Goal: Task Accomplishment & Management: Use online tool/utility

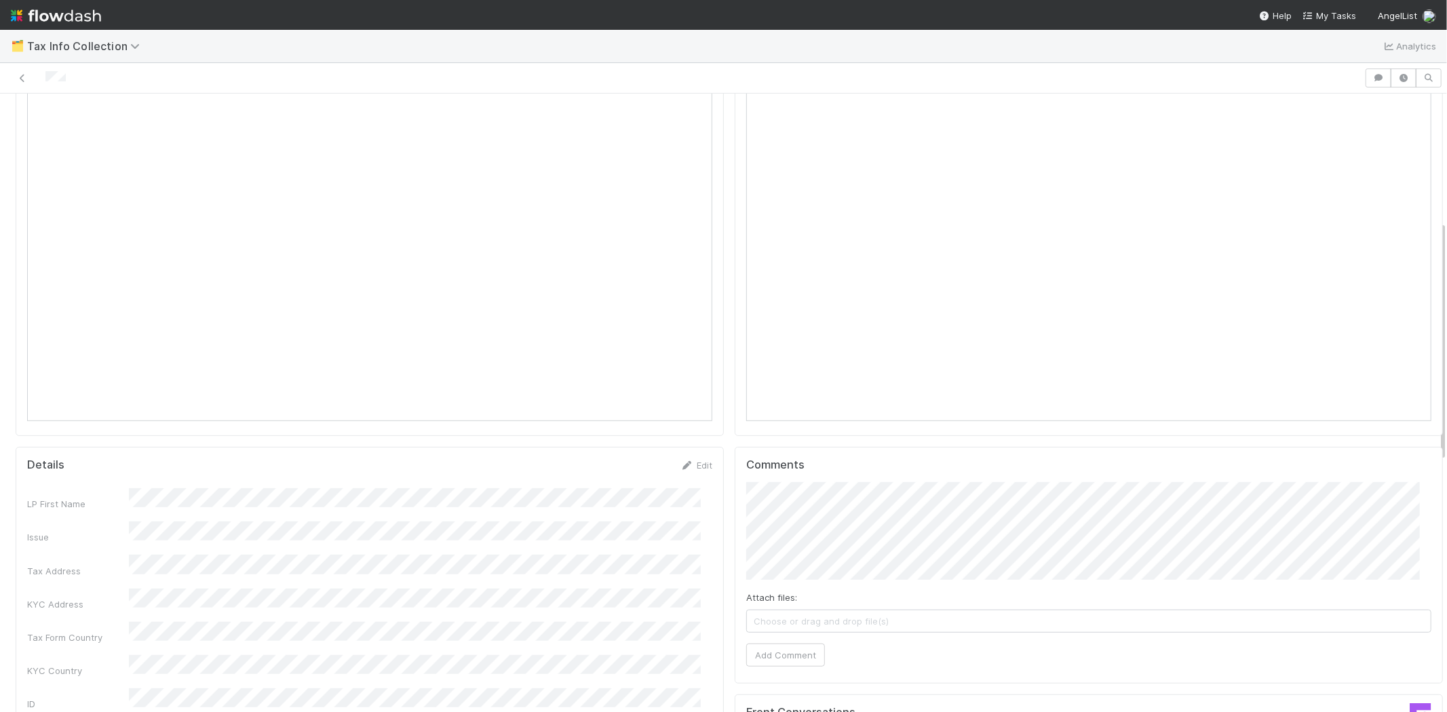
scroll to position [256, 0]
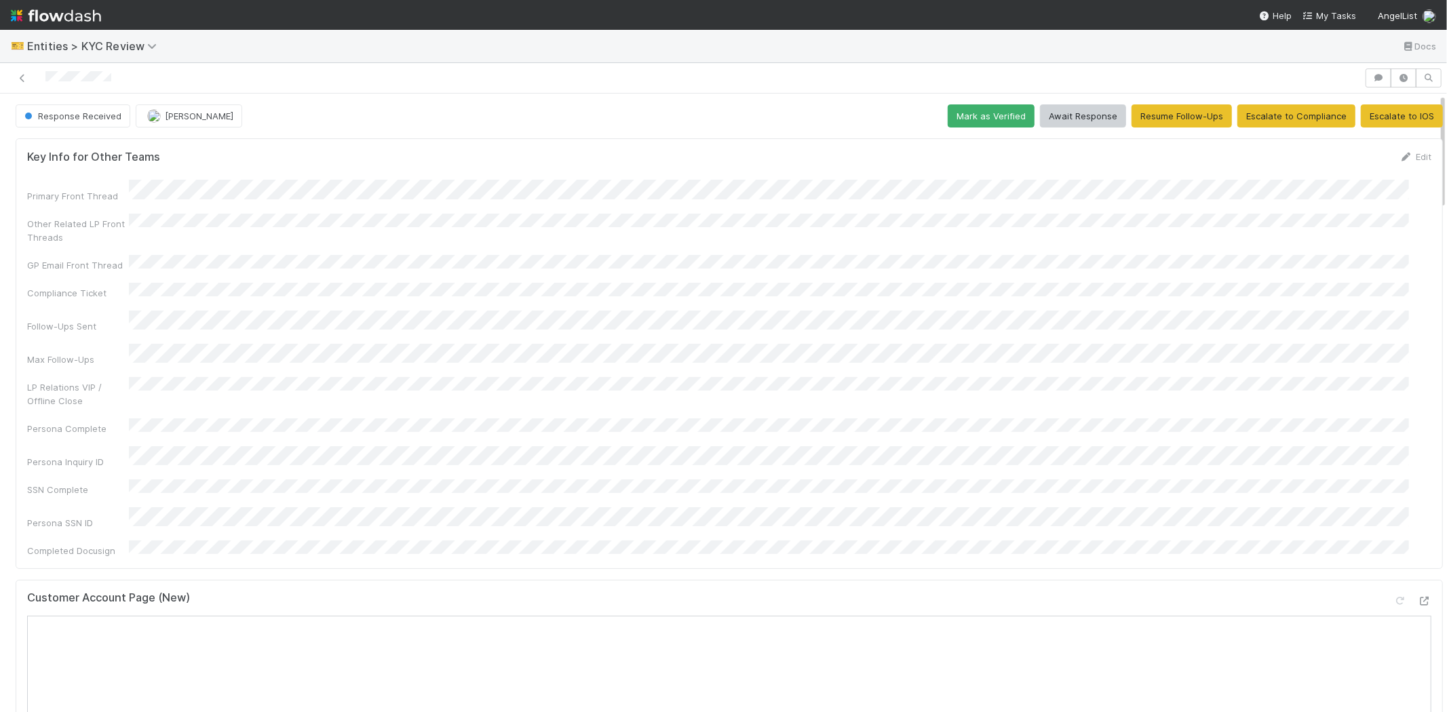
click at [301, 446] on div "Persona Inquiry ID" at bounding box center [729, 457] width 1404 height 22
copy div
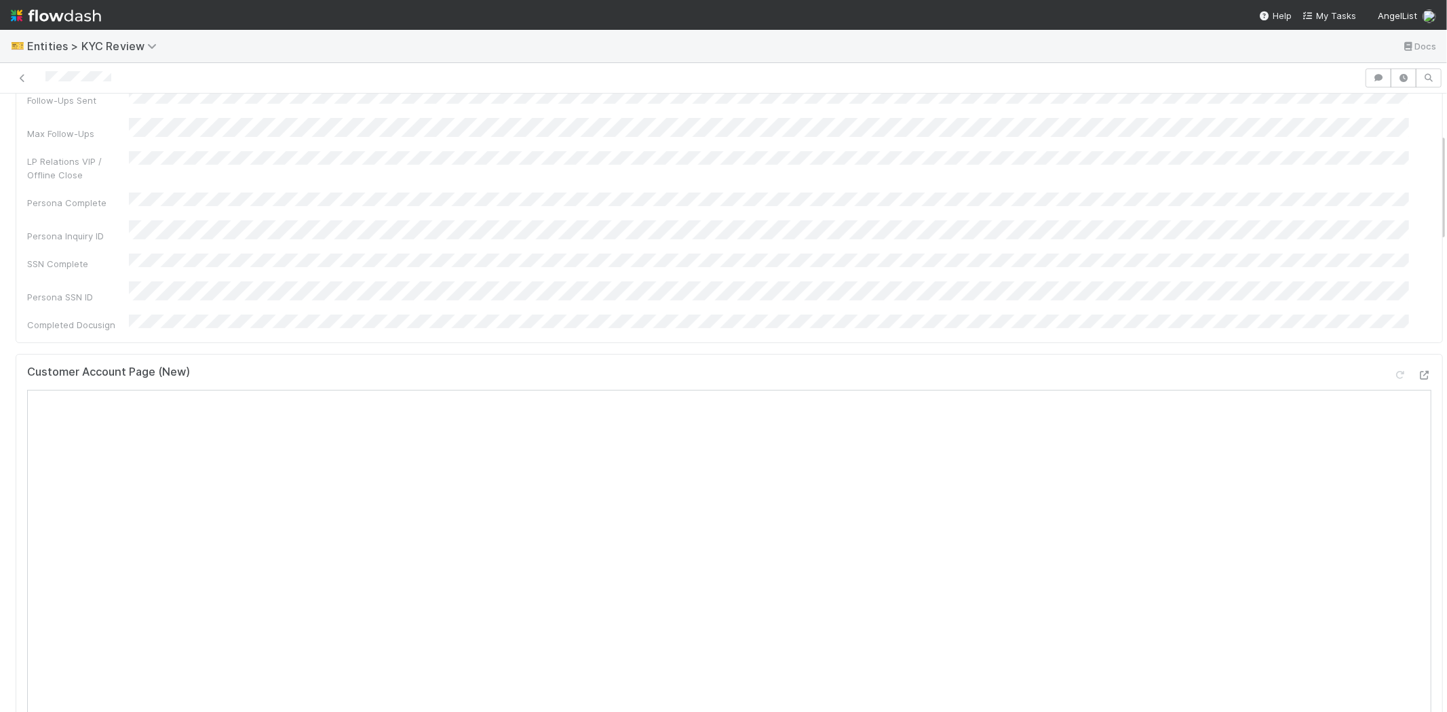
scroll to position [452, 0]
click at [1397, 76] on icon "button" at bounding box center [1404, 78] width 14 height 8
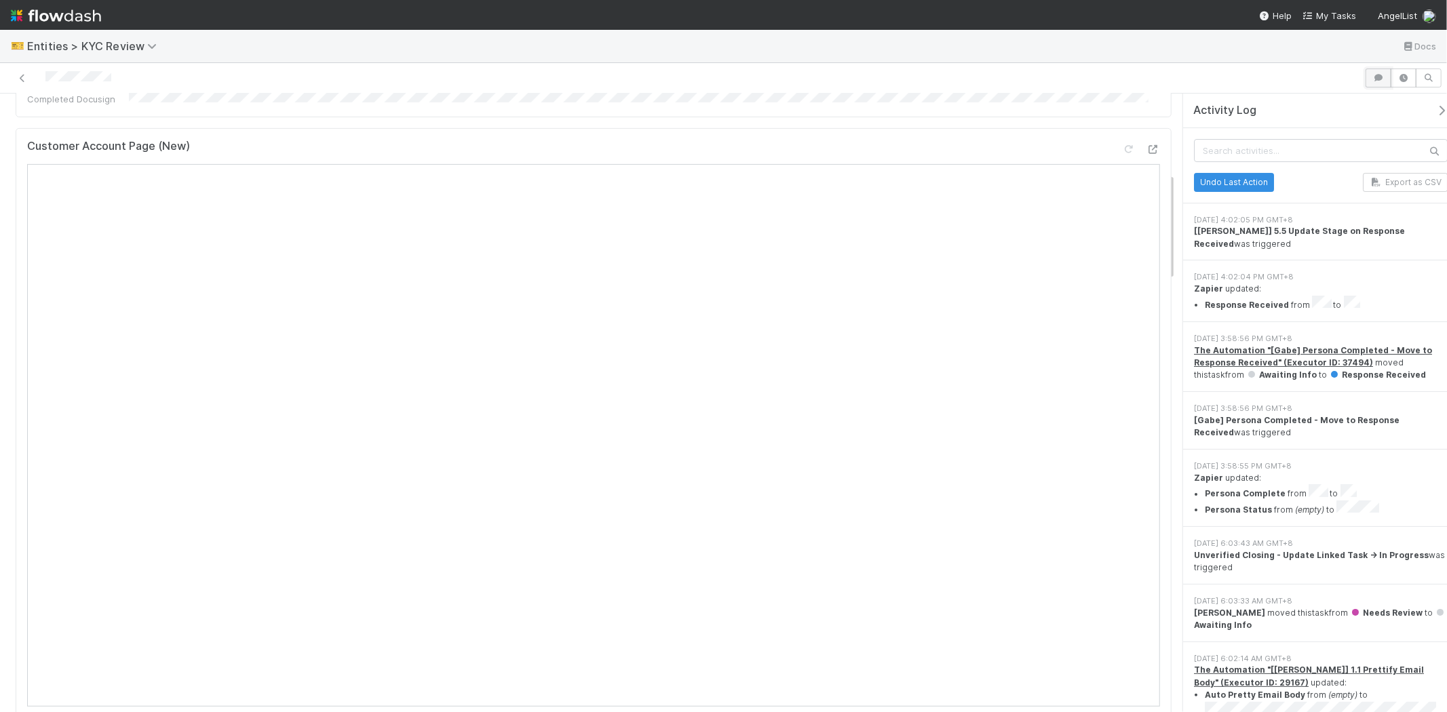
click at [1372, 74] on icon "button" at bounding box center [1379, 78] width 14 height 8
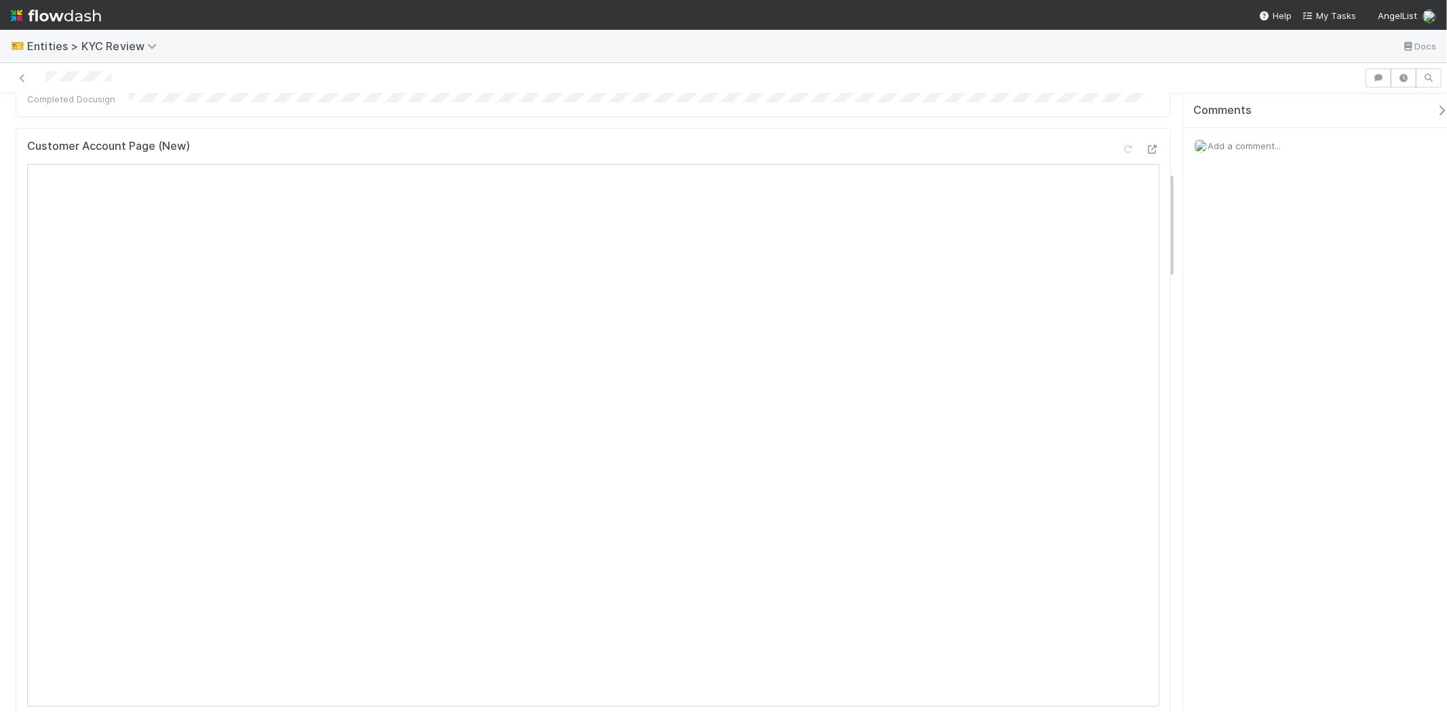
click at [1237, 144] on span "Add a comment..." at bounding box center [1243, 145] width 73 height 11
click at [1243, 360] on button "Add Comment" at bounding box center [1244, 354] width 79 height 23
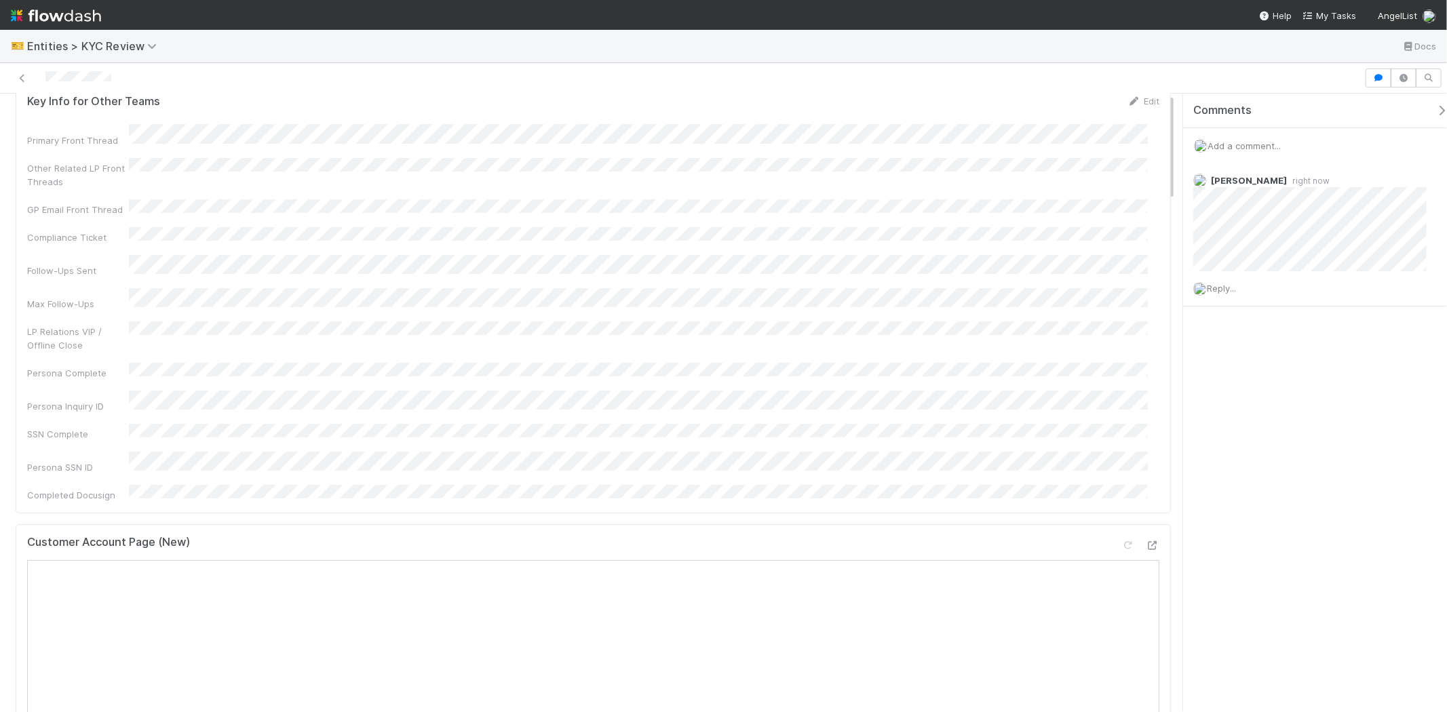
scroll to position [0, 0]
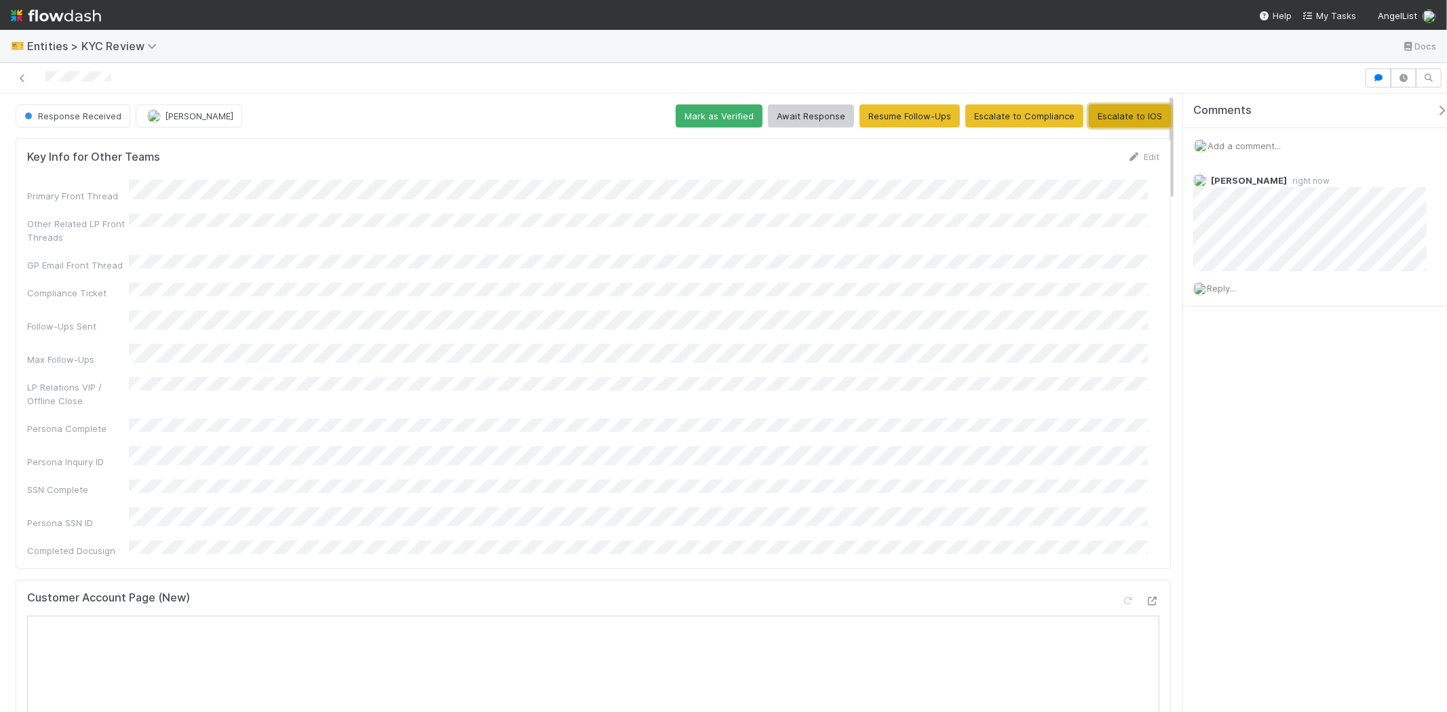
click at [1140, 115] on button "Escalate to IOS" at bounding box center [1130, 115] width 82 height 23
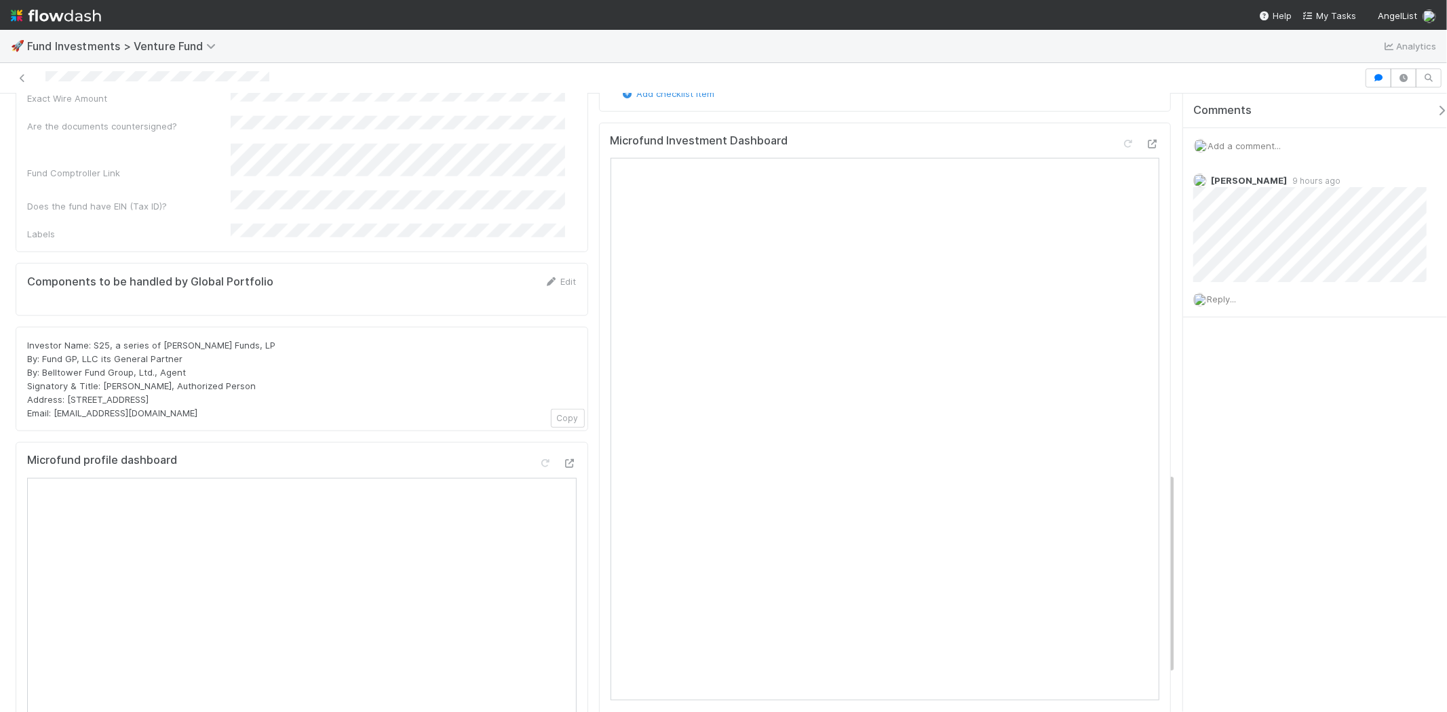
scroll to position [1272, 0]
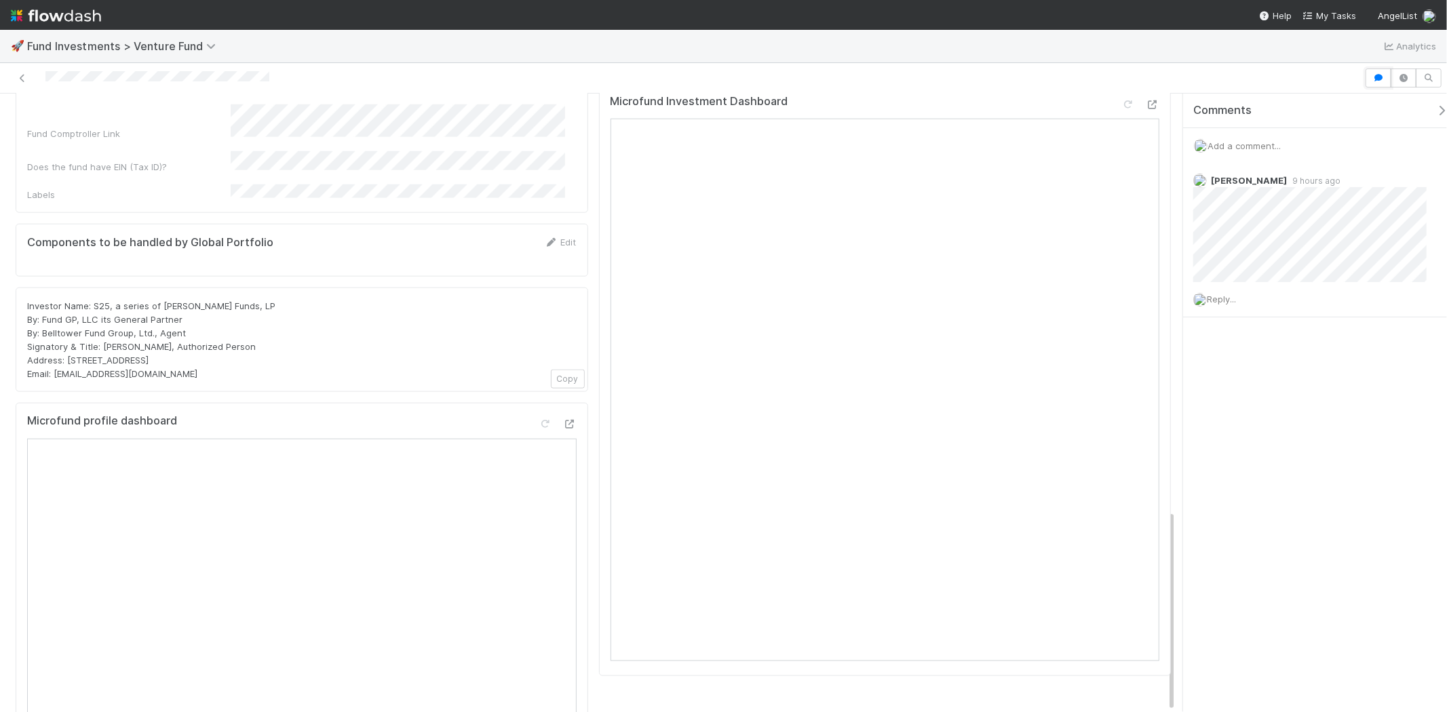
drag, startPoint x: 1371, startPoint y: 78, endPoint x: 1348, endPoint y: 79, distance: 23.1
click at [1372, 77] on icon "button" at bounding box center [1379, 78] width 14 height 8
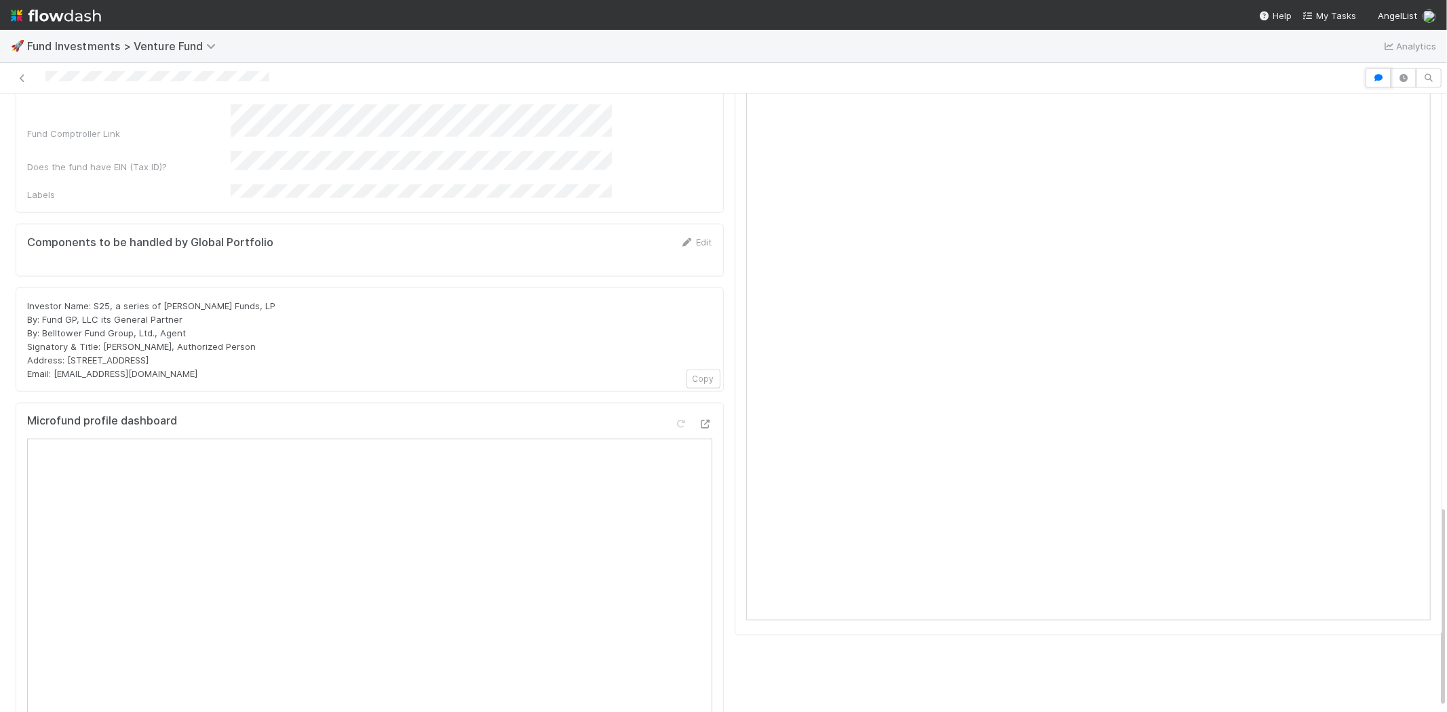
scroll to position [1245, 0]
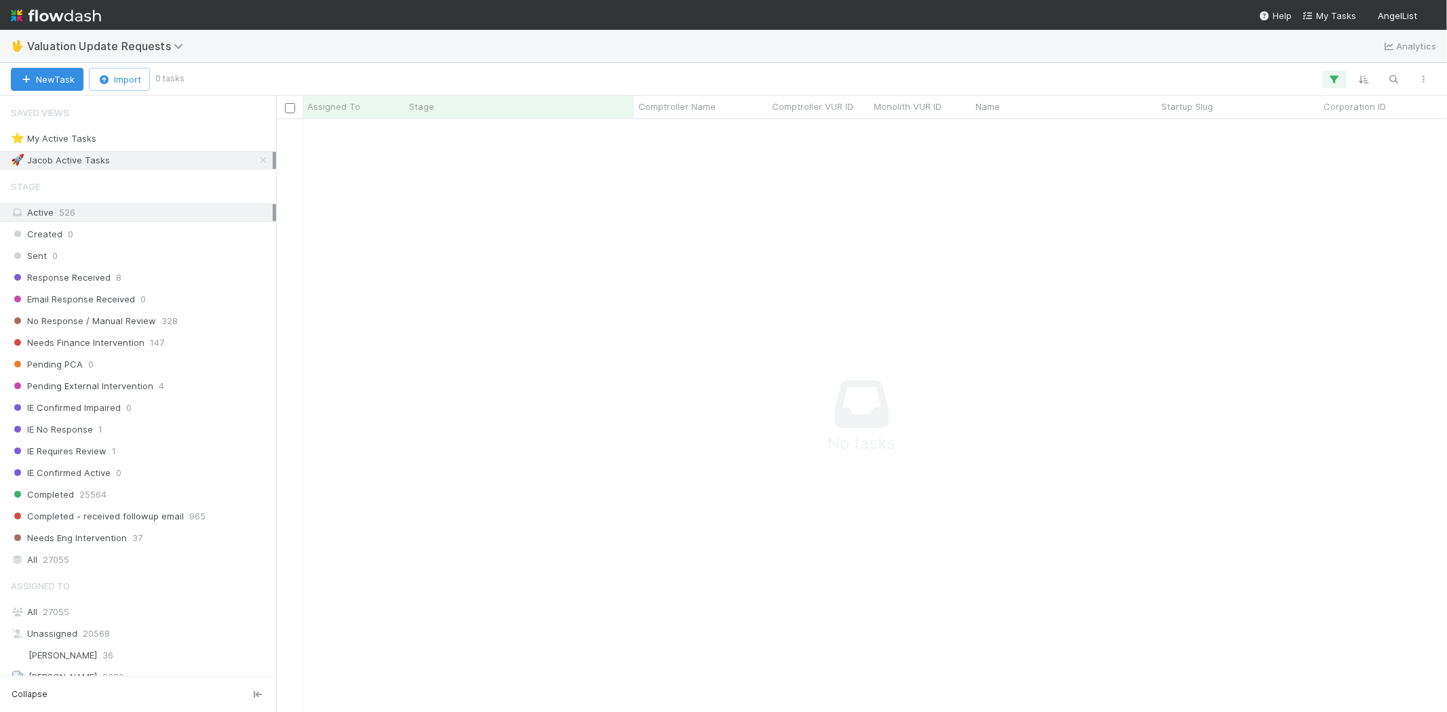
scroll to position [570, 1148]
click at [1344, 73] on button "button" at bounding box center [1334, 80] width 24 height 18
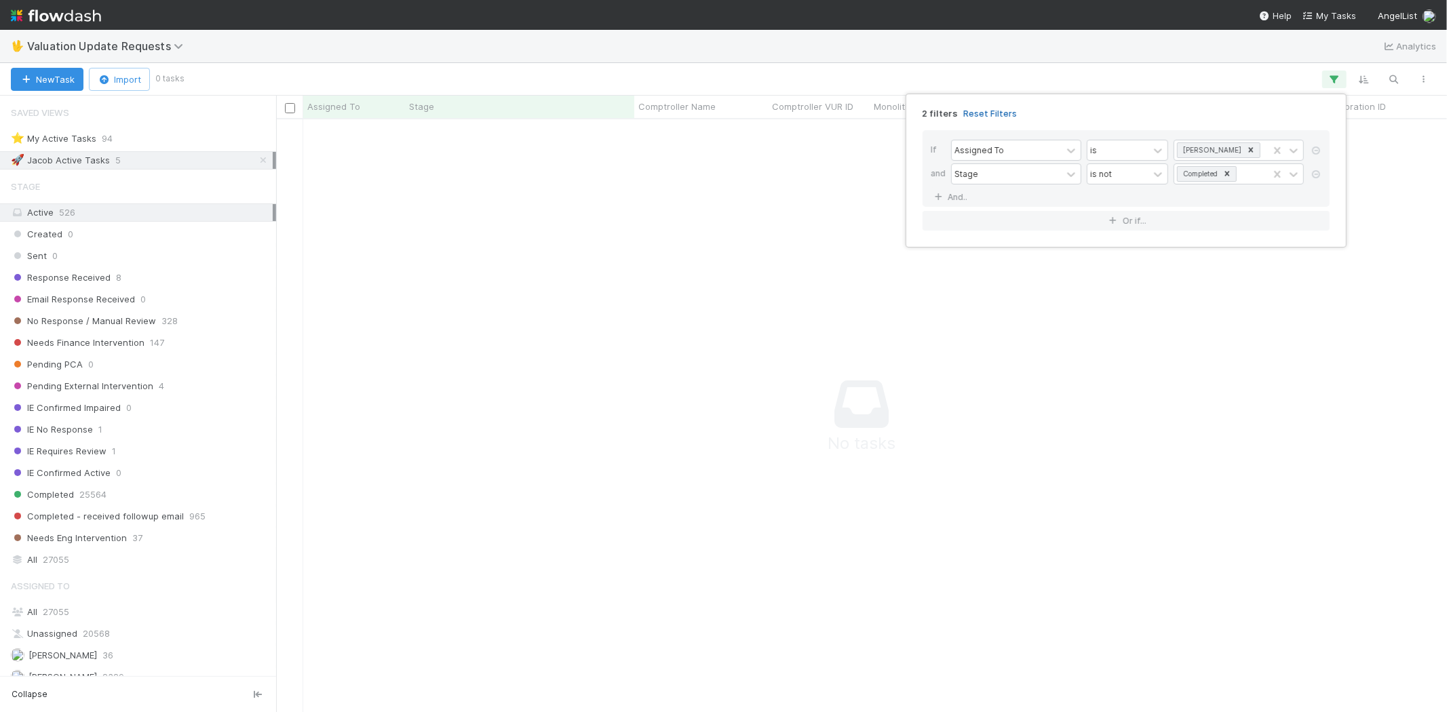
click at [991, 109] on link "Reset Filters" at bounding box center [990, 114] width 54 height 12
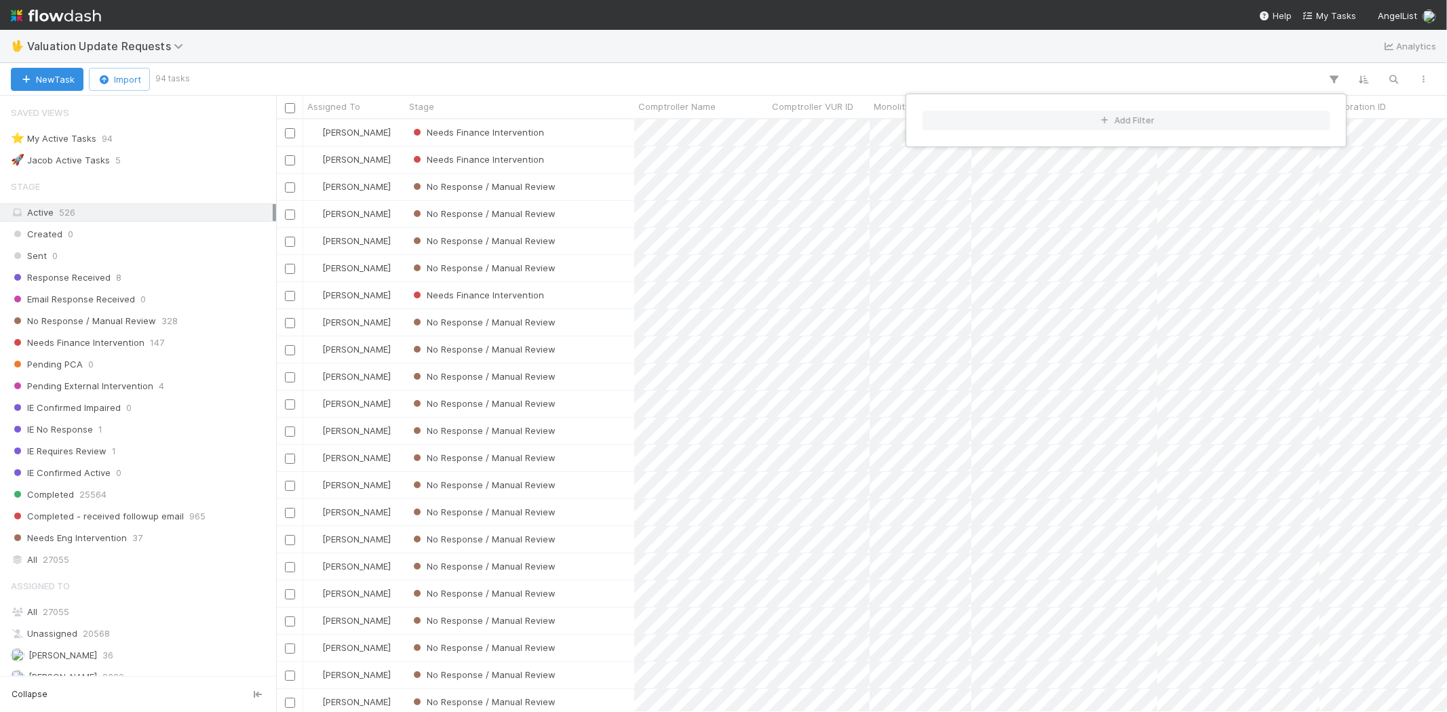
click at [817, 68] on div "Add Filter" at bounding box center [723, 356] width 1447 height 712
click at [417, 52] on div "Add Filter" at bounding box center [723, 356] width 1447 height 712
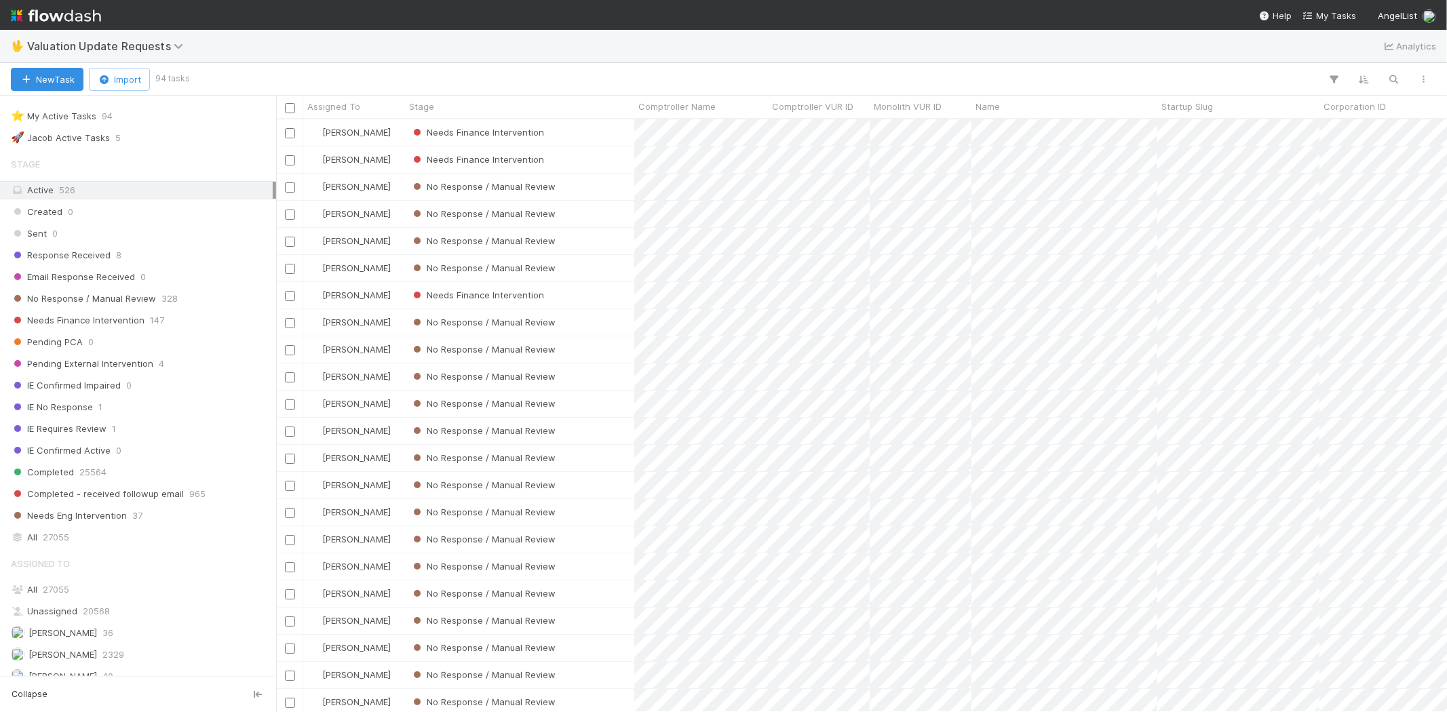
scroll to position [9, 0]
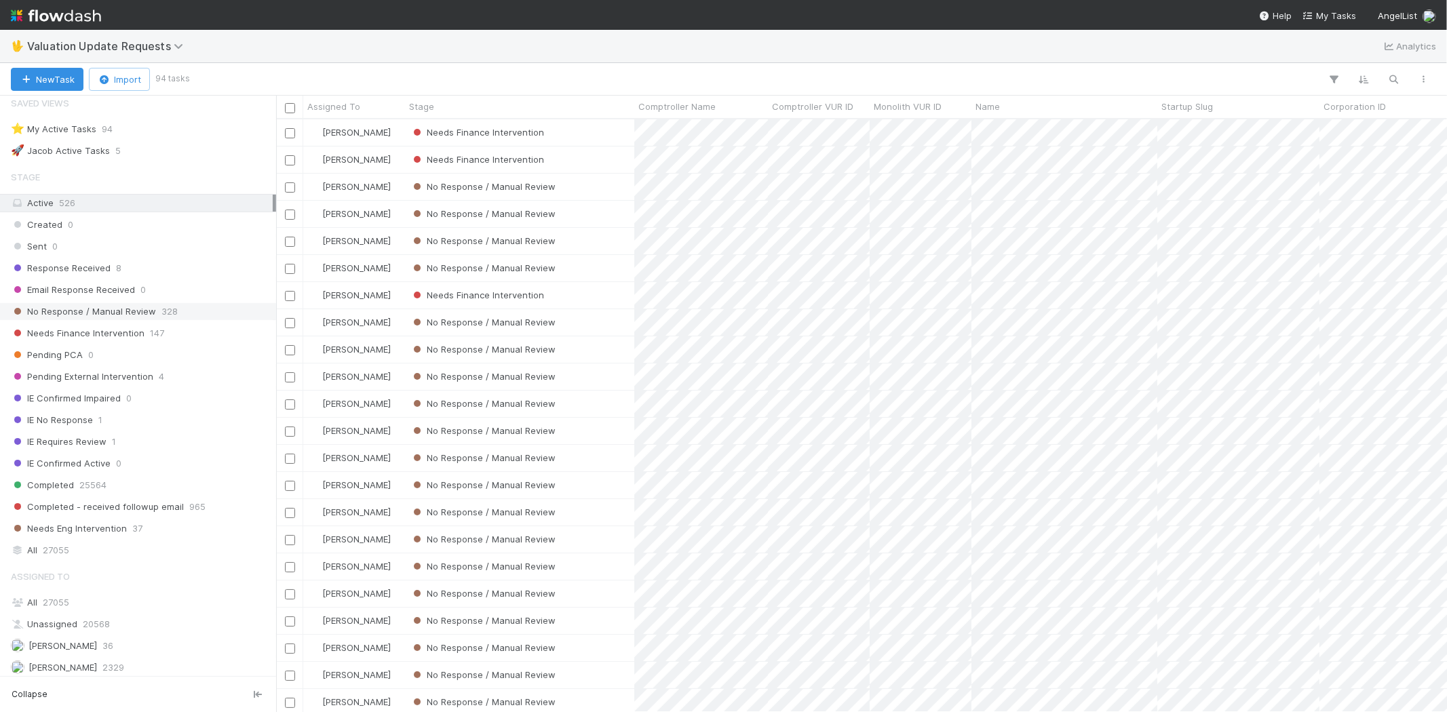
click at [163, 311] on span "328" at bounding box center [169, 311] width 16 height 17
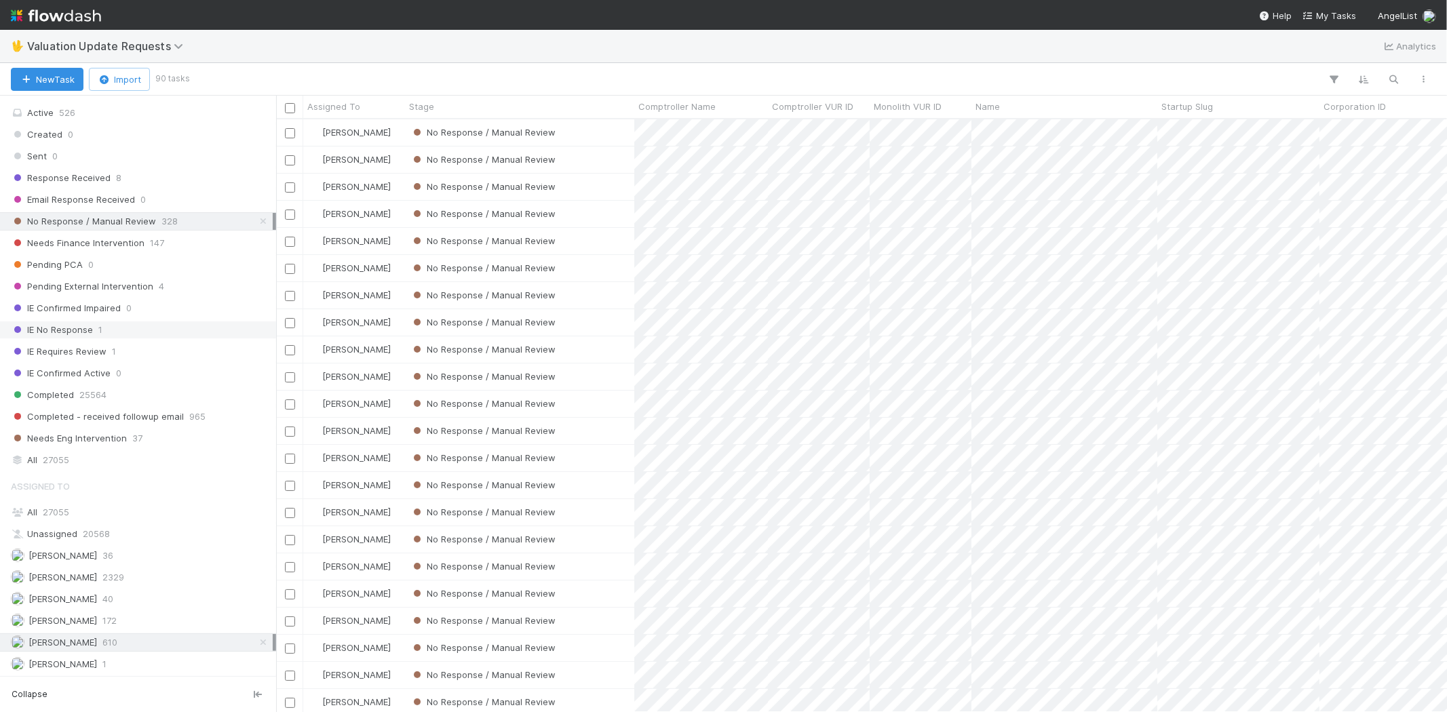
scroll to position [235, 0]
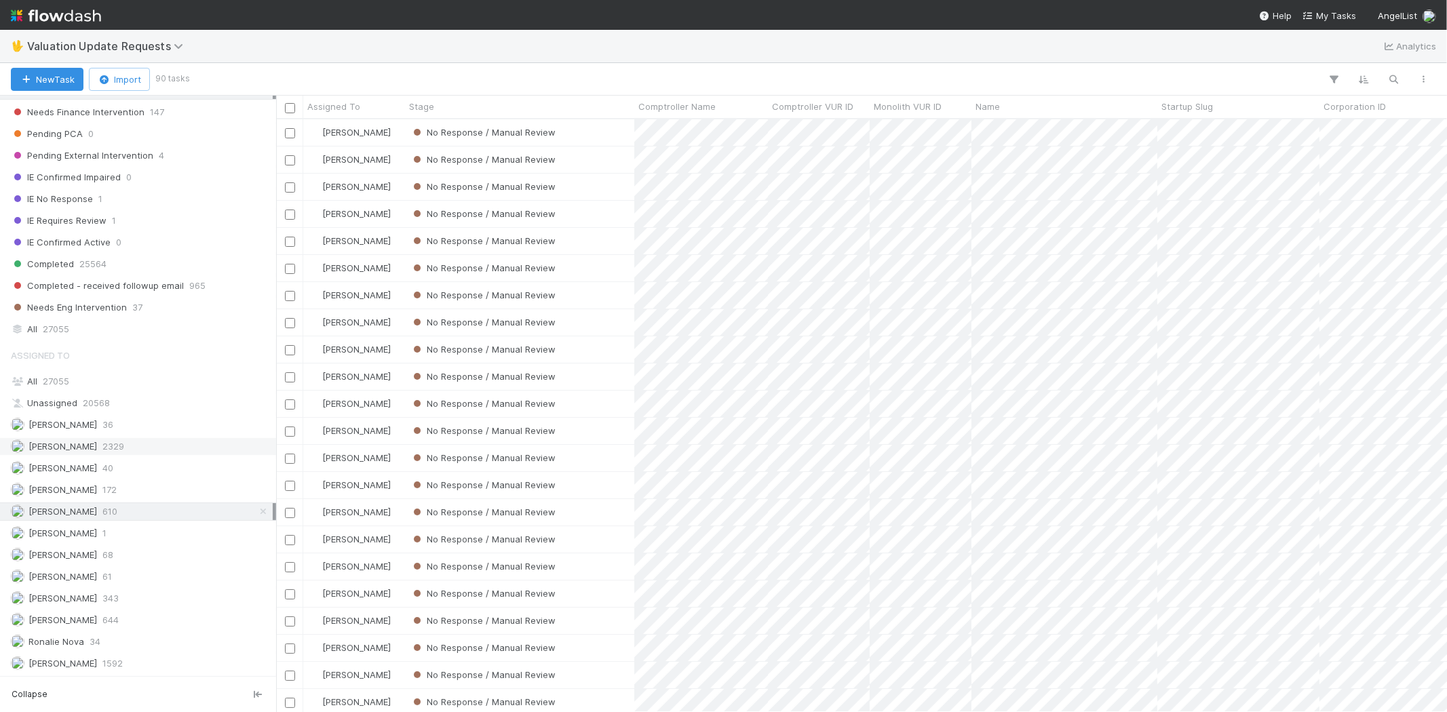
click at [144, 438] on div "Febbie Cervantes 2329" at bounding box center [142, 446] width 262 height 17
click at [129, 615] on div "Michael Capilitan 644" at bounding box center [142, 620] width 262 height 17
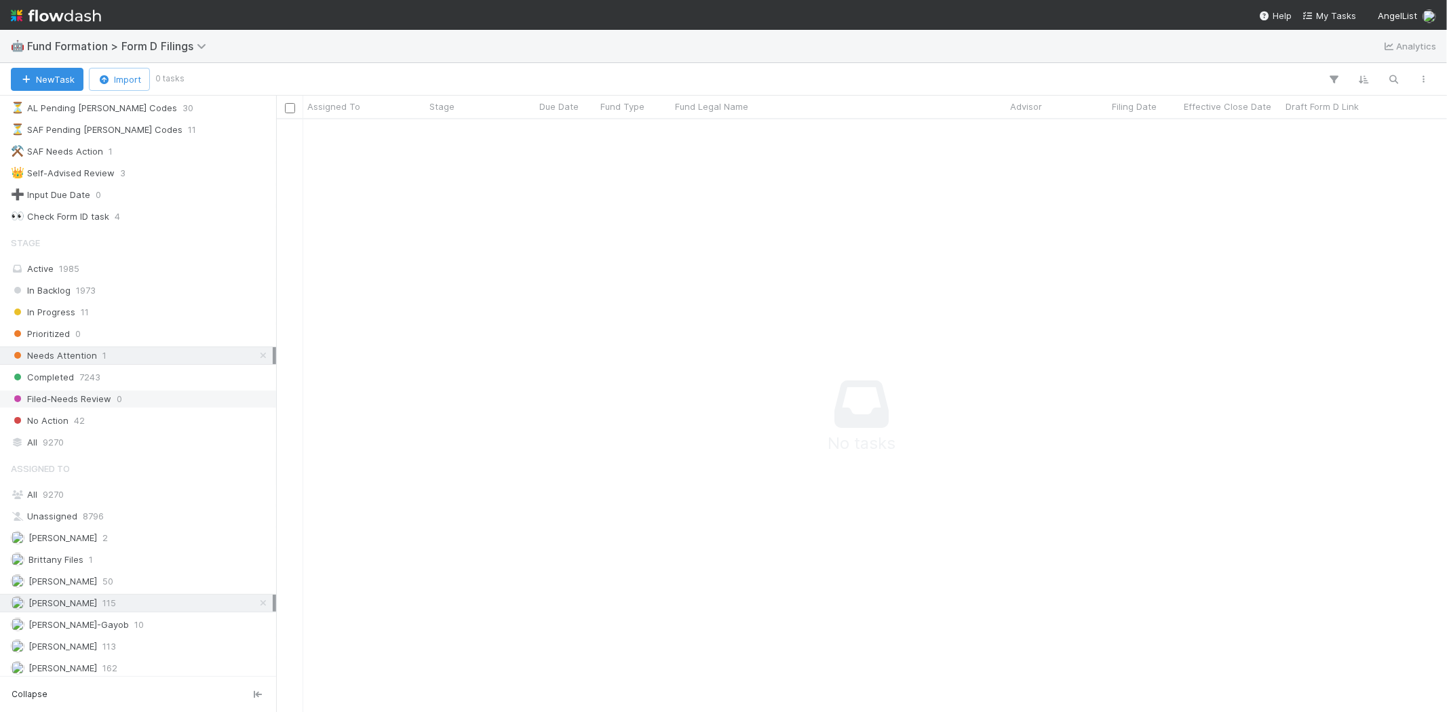
scroll to position [170, 0]
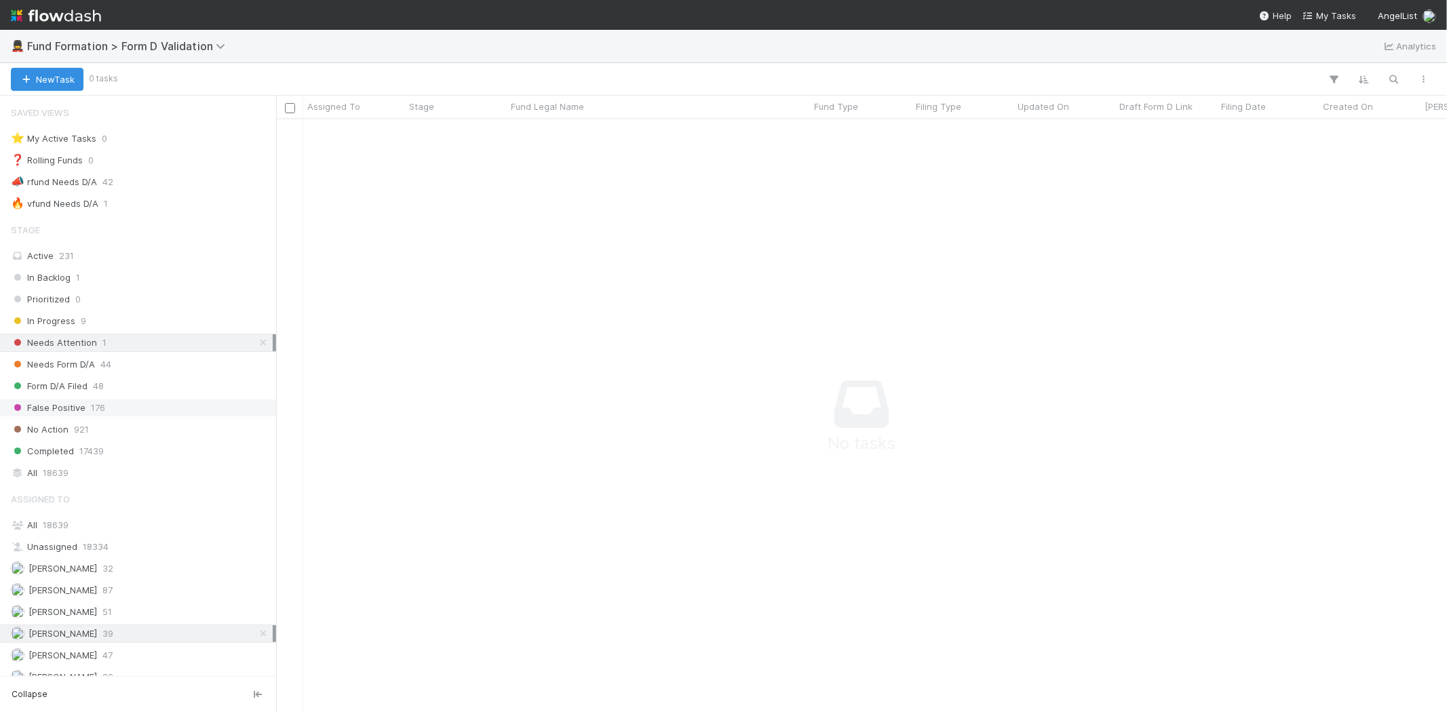
scroll to position [17, 0]
click at [189, 354] on div "Needs Form D/A 44" at bounding box center [142, 351] width 262 height 17
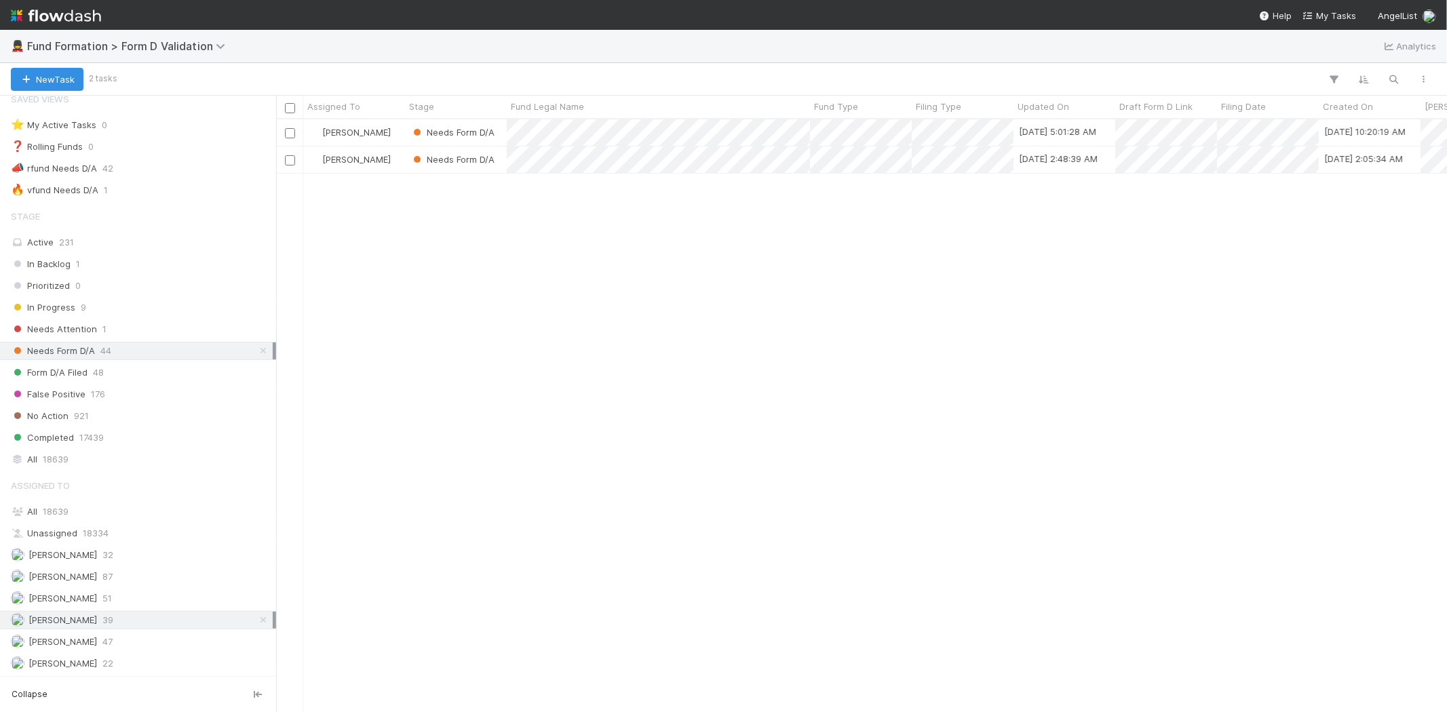
scroll to position [581, 1159]
click at [172, 370] on div "Form D/A Filed 48" at bounding box center [142, 372] width 262 height 17
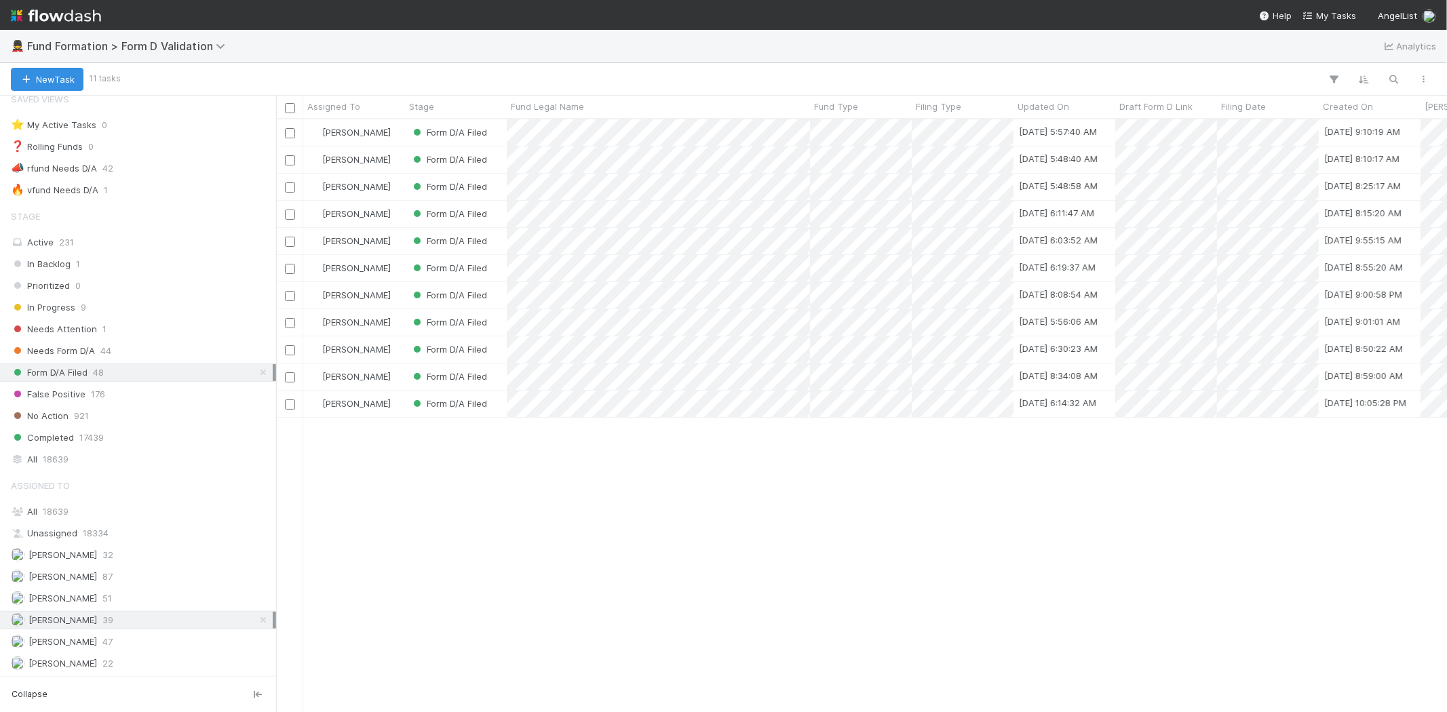
scroll to position [581, 1159]
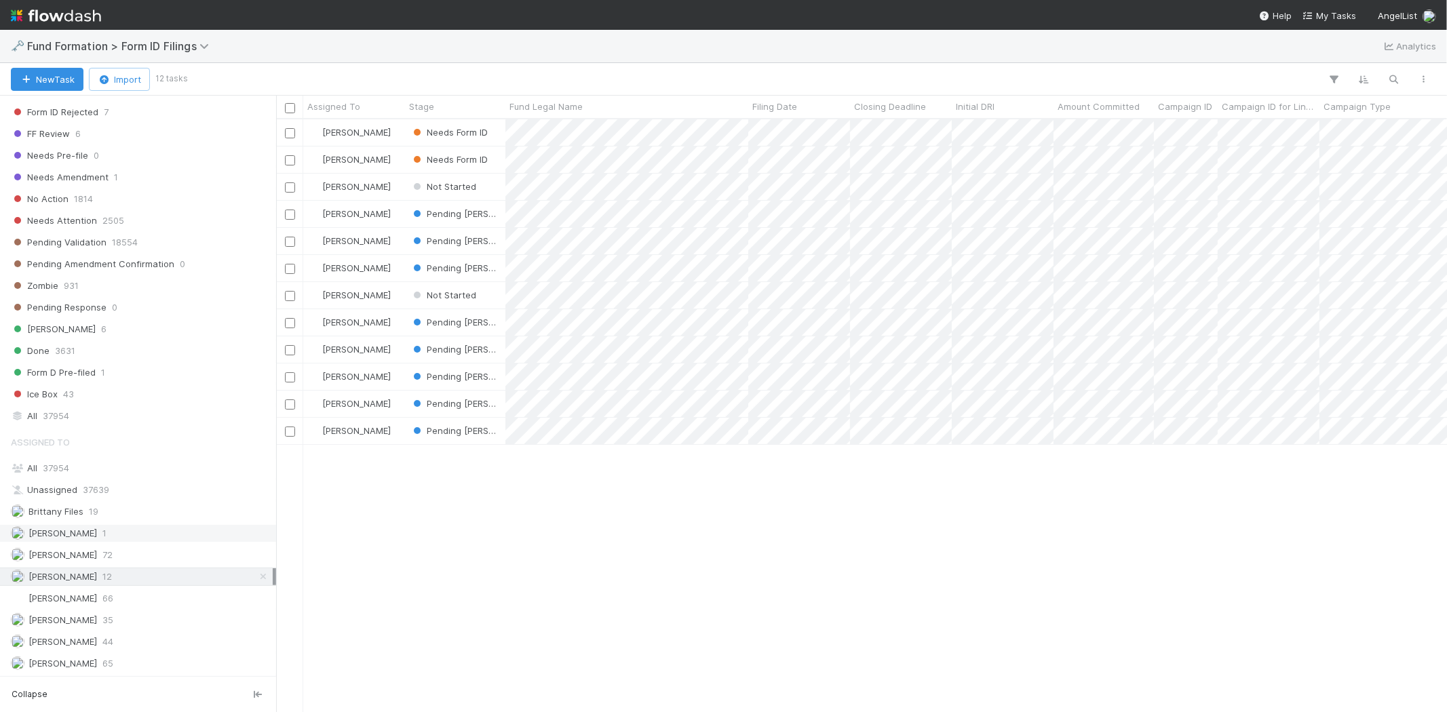
scroll to position [389, 0]
click at [109, 616] on div "Novia Bautista 35" at bounding box center [142, 620] width 262 height 17
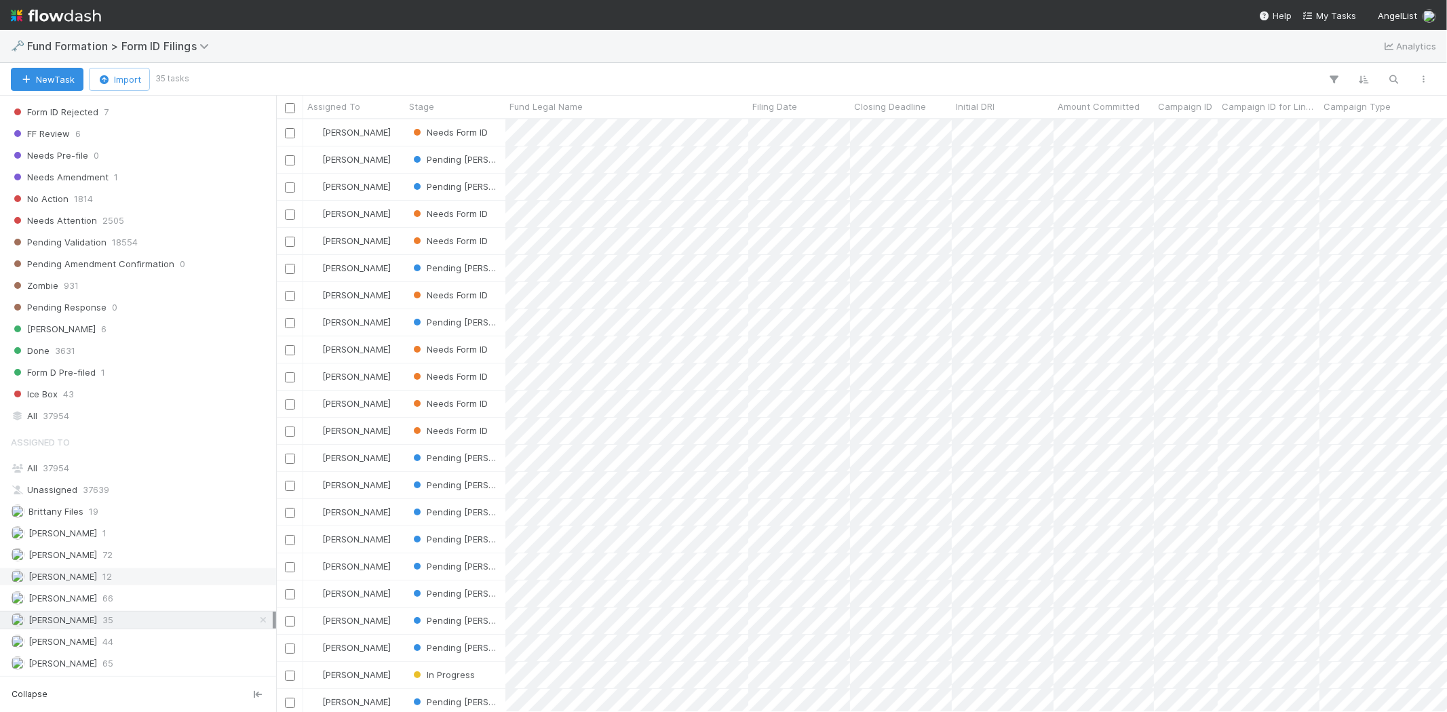
scroll to position [581, 1159]
click at [128, 575] on div "Karen Jane Salcedo 12" at bounding box center [142, 576] width 262 height 17
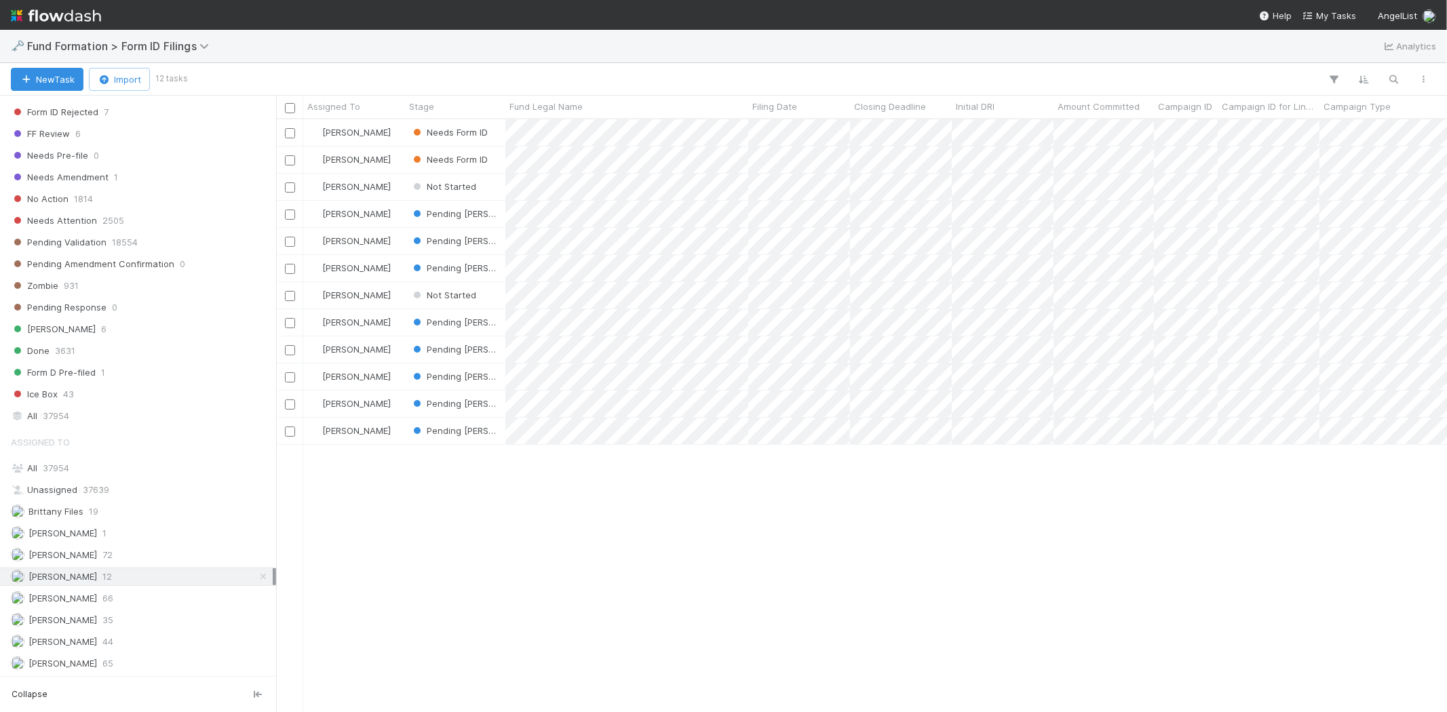
scroll to position [581, 1159]
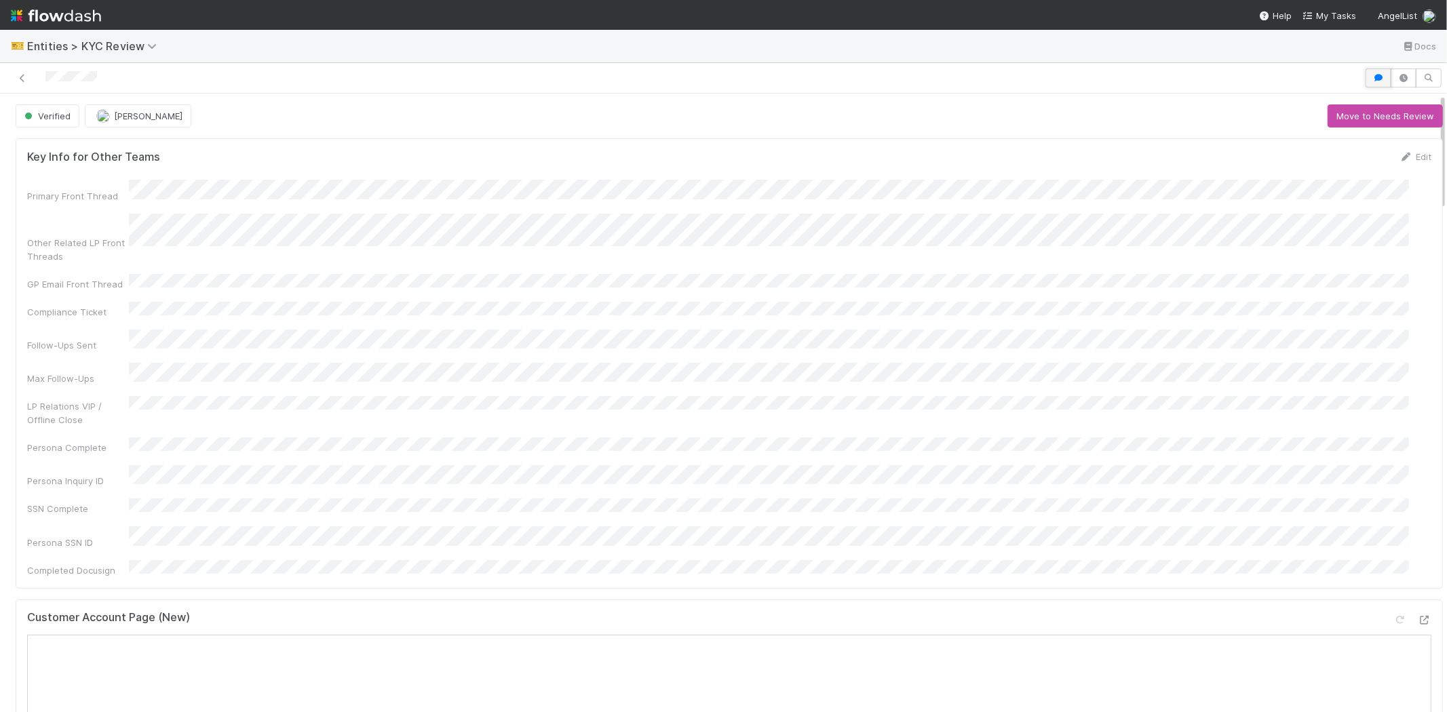
click at [1368, 85] on button "button" at bounding box center [1379, 78] width 26 height 19
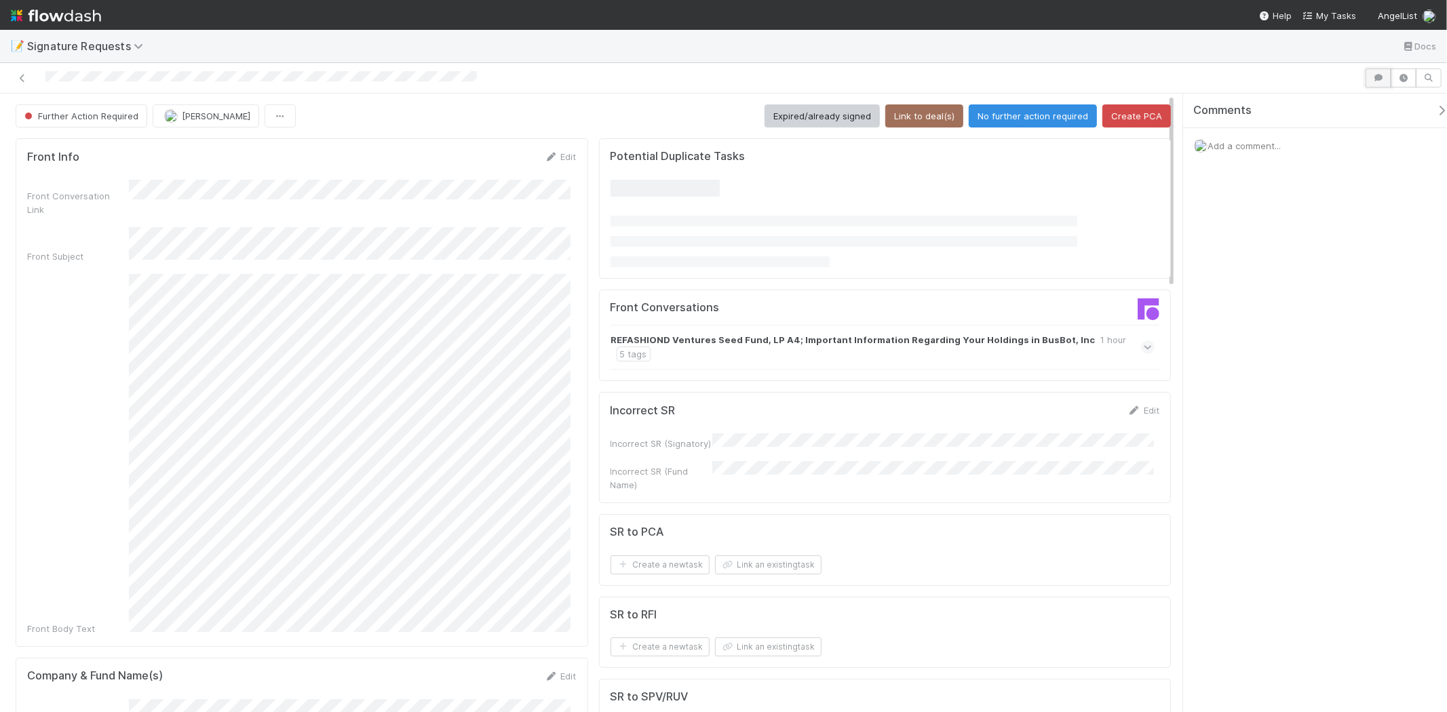
click at [1377, 83] on button "button" at bounding box center [1379, 78] width 26 height 19
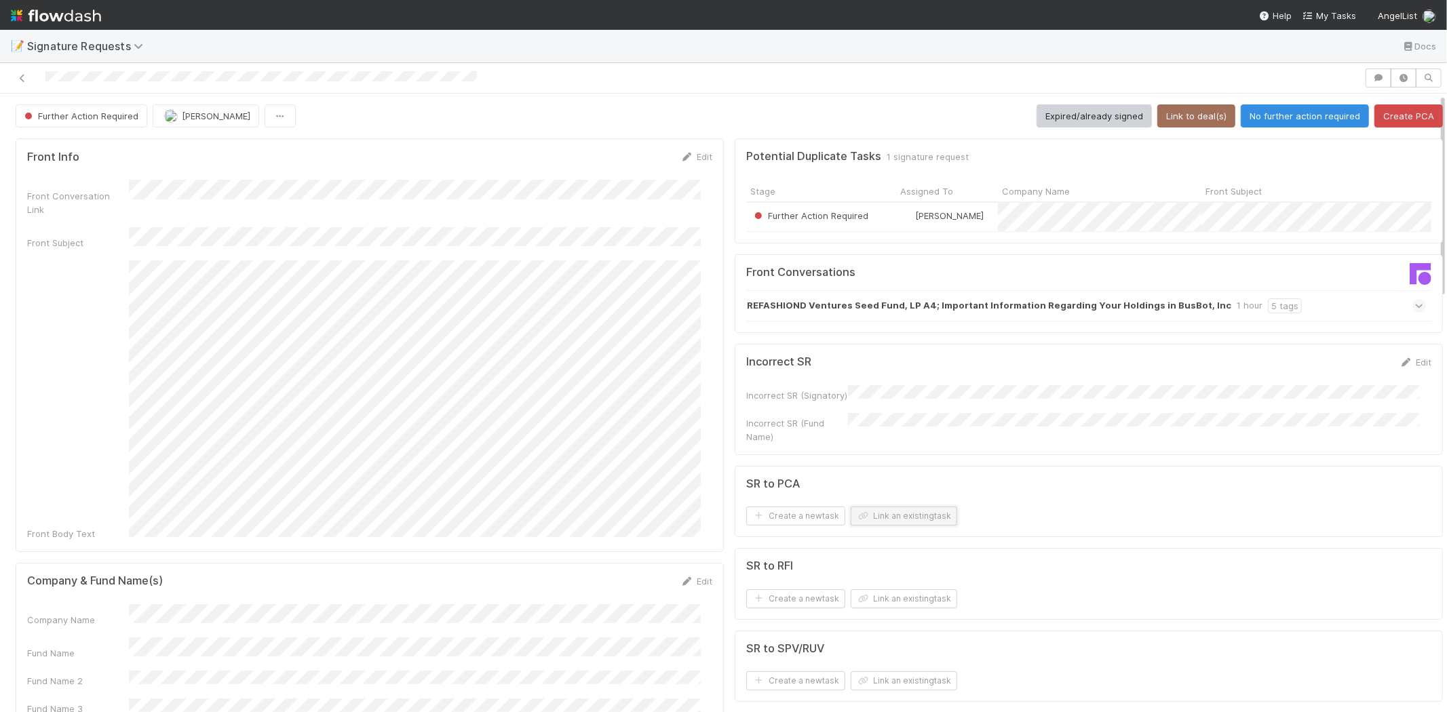
click at [892, 518] on button "Link an existing task" at bounding box center [904, 516] width 107 height 19
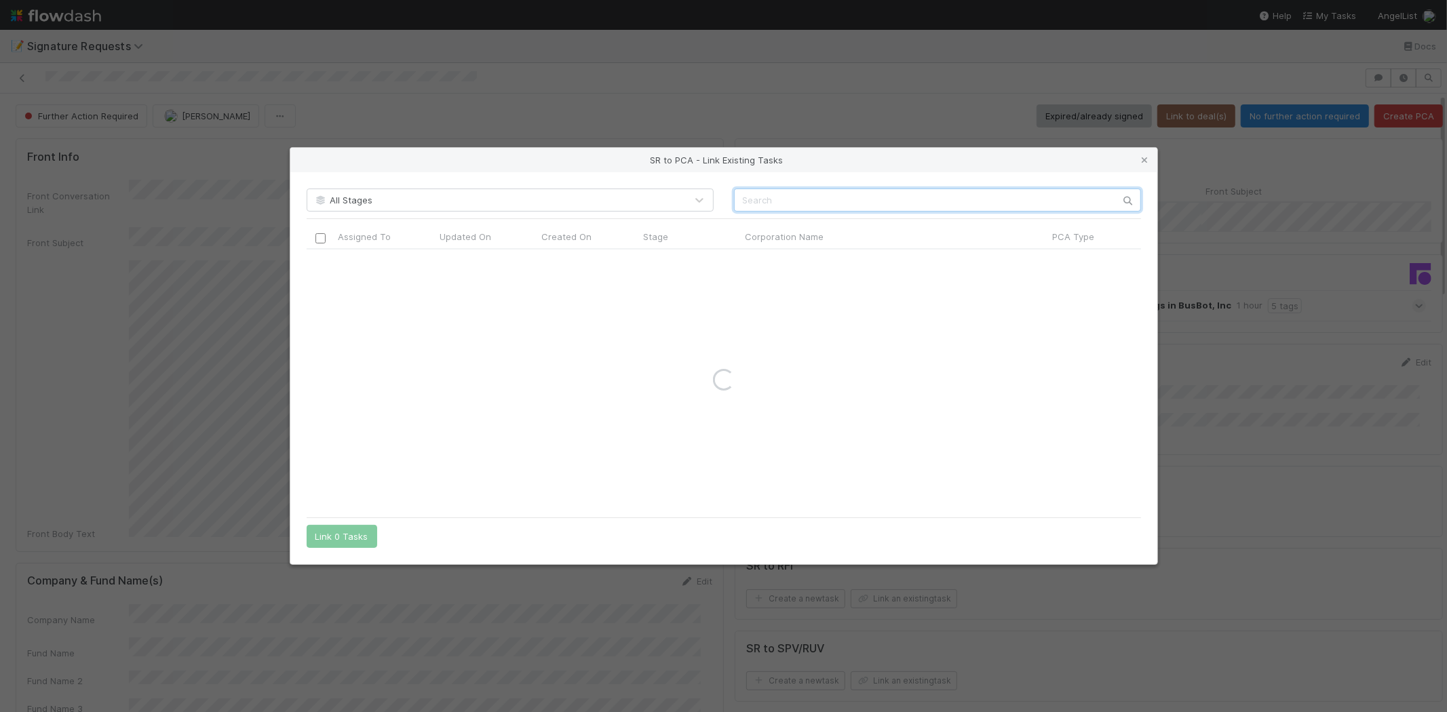
click at [765, 199] on input "text" at bounding box center [937, 200] width 407 height 23
paste input "BusBot"
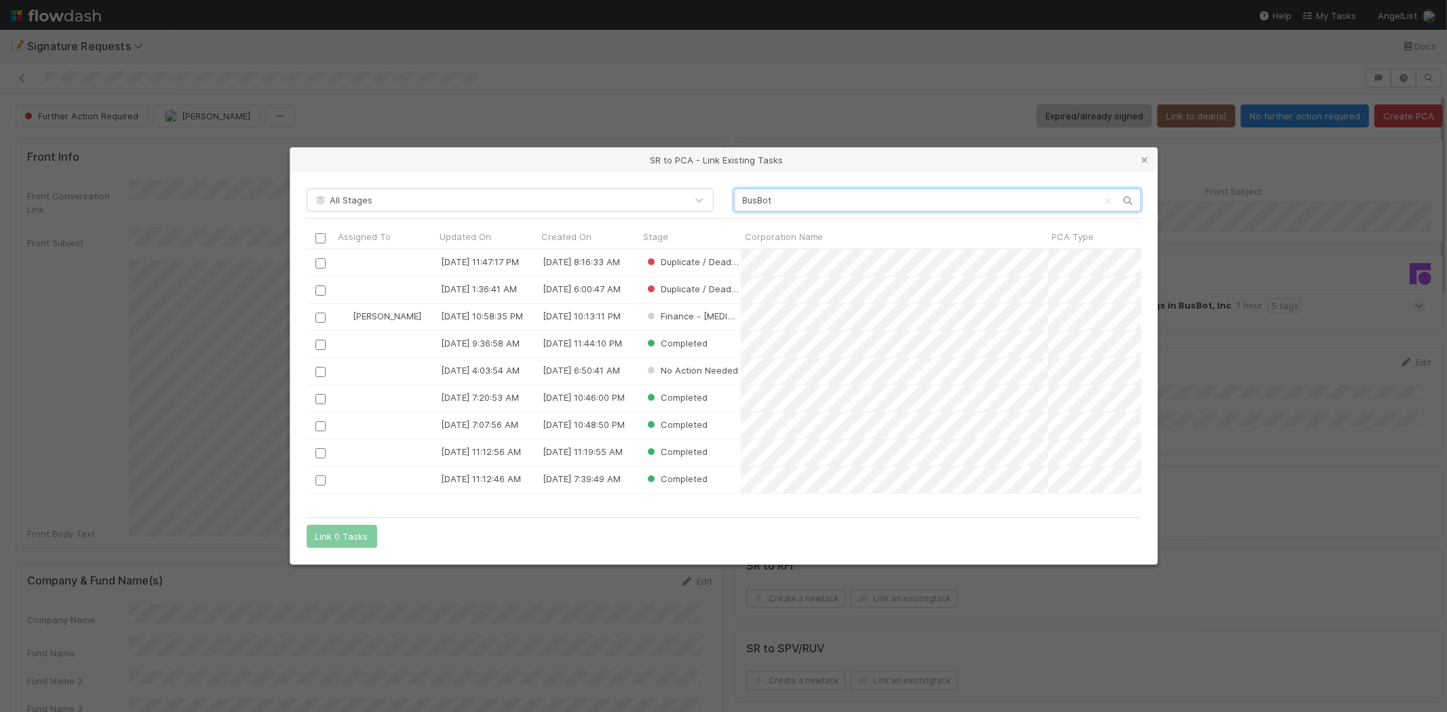
scroll to position [250, 823]
type input "BusBot"
click at [1143, 156] on icon at bounding box center [1145, 160] width 14 height 9
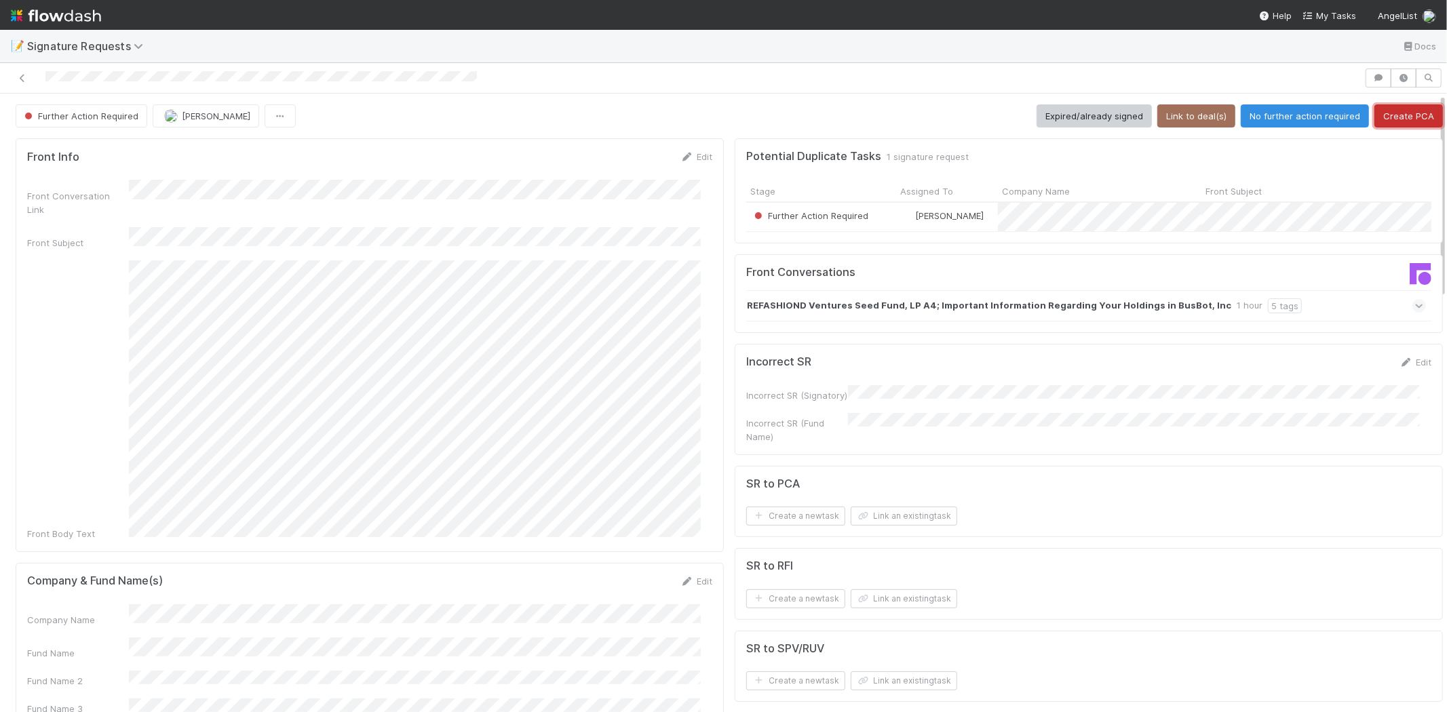
click at [1385, 115] on button "Create PCA" at bounding box center [1408, 115] width 69 height 23
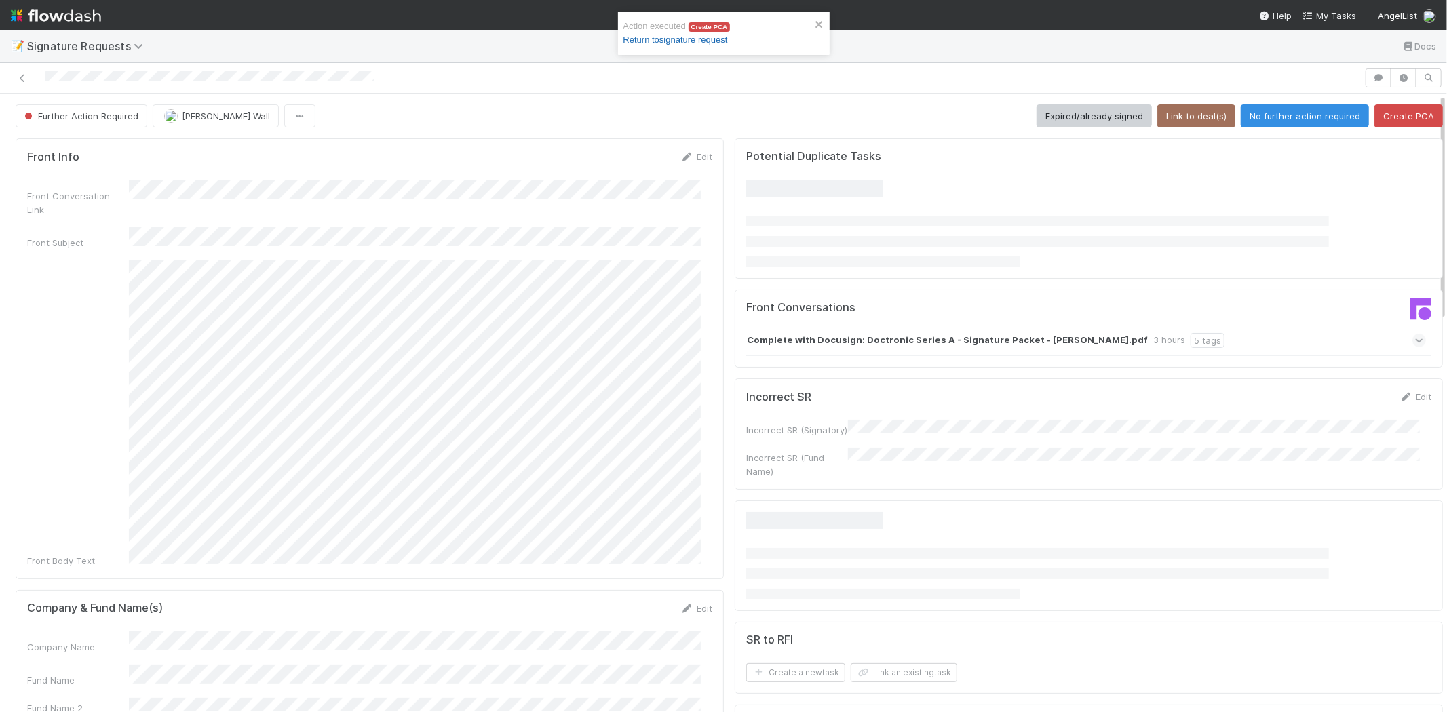
click at [684, 37] on link "Return to signature request" at bounding box center [675, 40] width 104 height 10
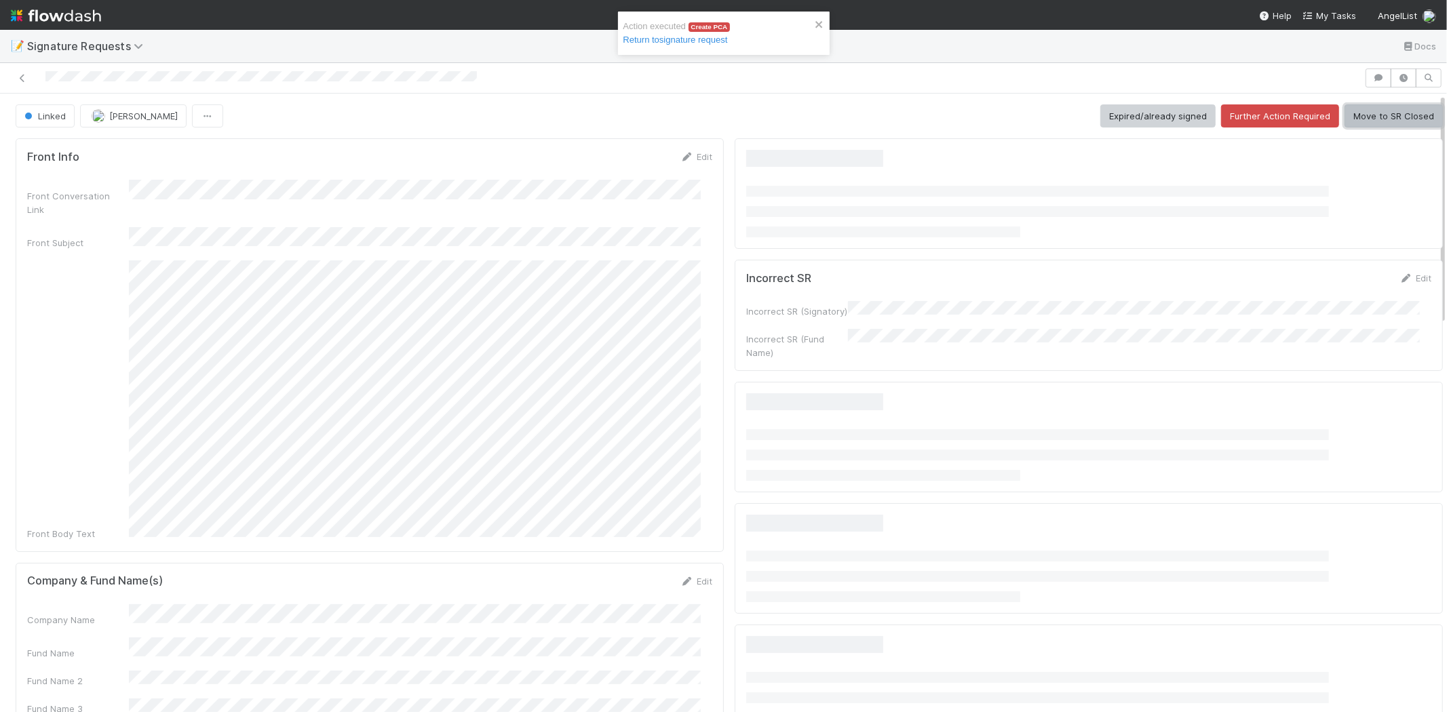
drag, startPoint x: 1377, startPoint y: 119, endPoint x: 1361, endPoint y: 117, distance: 15.7
click at [1377, 118] on button "Move to SR Closed" at bounding box center [1394, 115] width 98 height 23
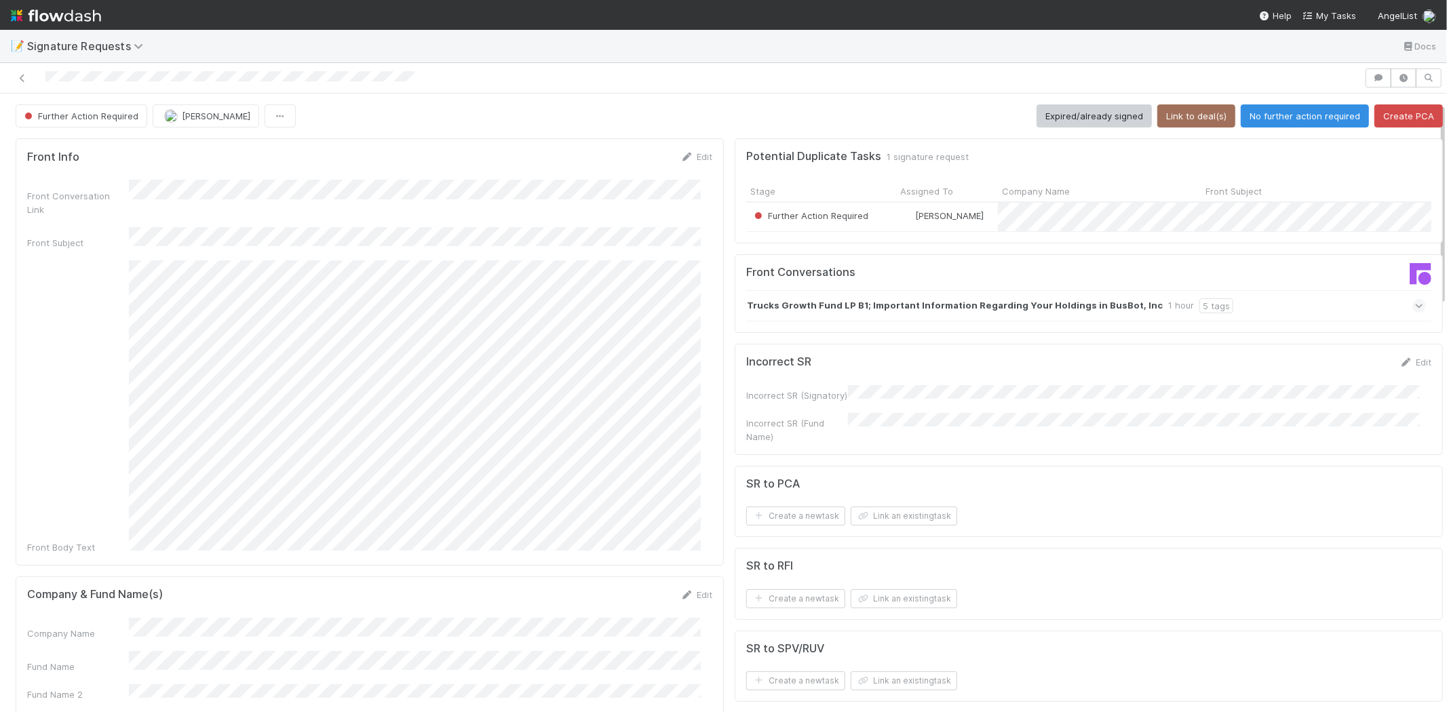
scroll to position [75, 0]
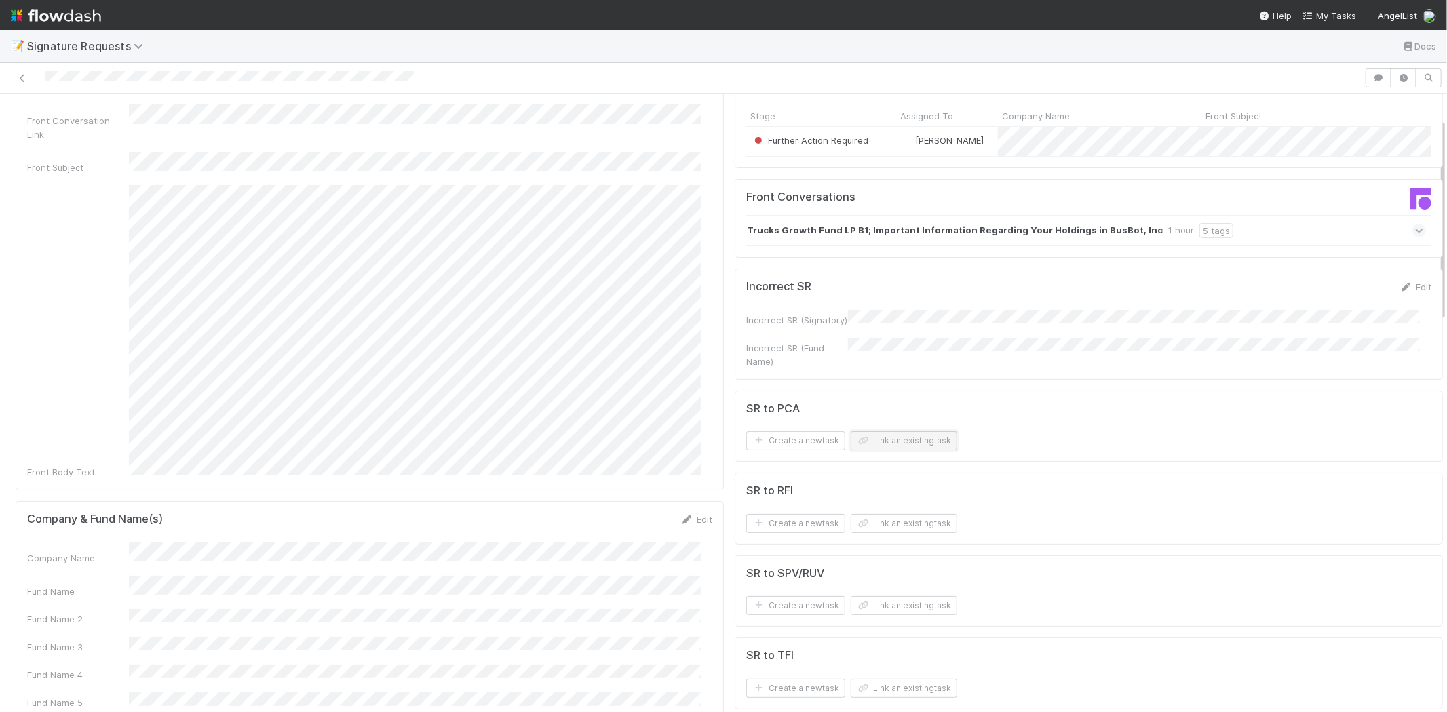
click at [886, 442] on button "Link an existing task" at bounding box center [904, 440] width 107 height 19
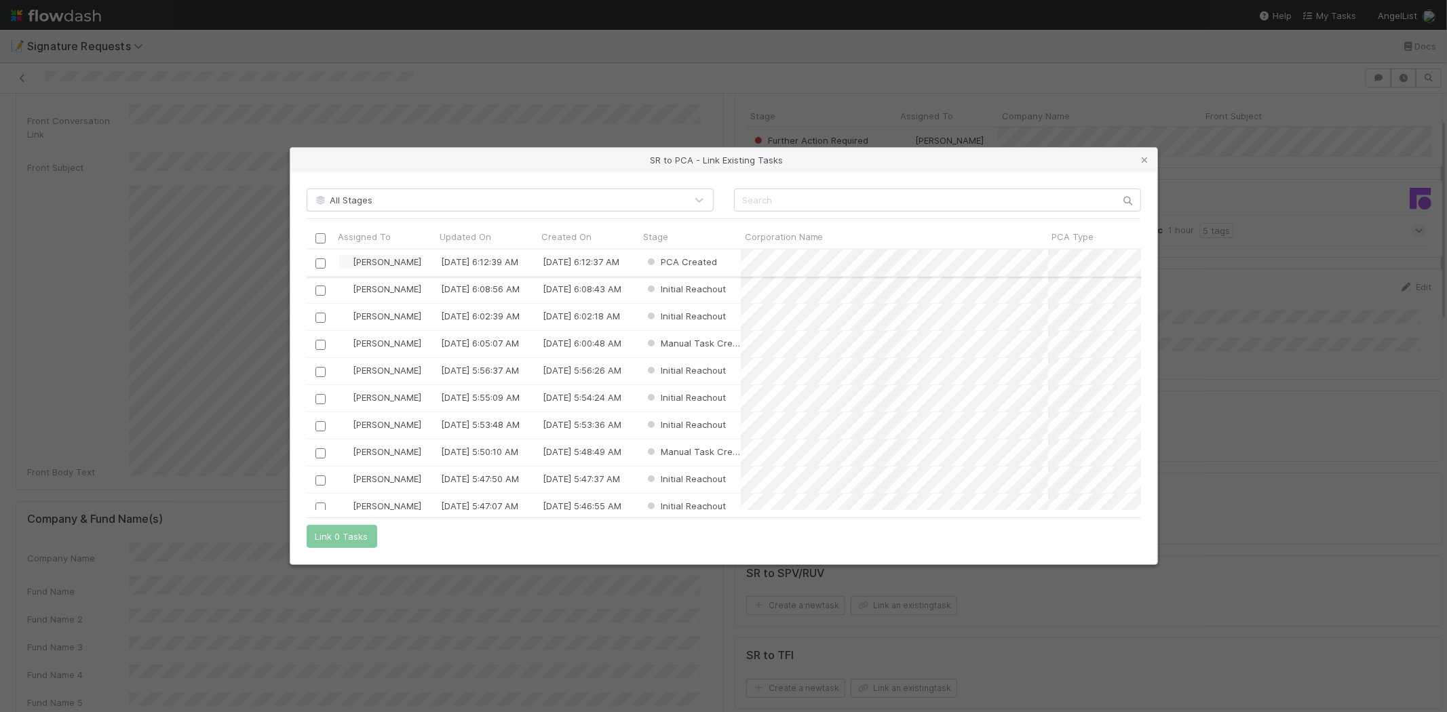
scroll to position [250, 823]
click at [316, 263] on input "checkbox" at bounding box center [320, 263] width 10 height 10
click at [327, 534] on button "Link 1 Task" at bounding box center [339, 536] width 64 height 23
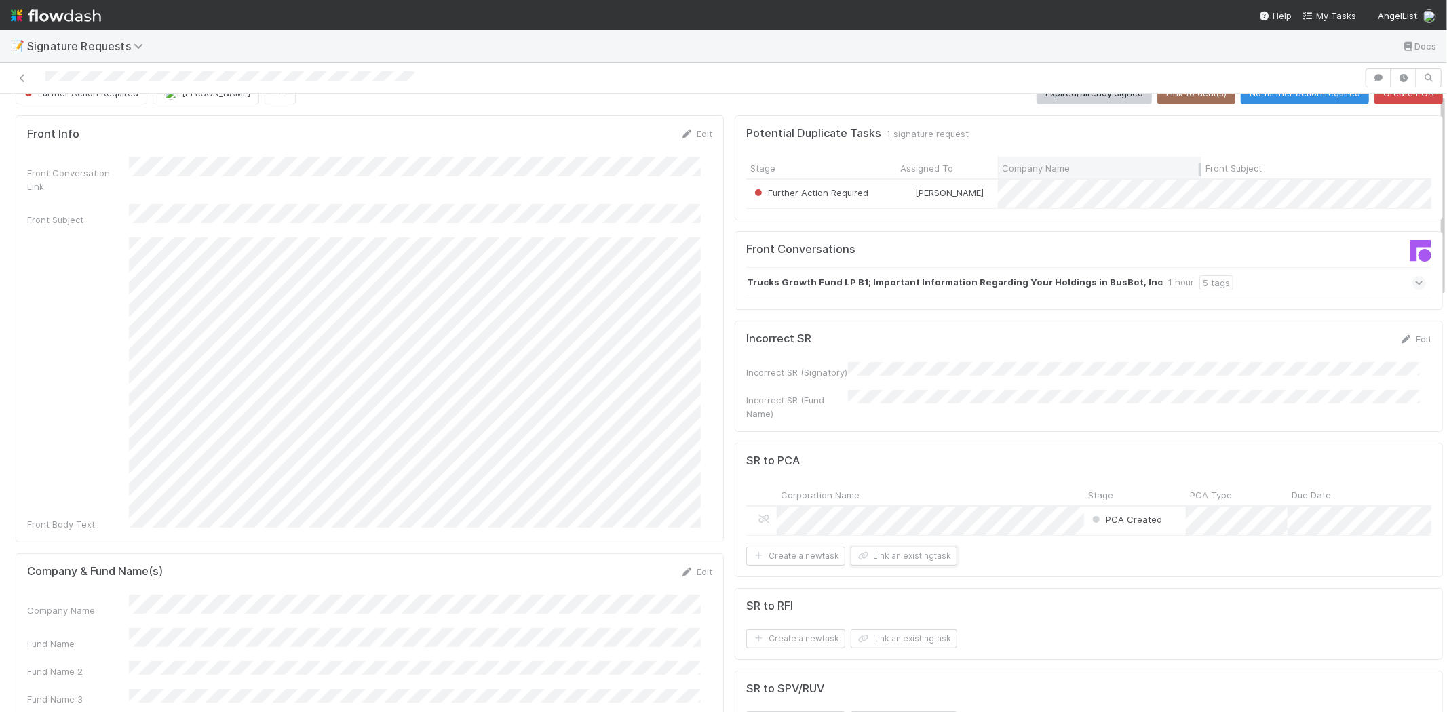
scroll to position [0, 0]
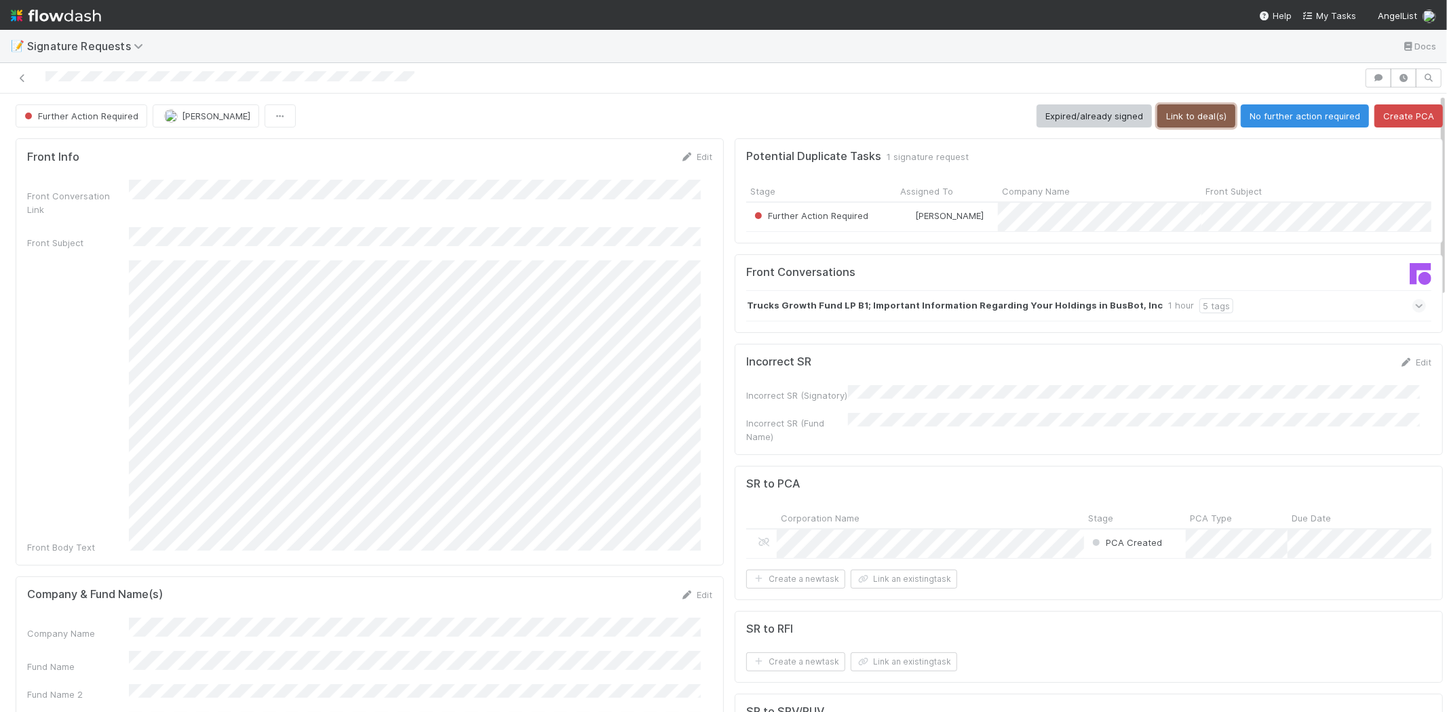
click at [1172, 117] on button "Link to deal(s)" at bounding box center [1196, 115] width 78 height 23
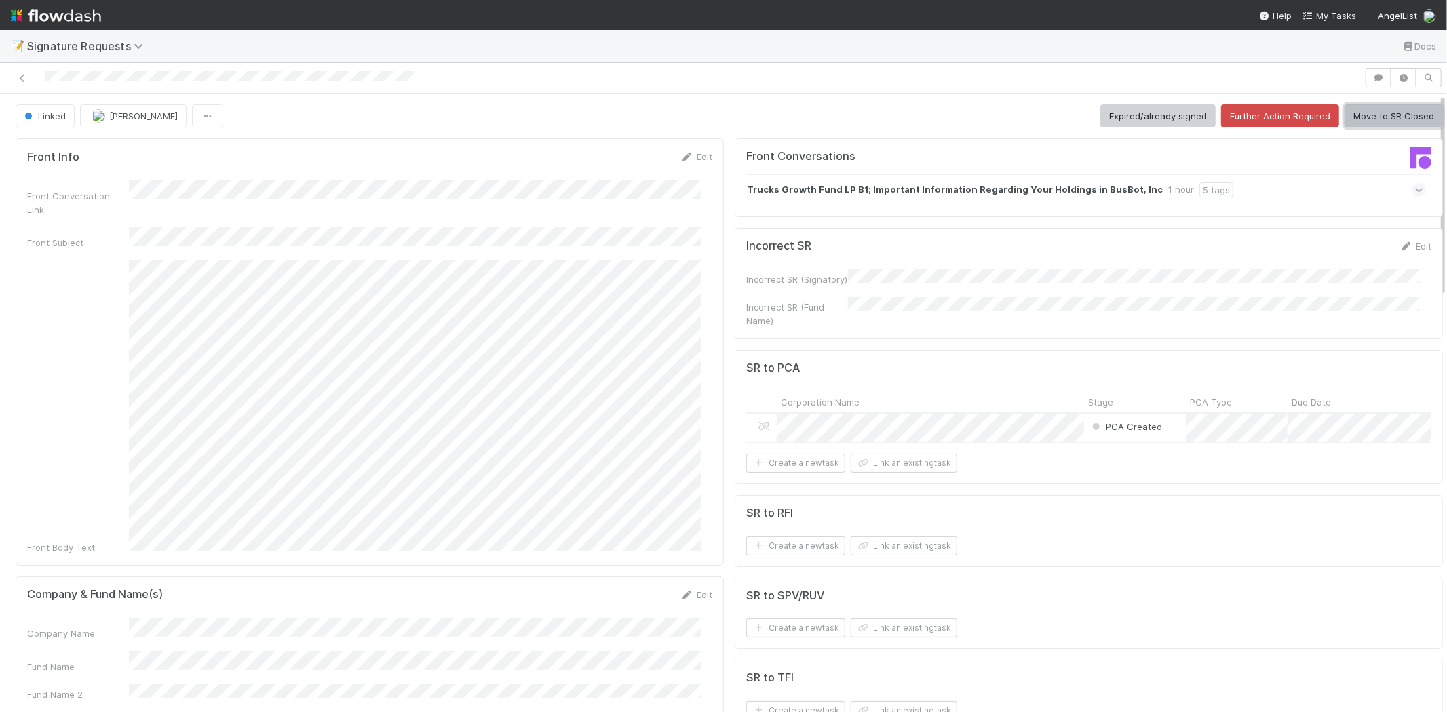
click at [1368, 123] on button "Move to SR Closed" at bounding box center [1394, 115] width 98 height 23
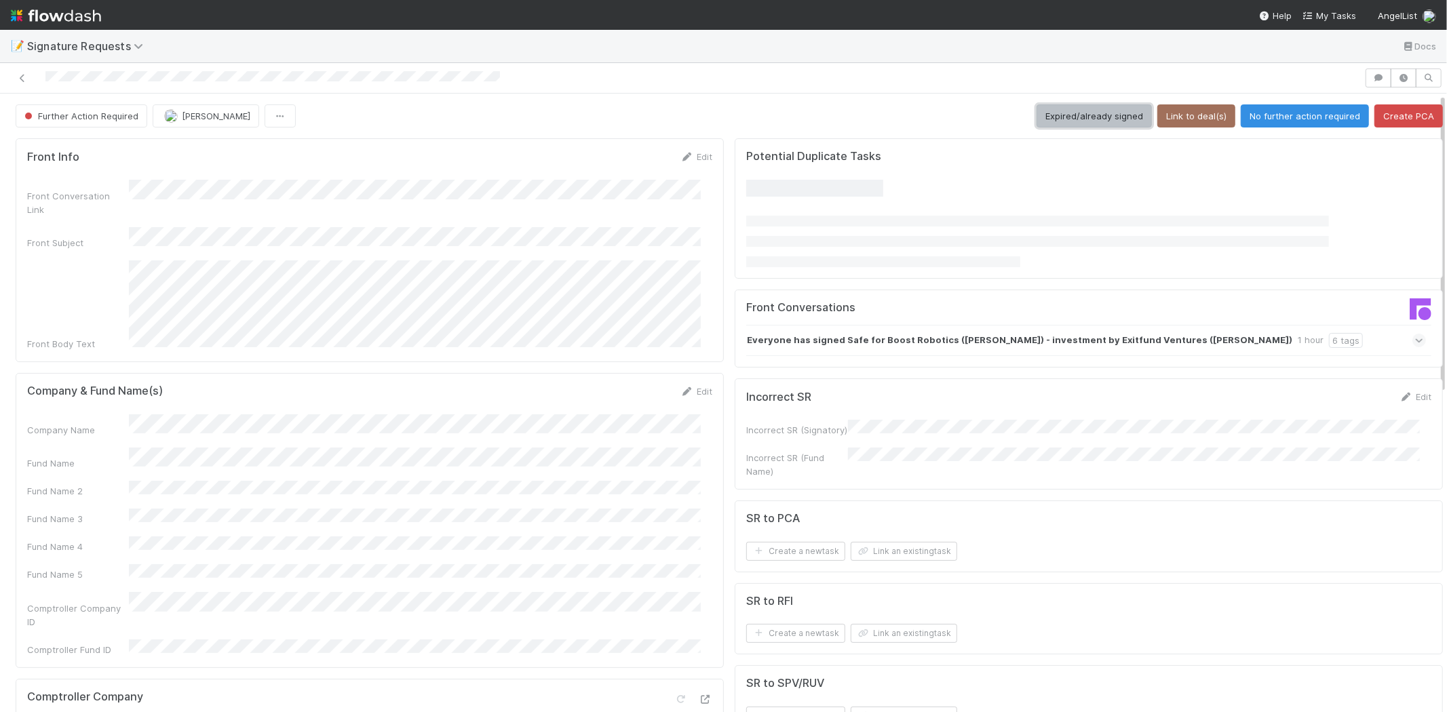
click at [1043, 109] on button "Expired/already signed" at bounding box center [1094, 115] width 115 height 23
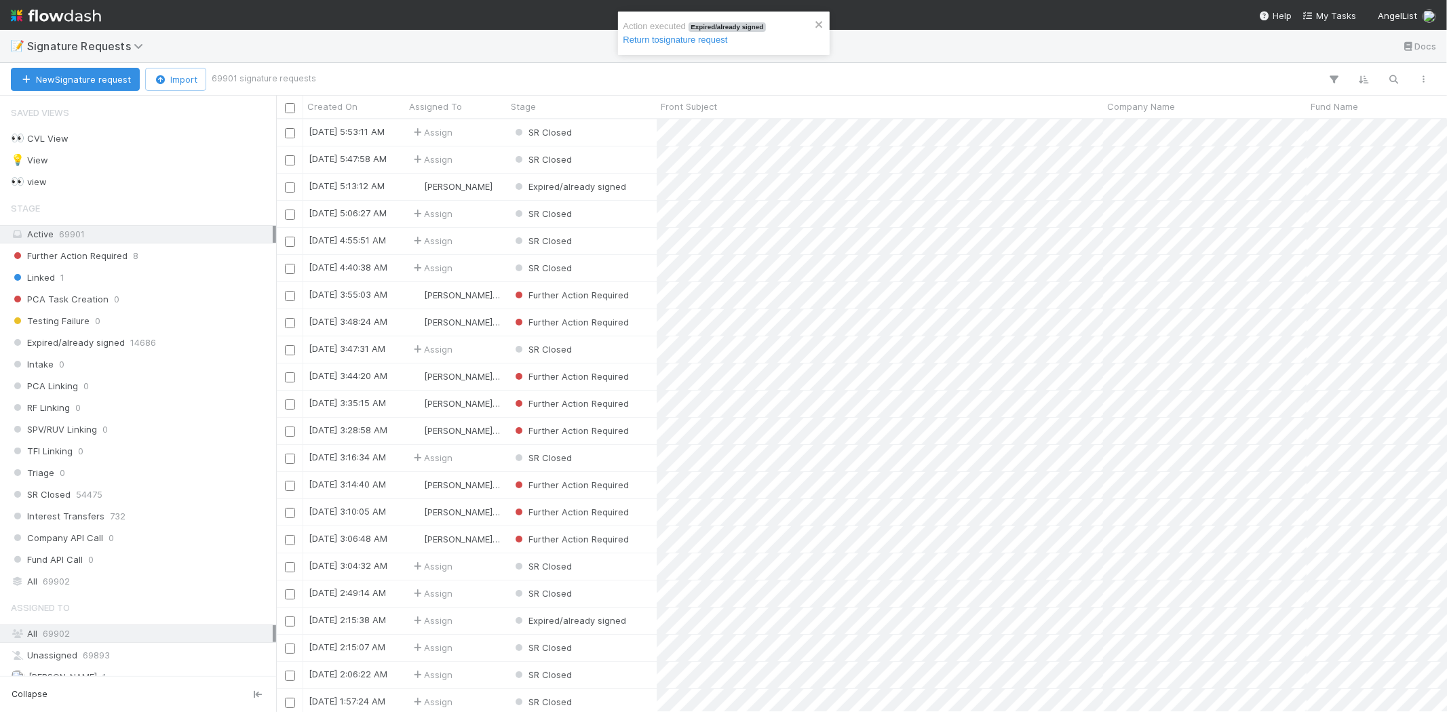
scroll to position [581, 1159]
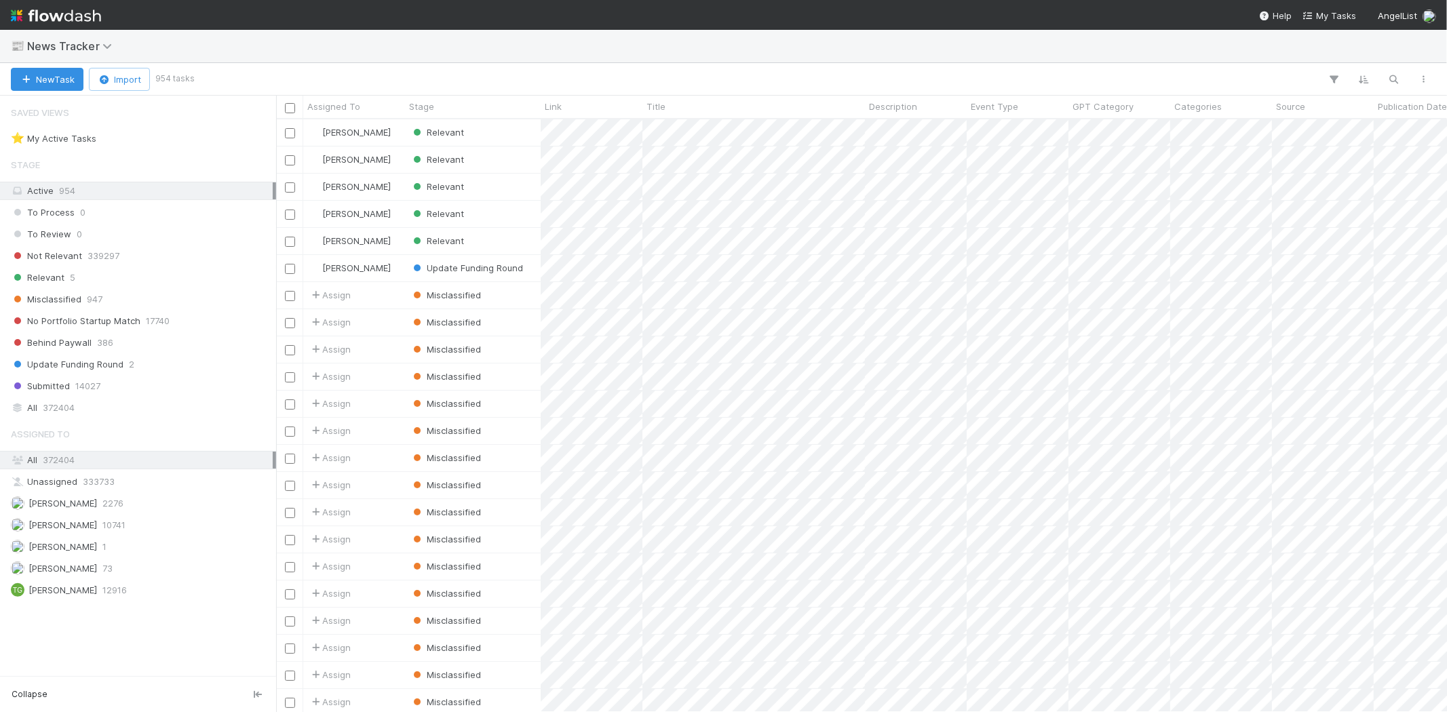
scroll to position [581, 1159]
click at [63, 285] on div "Relevant 5" at bounding box center [142, 277] width 262 height 17
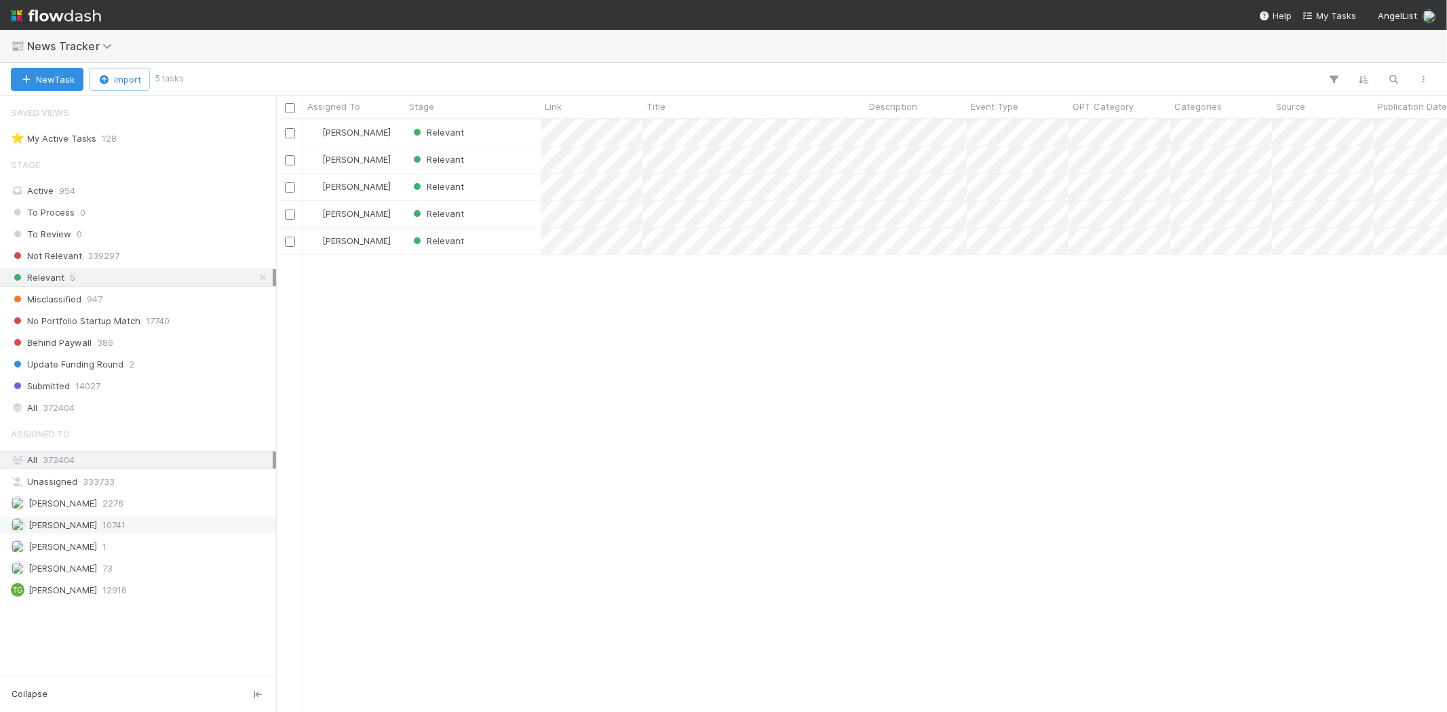
scroll to position [581, 1159]
click at [125, 526] on span "10741" at bounding box center [113, 525] width 23 height 17
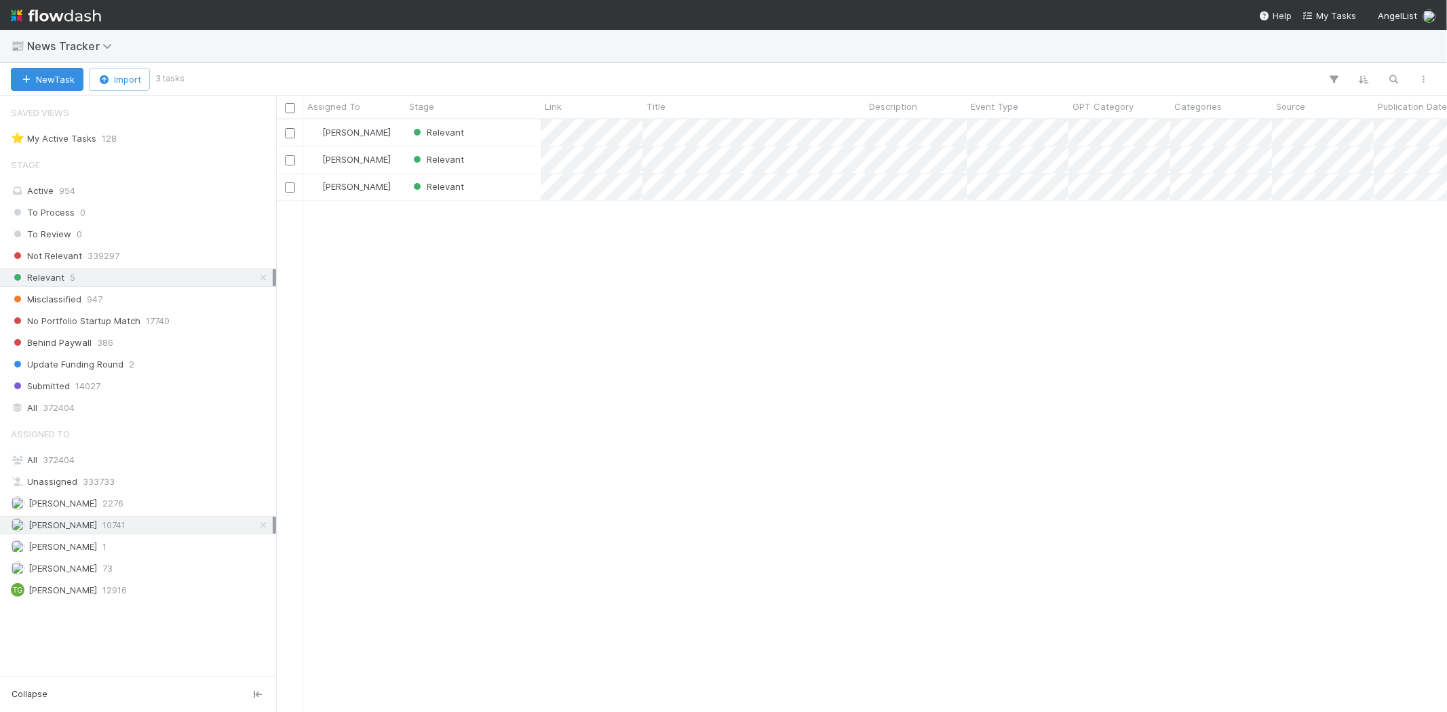
scroll to position [581, 1159]
click at [485, 131] on div "Relevant" at bounding box center [473, 132] width 136 height 26
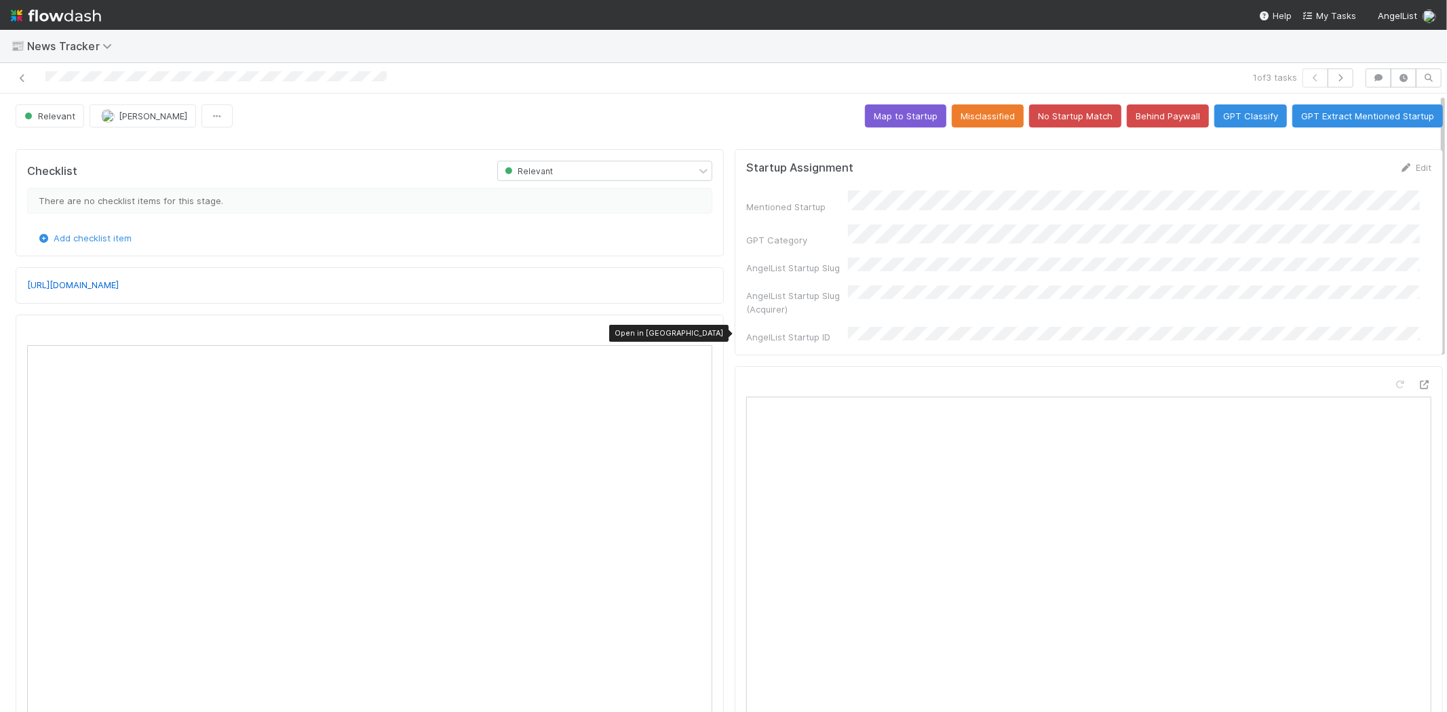
click at [699, 334] on icon at bounding box center [706, 333] width 14 height 9
click at [1043, 117] on button "No Startup Match" at bounding box center [1075, 115] width 92 height 23
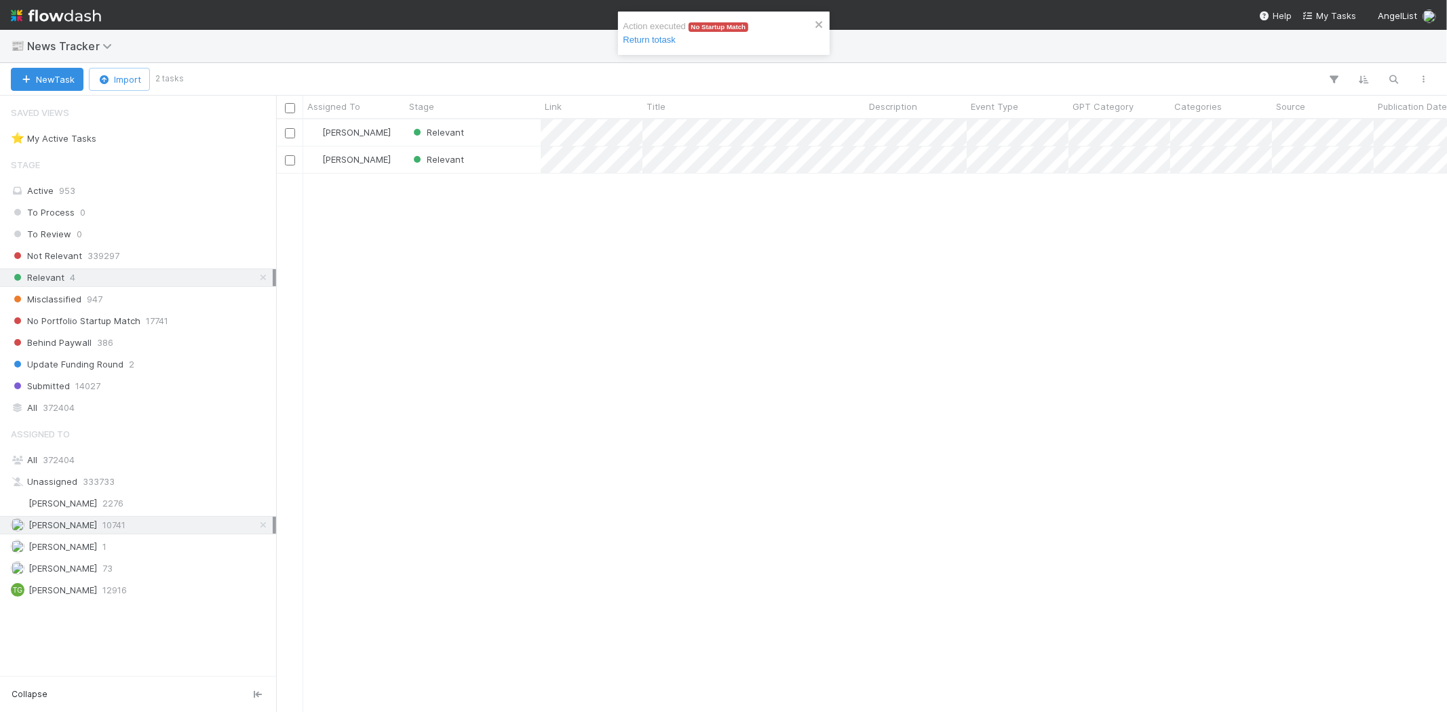
scroll to position [581, 1159]
click at [485, 125] on div "Relevant" at bounding box center [473, 132] width 136 height 26
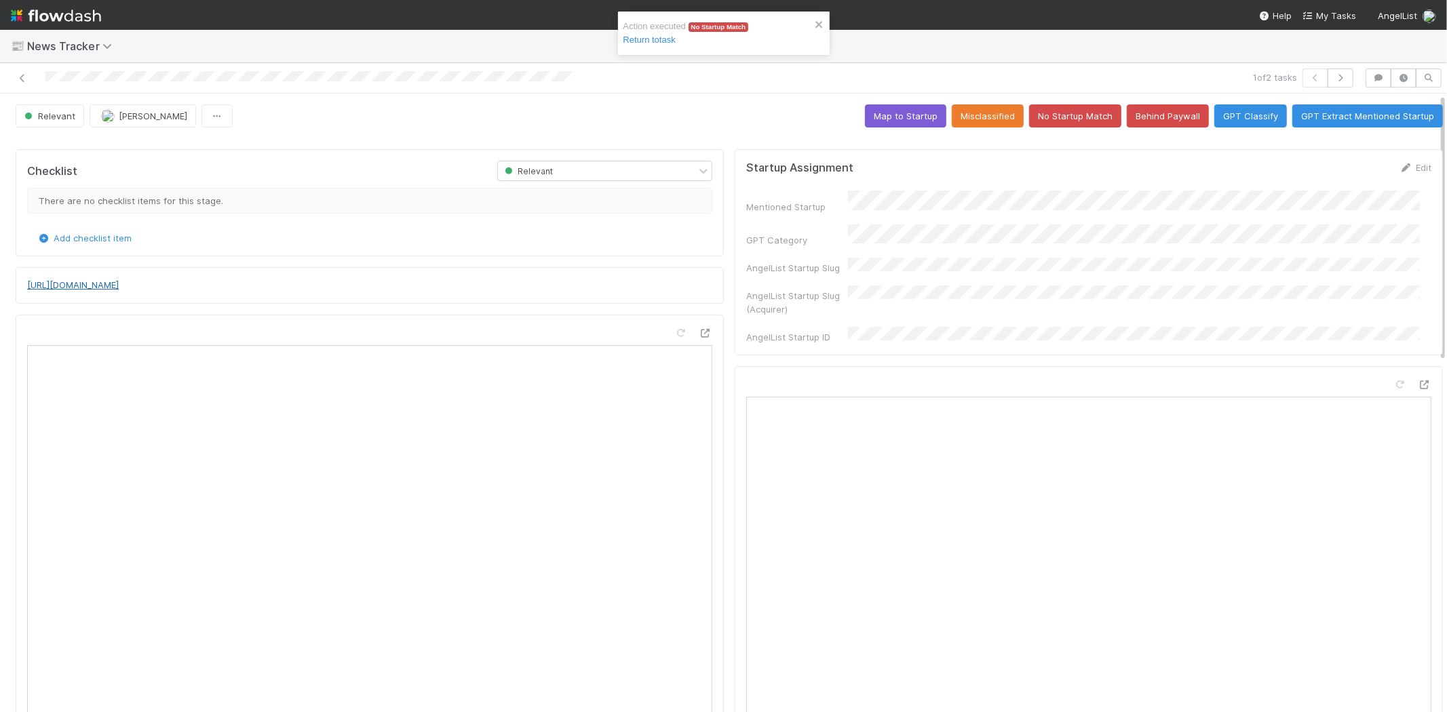
click at [119, 287] on link "http://www.businesswire.com/news/home/20250827704514/en/CIBC-Innovation-Banking…" at bounding box center [73, 284] width 92 height 11
click at [1072, 106] on button "No Startup Match" at bounding box center [1075, 115] width 92 height 23
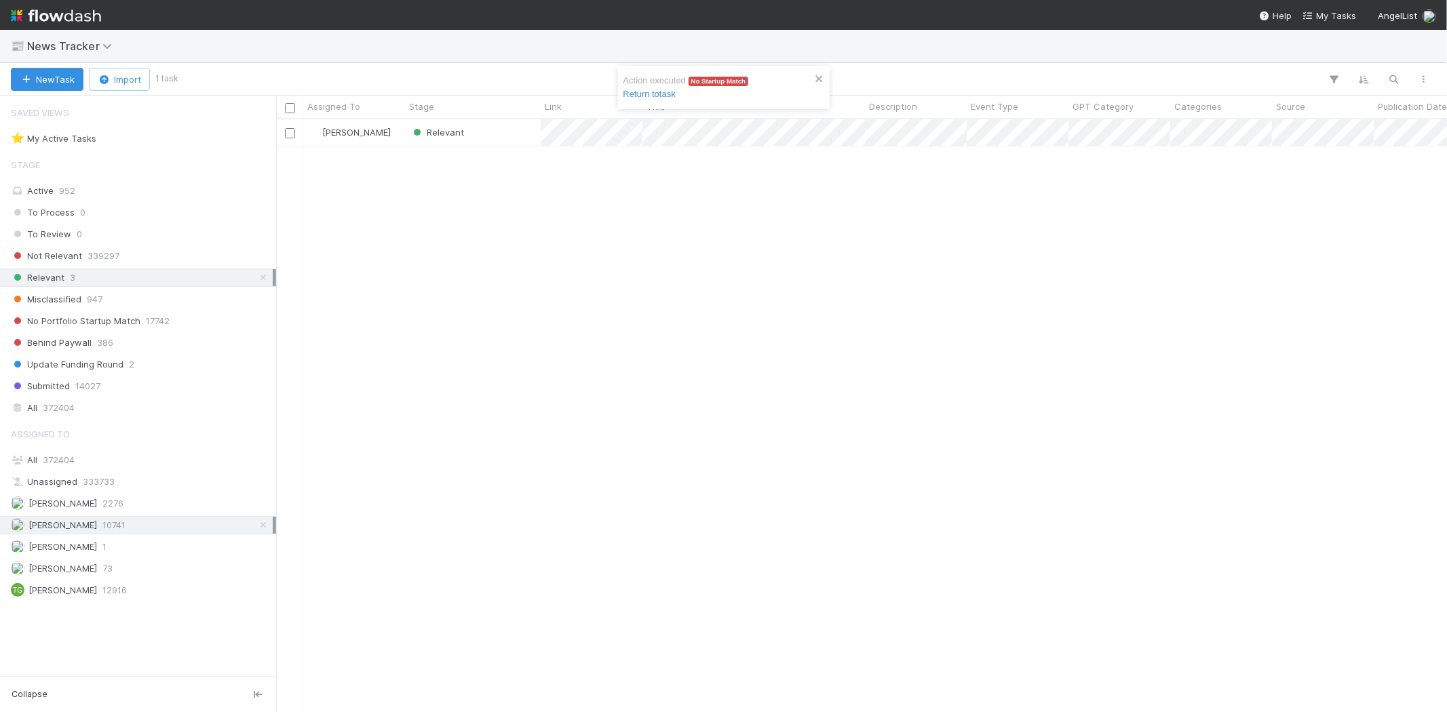
scroll to position [581, 1159]
click at [507, 322] on div "Karen Jane Salcedo Relevant" at bounding box center [861, 415] width 1171 height 592
click at [505, 138] on div "Relevant" at bounding box center [473, 132] width 136 height 26
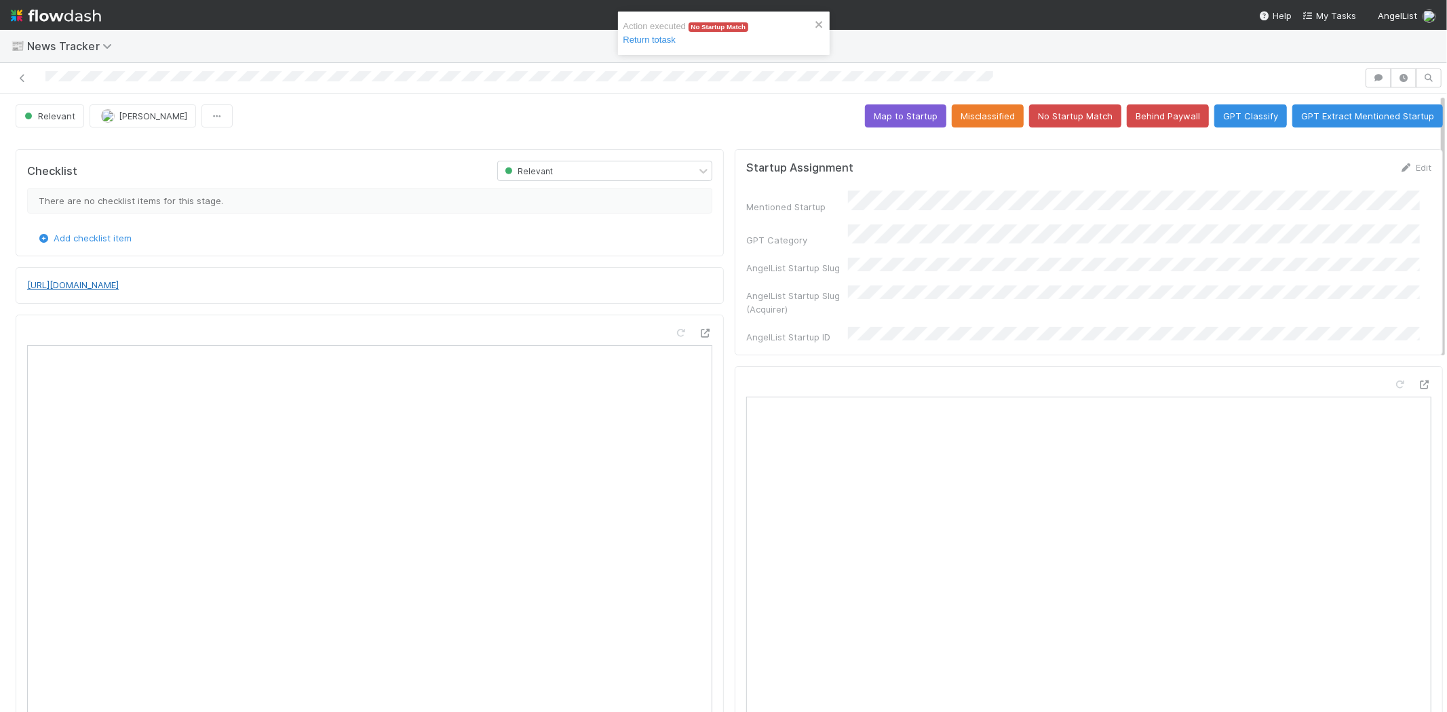
click at [119, 290] on link "http://www.businesswire.com/news/home/20250827221276/en/Audacity-IB-Wins-2025-H…" at bounding box center [73, 284] width 92 height 11
click at [1048, 116] on button "No Startup Match" at bounding box center [1075, 115] width 92 height 23
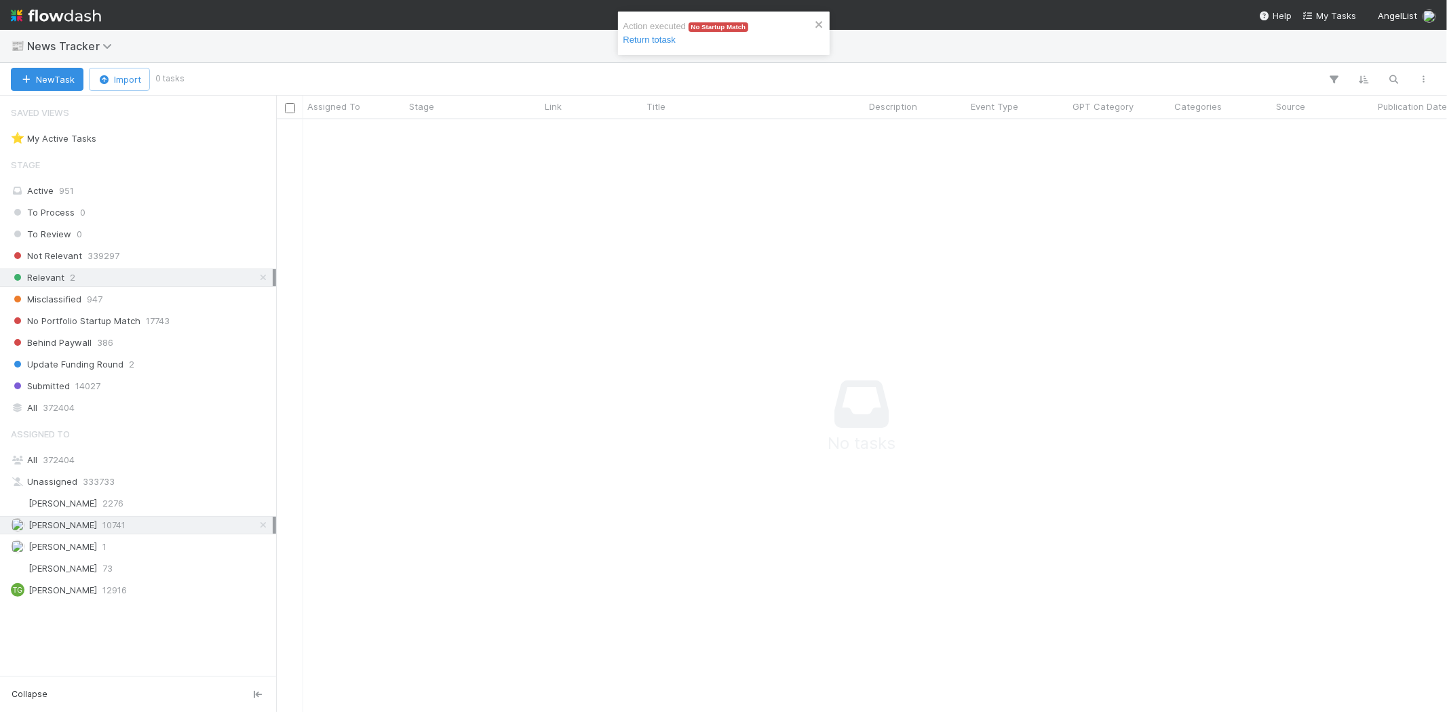
scroll to position [570, 1148]
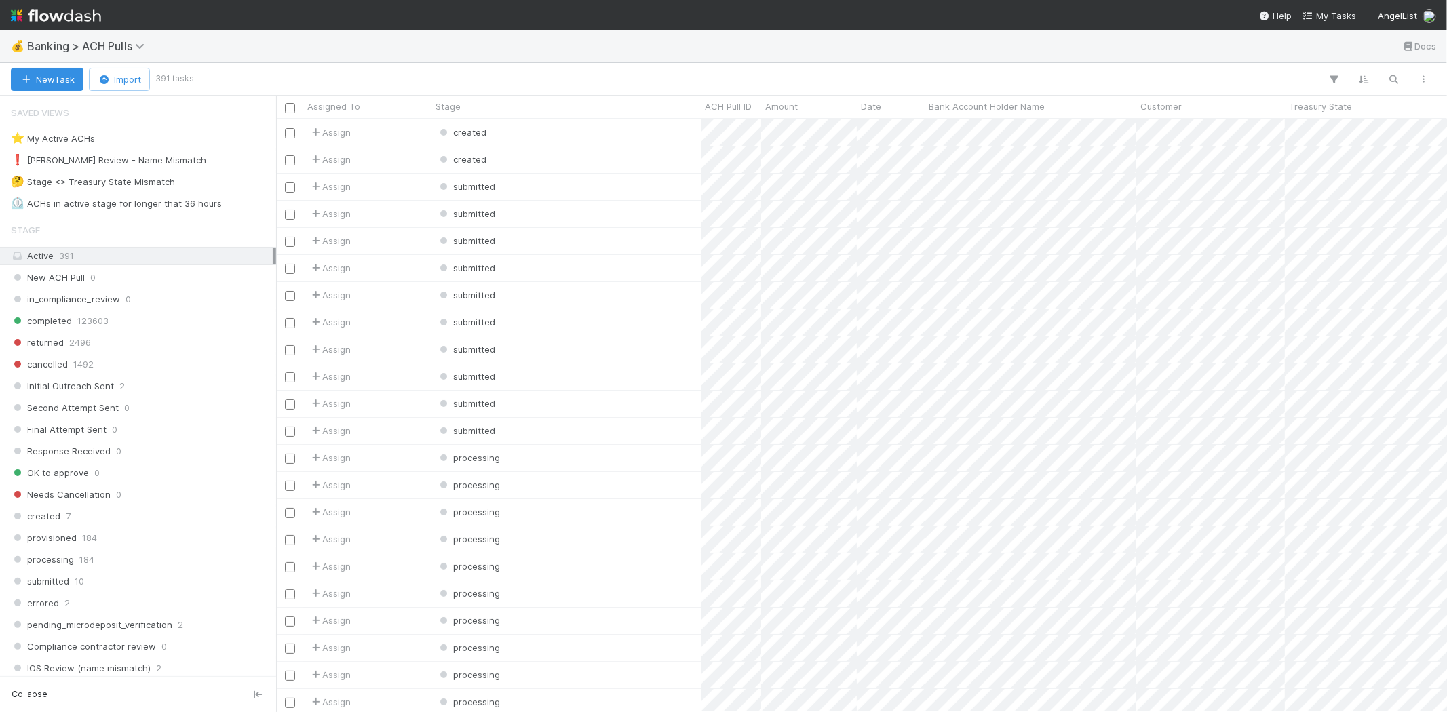
scroll to position [581, 1159]
click at [144, 157] on div "❗ [PERSON_NAME] Review - Name Mismatch" at bounding box center [108, 160] width 195 height 17
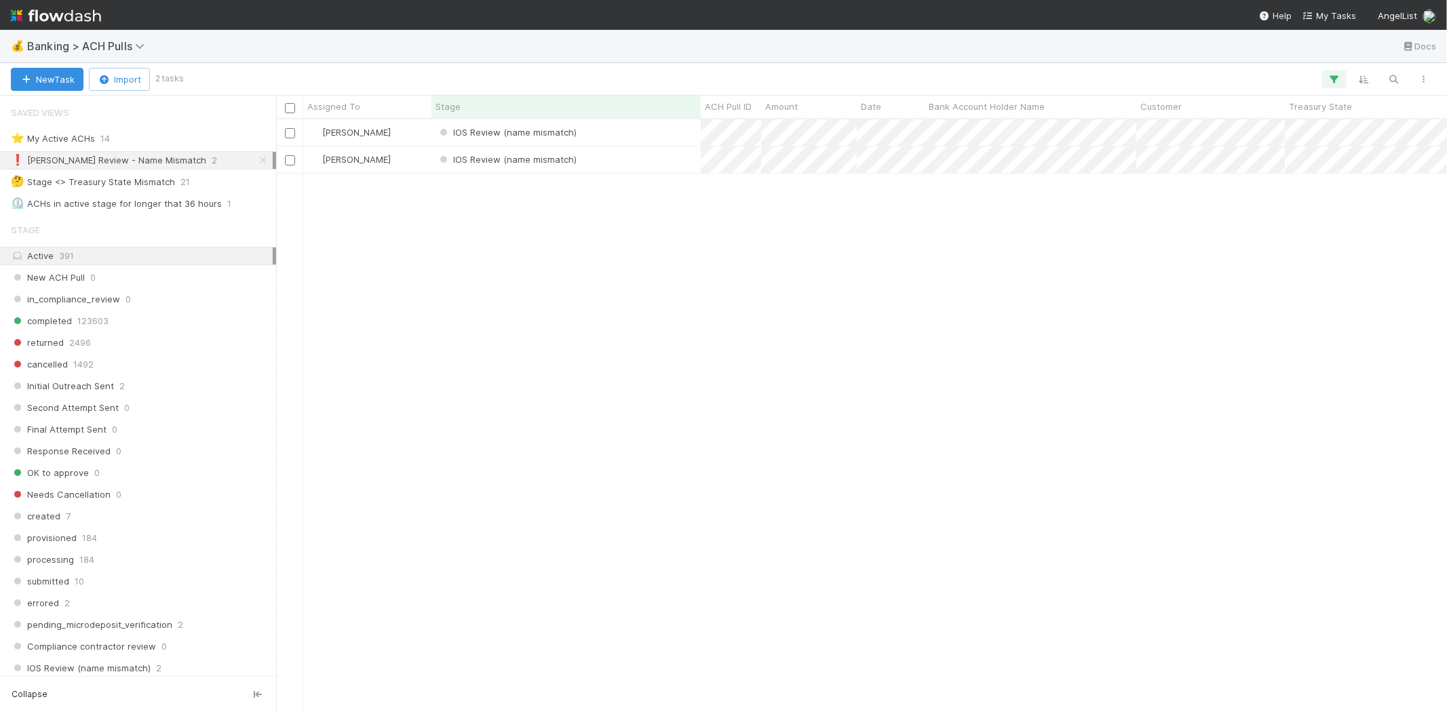
scroll to position [581, 1159]
click at [509, 289] on div "[PERSON_NAME] IOS Review (name mismatch) [DATE] 2:55:50 AM [DATE] 2:55:50 AM 0 …" at bounding box center [861, 415] width 1171 height 592
click at [622, 130] on div "IOS Review (name mismatch)" at bounding box center [565, 132] width 269 height 26
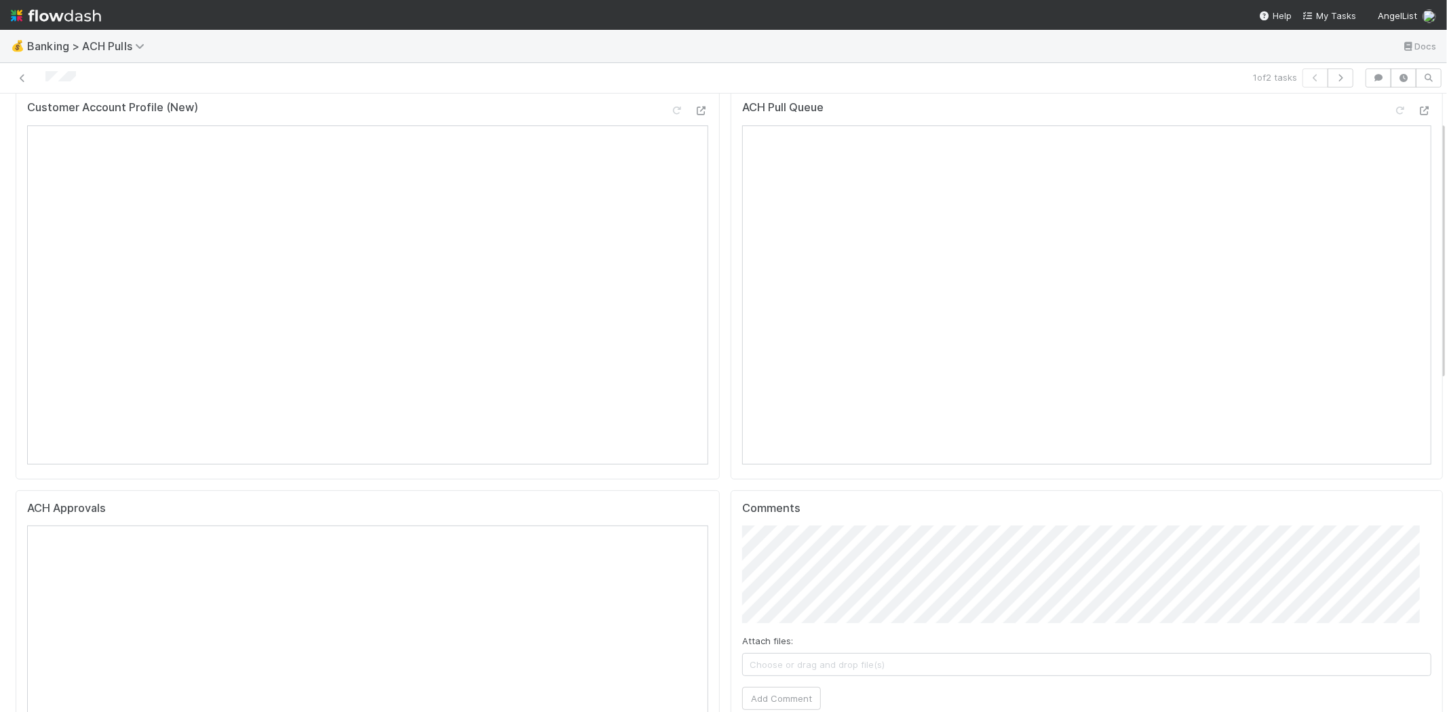
scroll to position [75, 0]
click at [887, 635] on span "Choose or drag and drop file(s)" at bounding box center [1087, 638] width 688 height 22
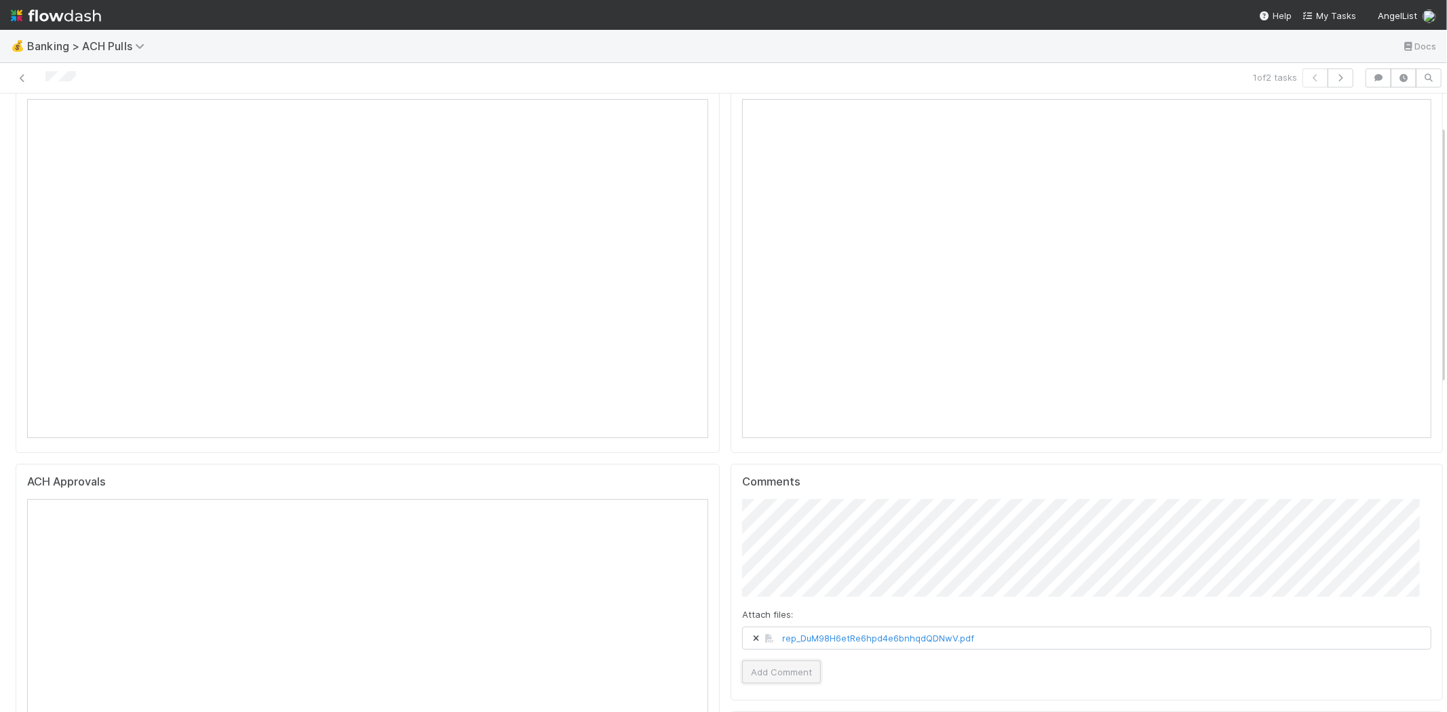
click at [756, 670] on button "Add Comment" at bounding box center [781, 672] width 79 height 23
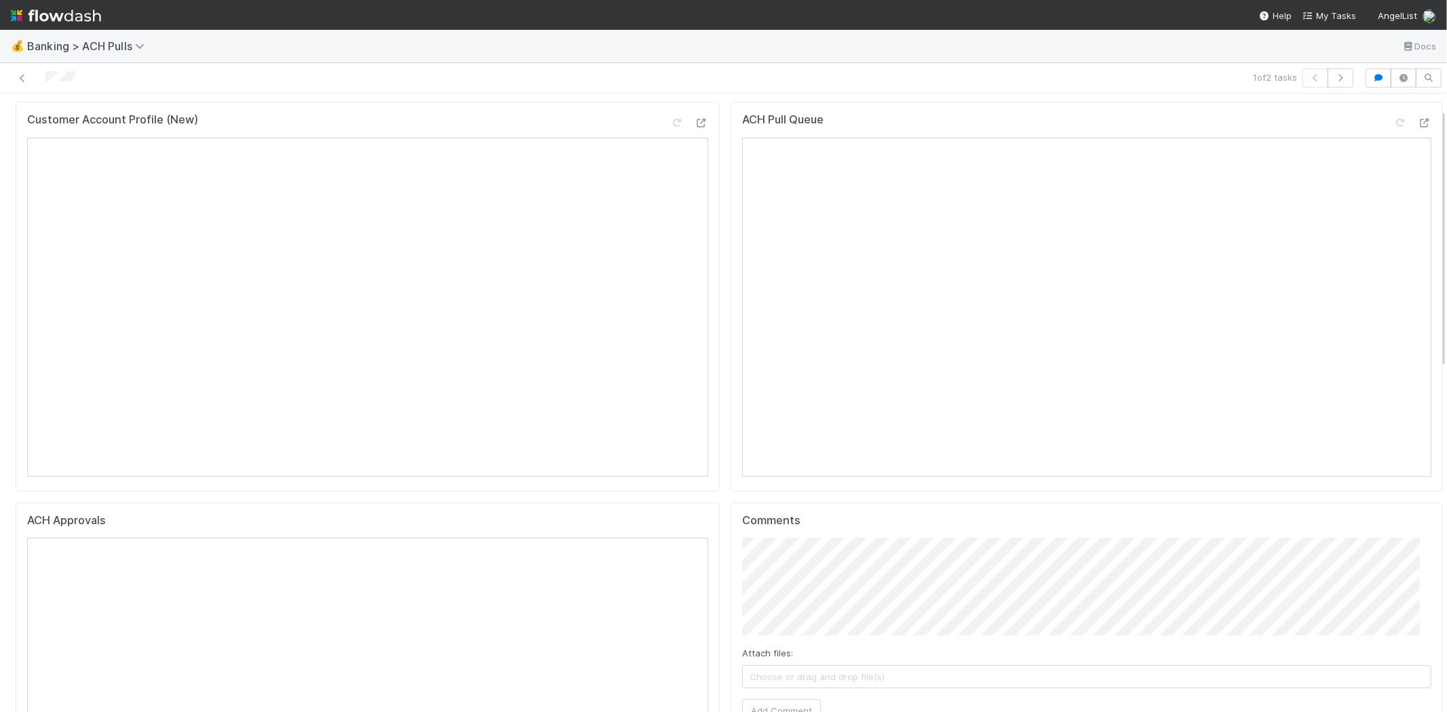
scroll to position [0, 0]
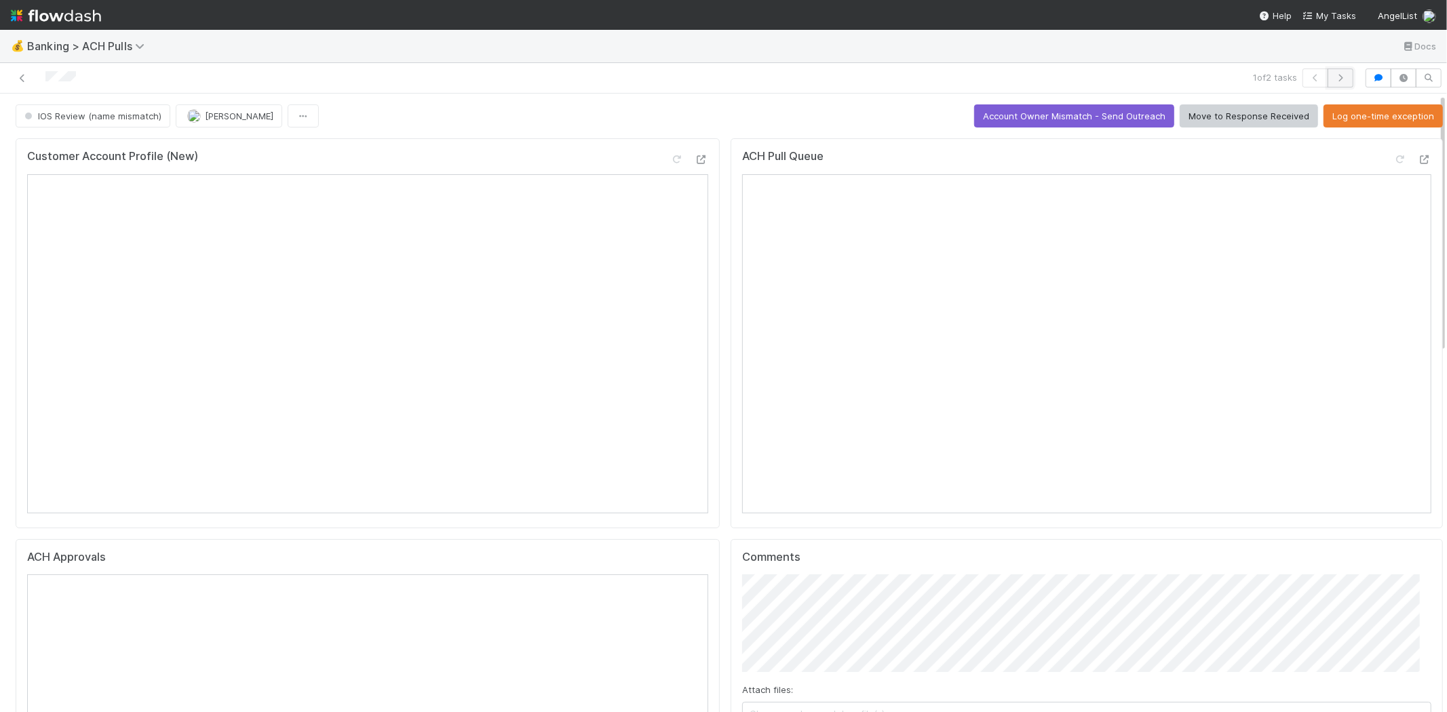
click at [1334, 76] on icon "button" at bounding box center [1341, 78] width 14 height 8
click at [100, 41] on span "Banking > ACH Pulls" at bounding box center [89, 46] width 124 height 14
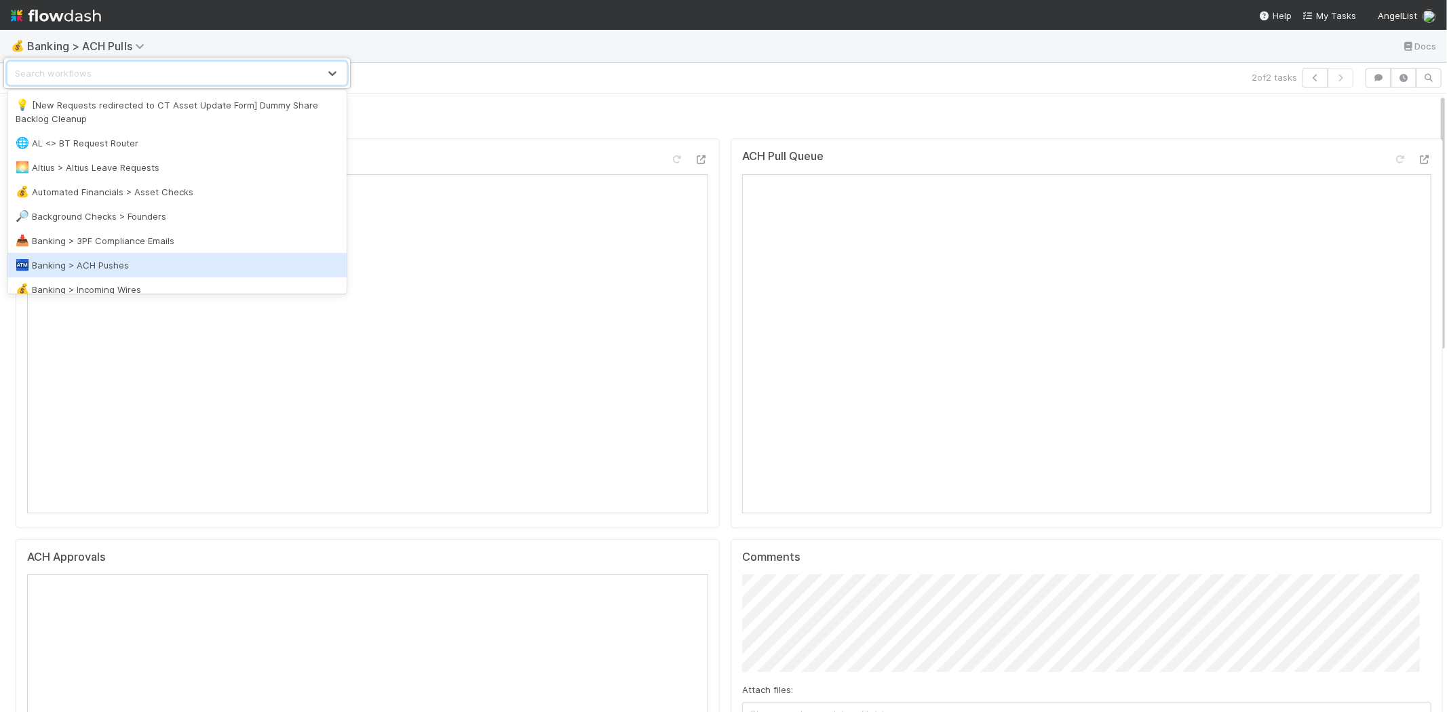
click at [129, 256] on div "🏧 Banking > ACH Pushes" at bounding box center [176, 265] width 339 height 24
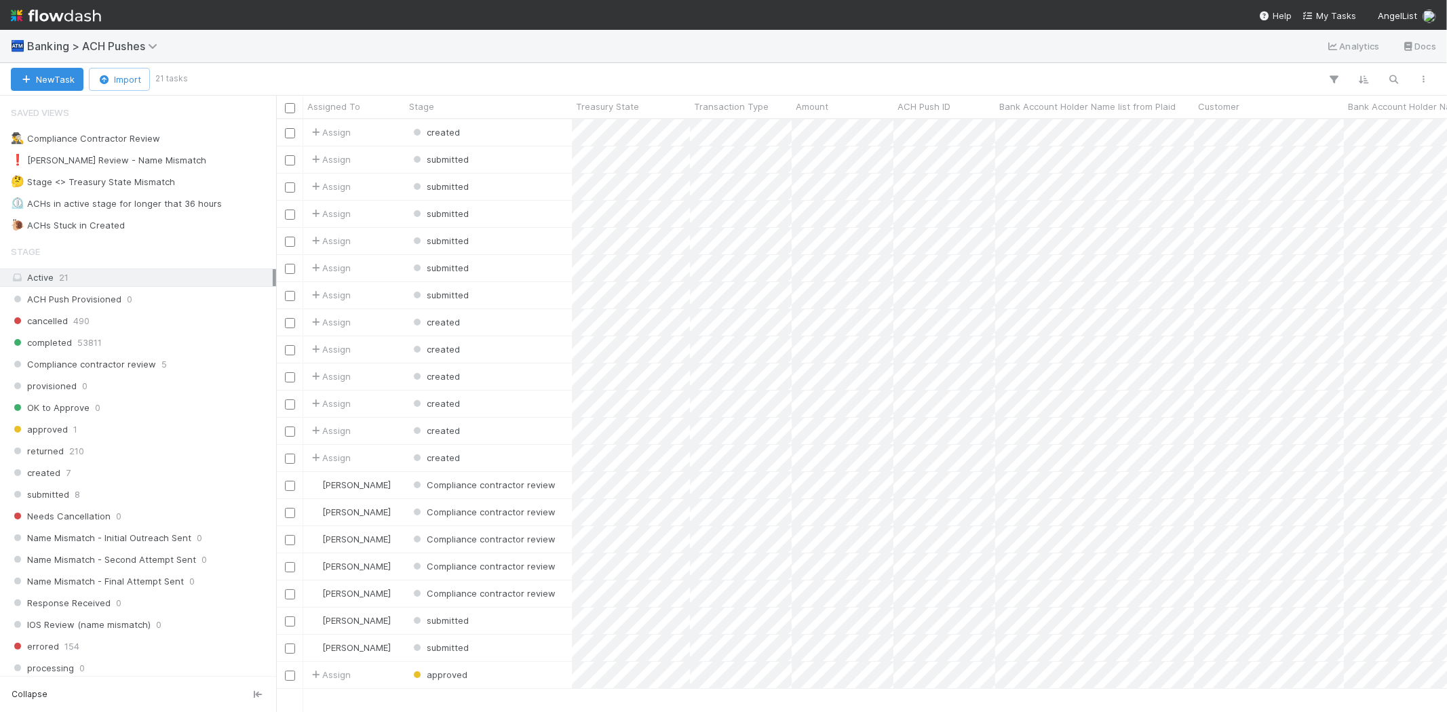
scroll to position [581, 1159]
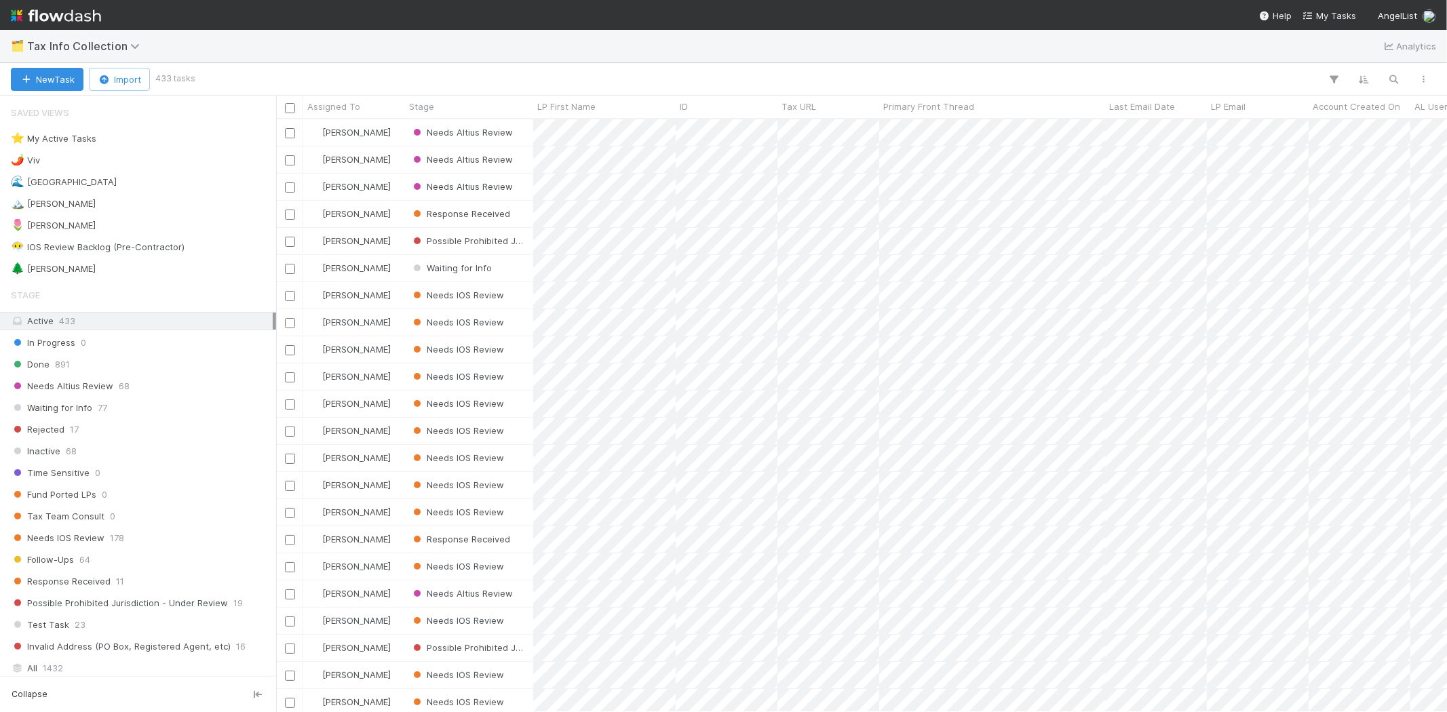
scroll to position [581, 1159]
click at [90, 210] on div "🏔️ [PERSON_NAME] 1" at bounding box center [142, 203] width 262 height 17
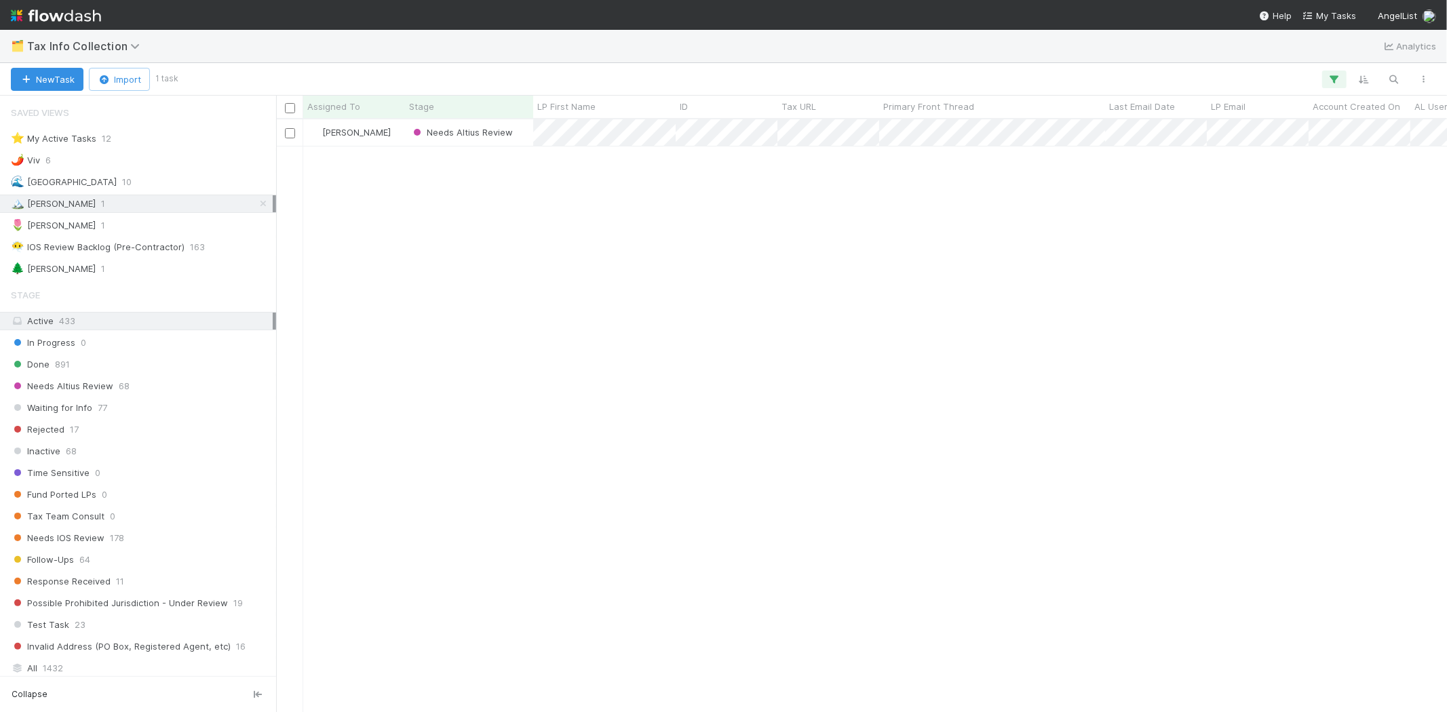
scroll to position [581, 1159]
click at [550, 248] on div "Karen Jane Salcedo Needs Altius Review 0 0 0 8/27/25, 5:18:45 PM 8/27/25, 5:20:…" at bounding box center [861, 415] width 1171 height 592
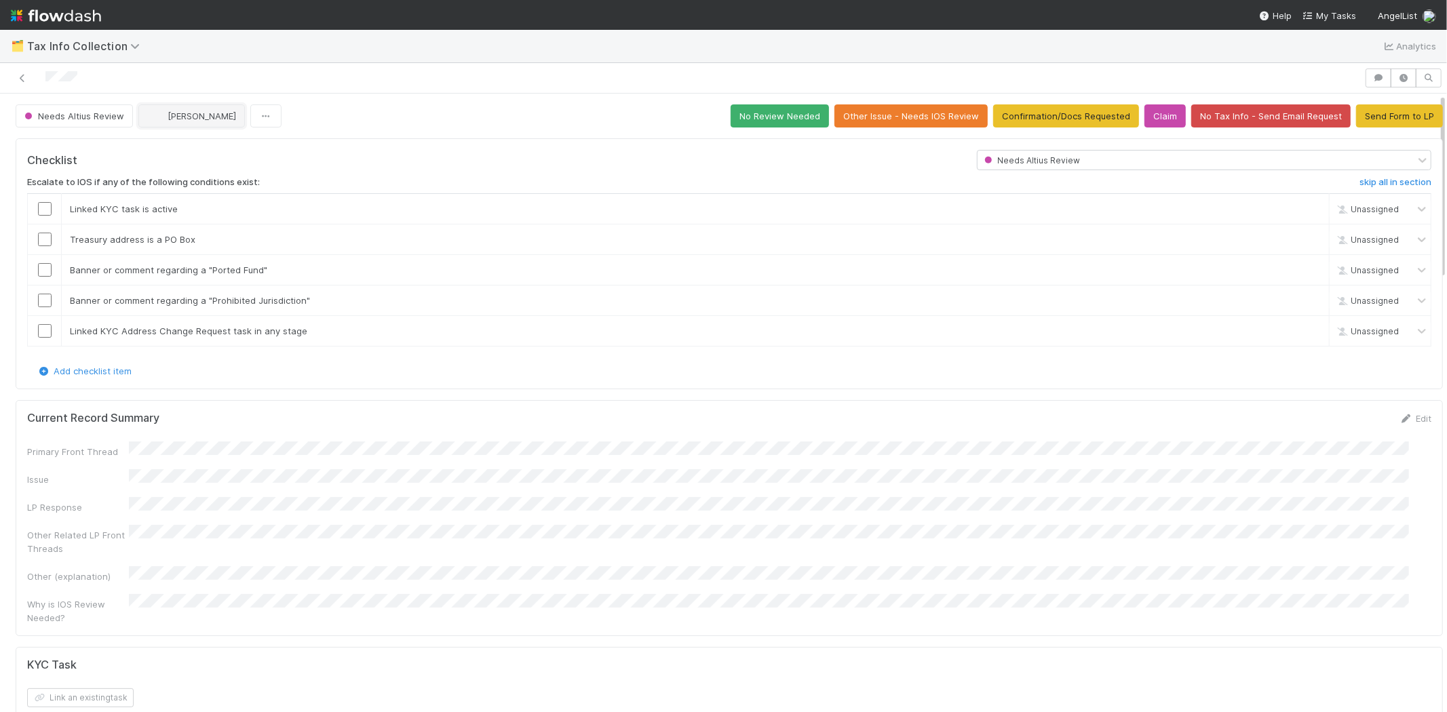
click at [195, 111] on span "[PERSON_NAME]" at bounding box center [202, 116] width 69 height 11
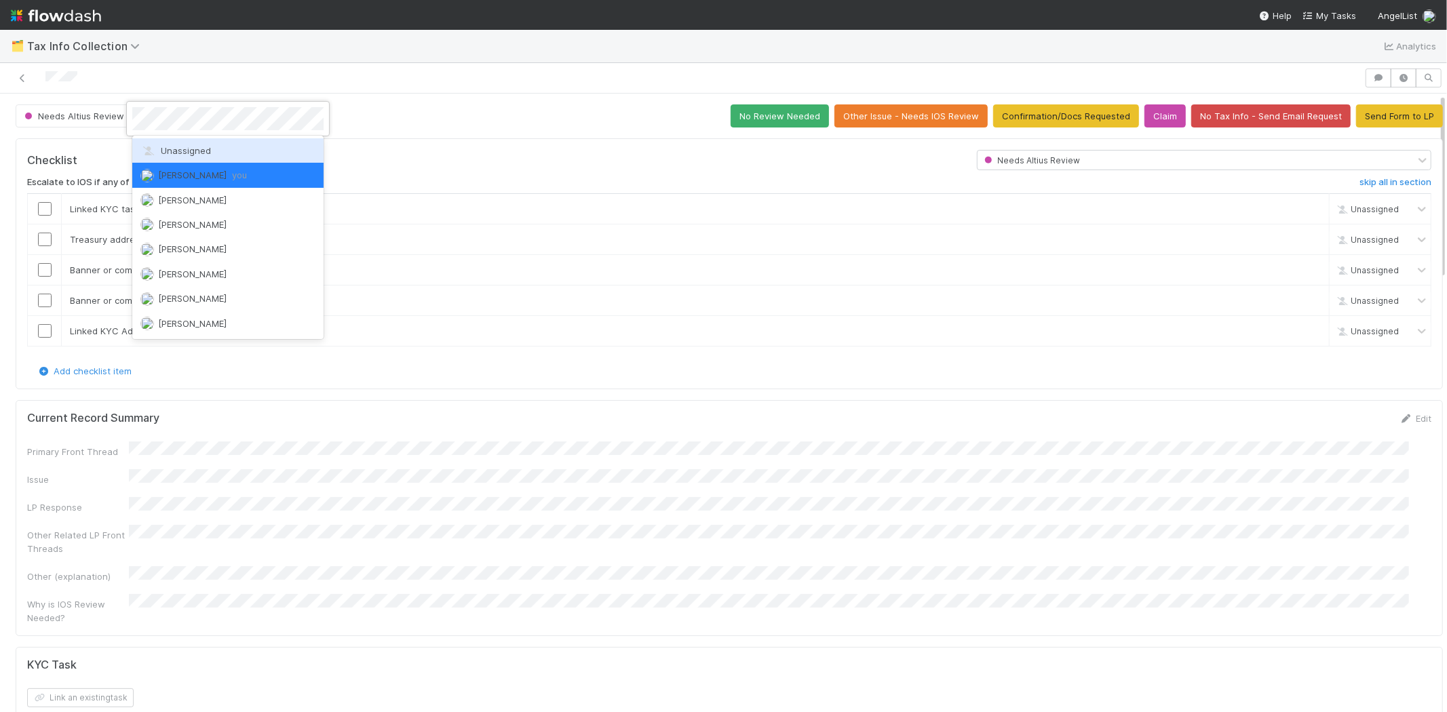
click at [184, 142] on div "Unassigned" at bounding box center [227, 150] width 191 height 24
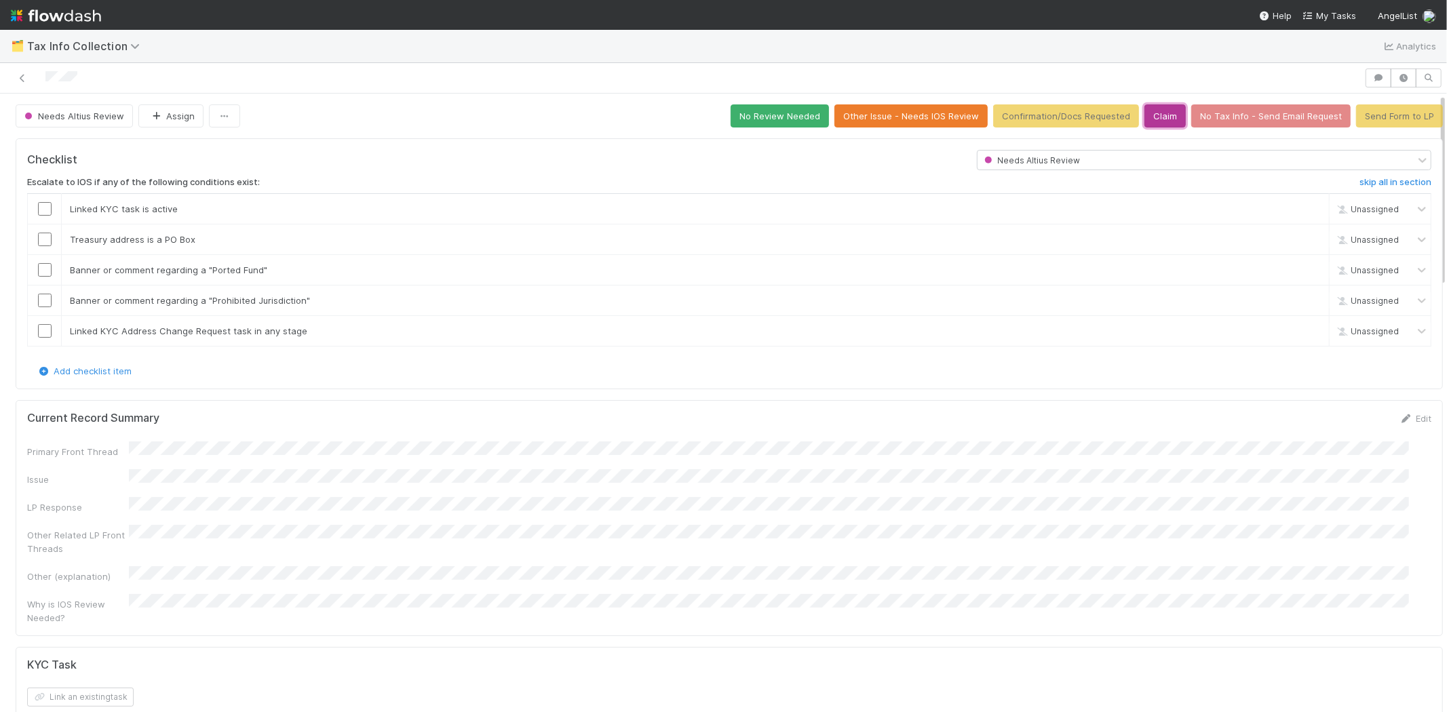
click at [1148, 119] on button "Claim" at bounding box center [1164, 115] width 41 height 23
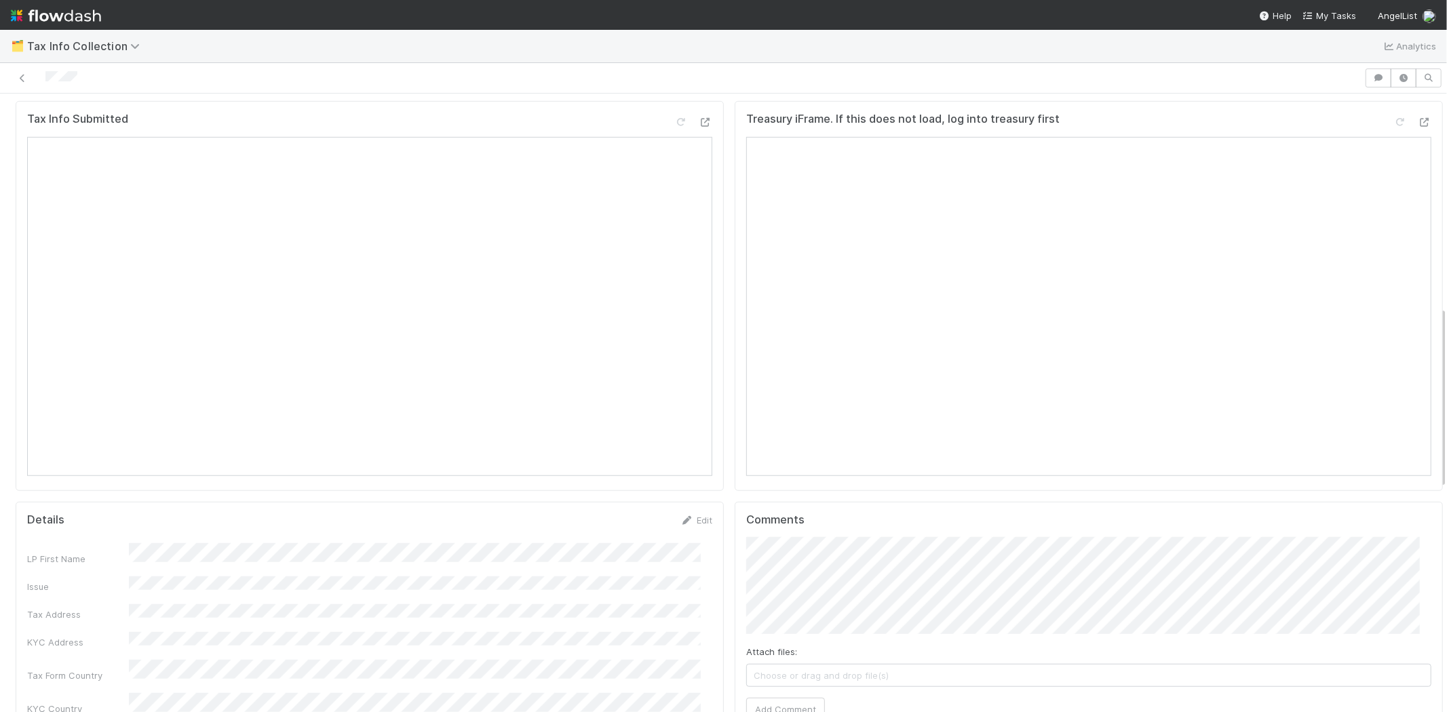
scroll to position [821, 0]
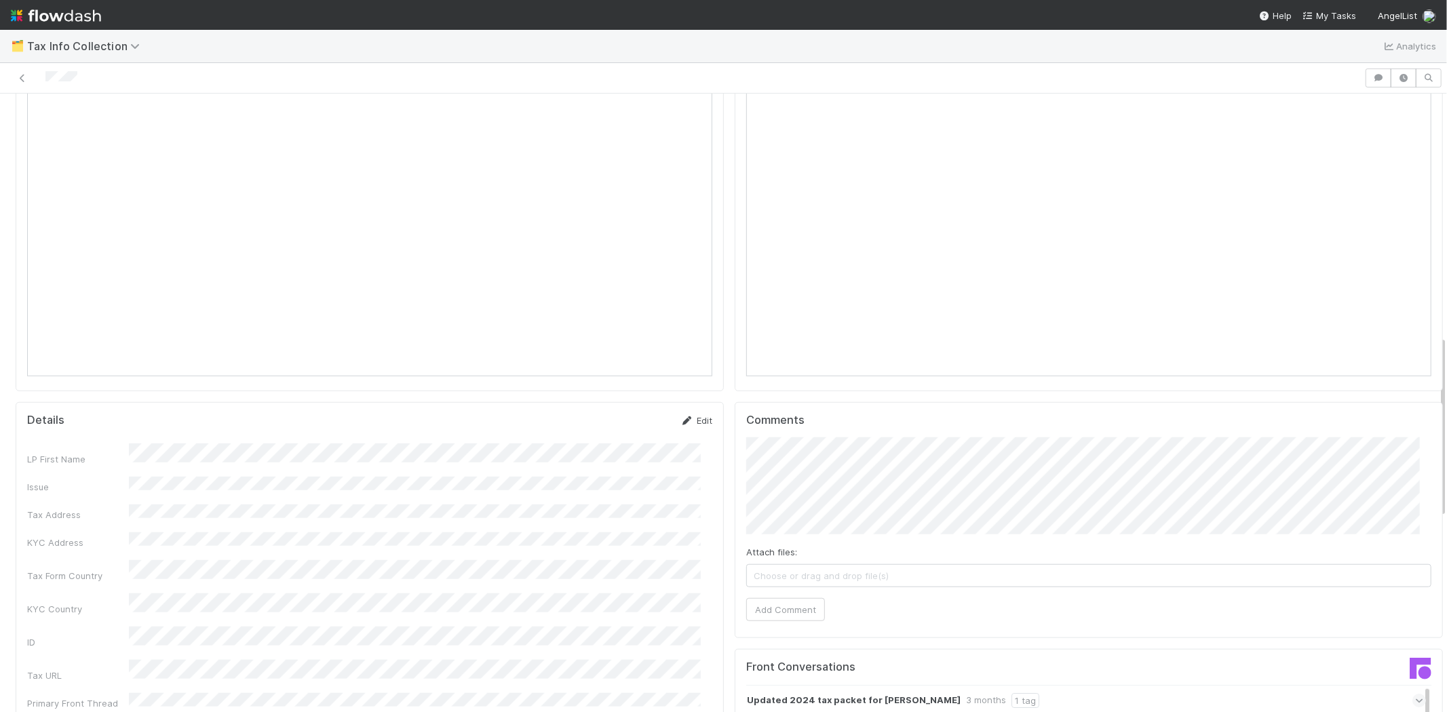
click at [680, 417] on icon at bounding box center [687, 421] width 14 height 9
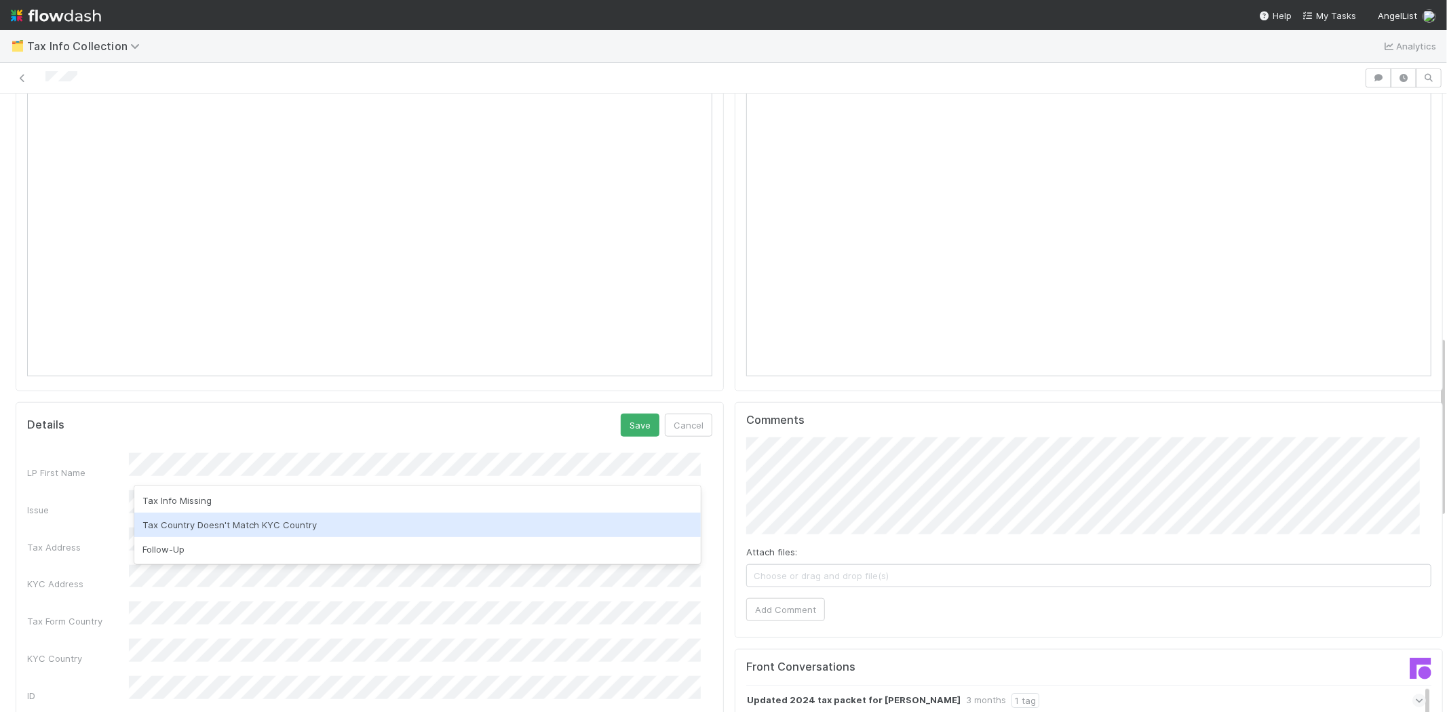
click at [197, 520] on div "Tax Country Doesn't Match KYC Country" at bounding box center [417, 525] width 566 height 24
click at [621, 414] on button "Save" at bounding box center [640, 425] width 39 height 23
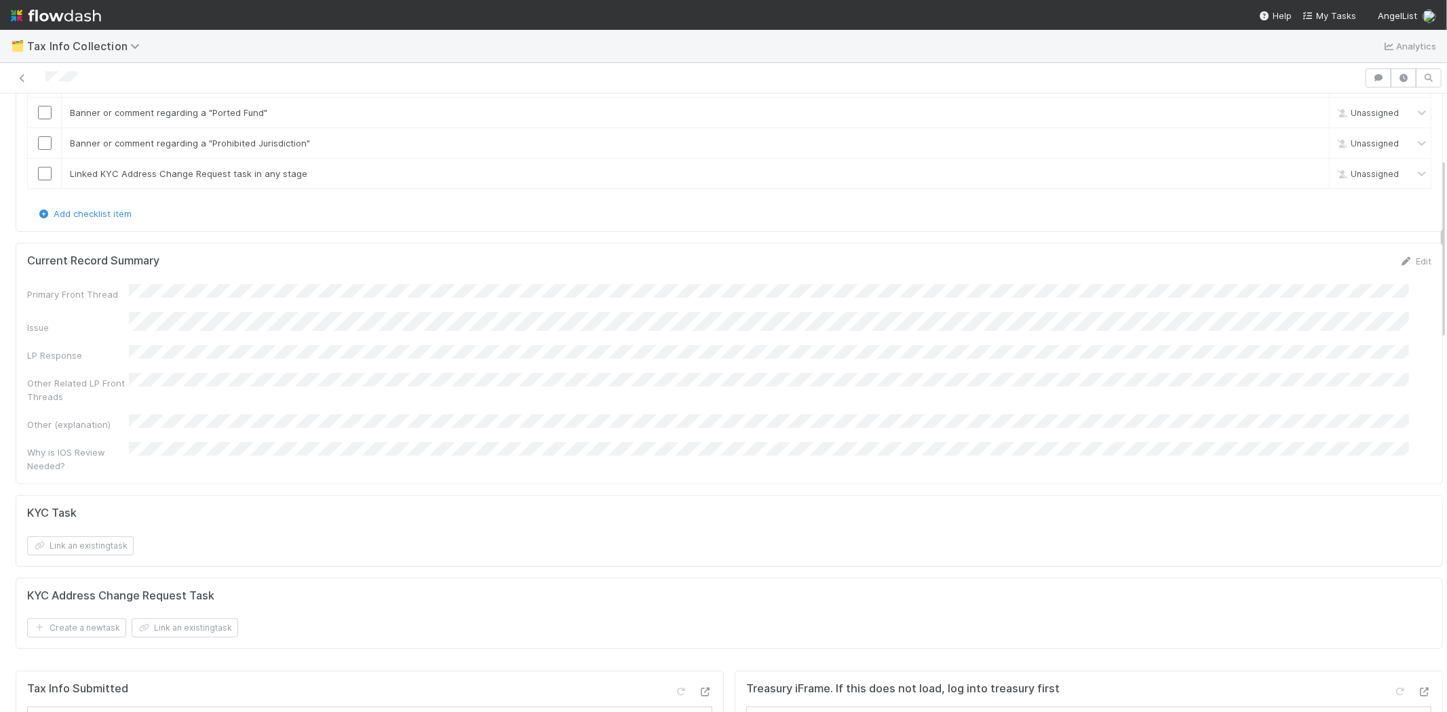
scroll to position [0, 0]
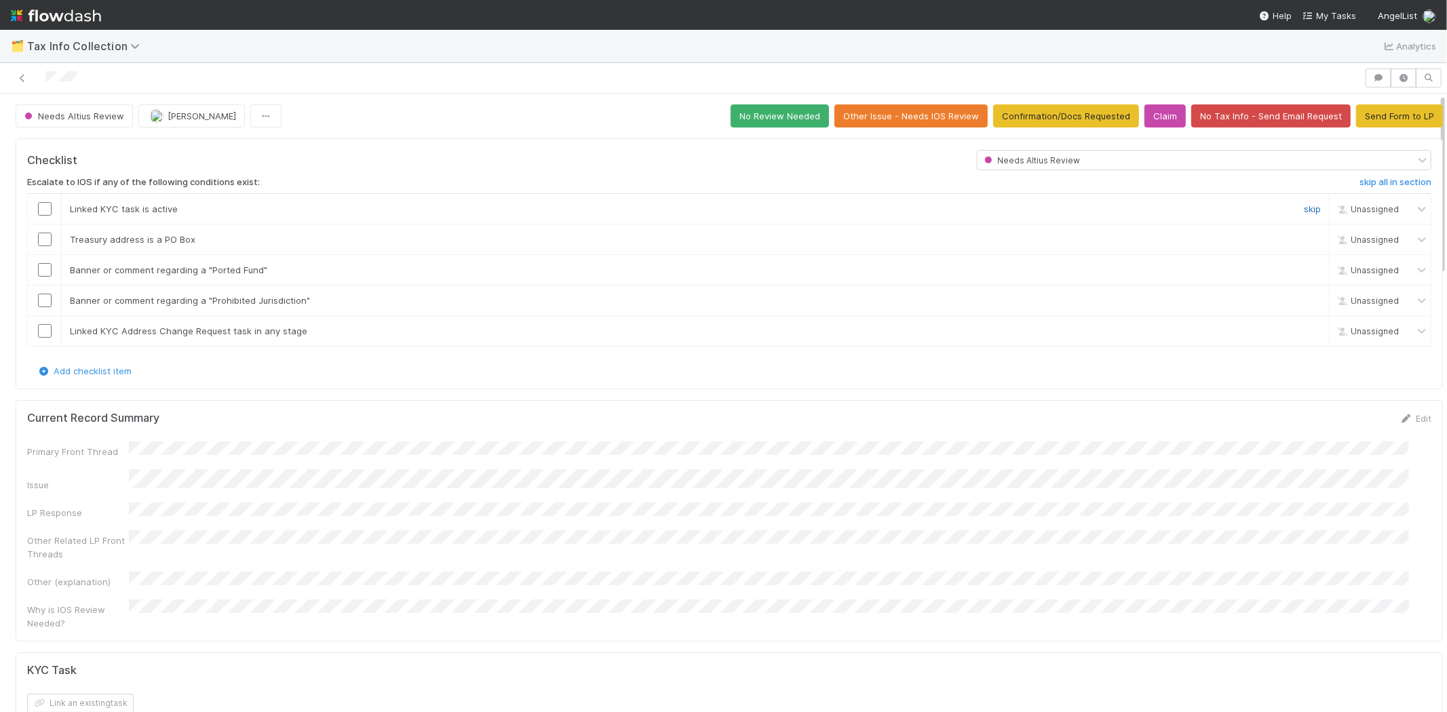
click at [1304, 204] on link "skip" at bounding box center [1312, 209] width 17 height 11
click at [1304, 234] on link "skip" at bounding box center [1312, 239] width 17 height 11
click at [1304, 265] on link "skip" at bounding box center [1312, 270] width 17 height 11
click at [1304, 295] on link "skip" at bounding box center [1312, 300] width 17 height 11
click at [1304, 326] on link "skip" at bounding box center [1312, 331] width 17 height 11
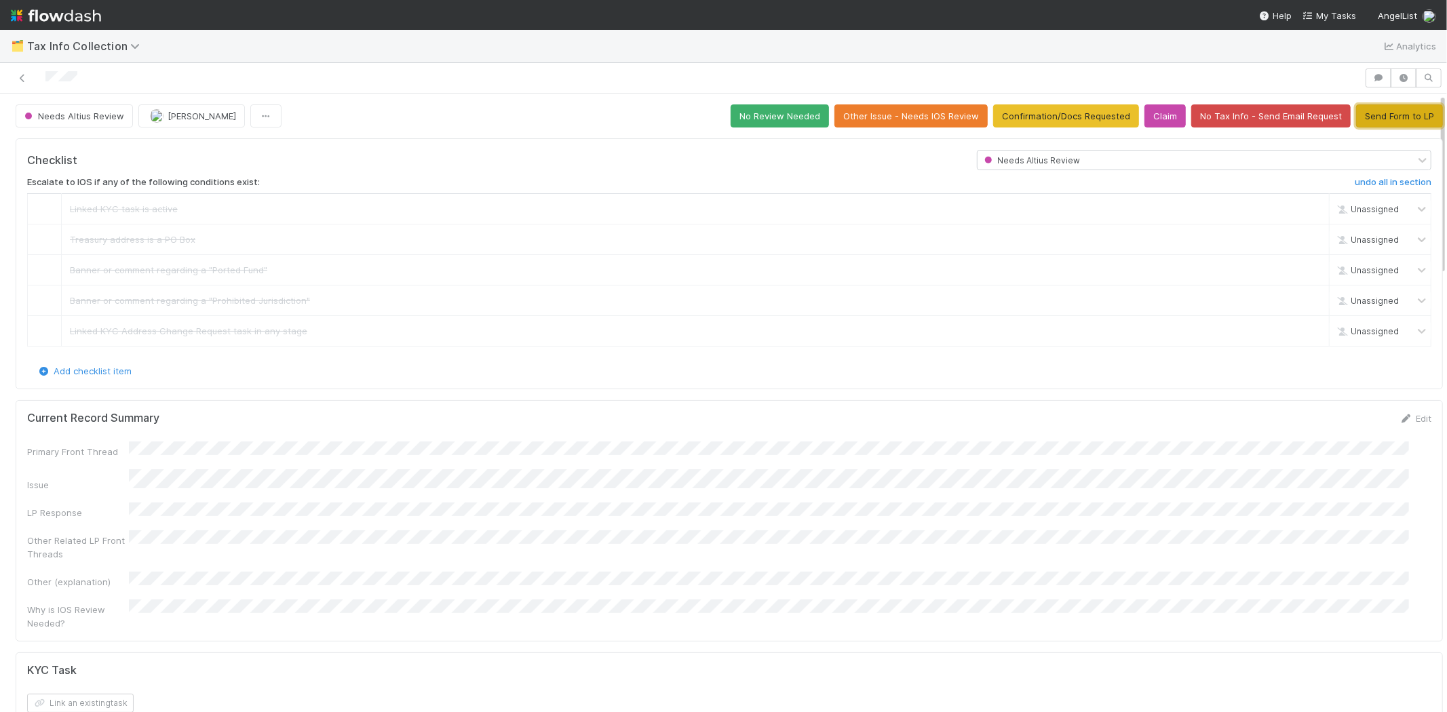
click at [1378, 111] on button "Send Form to LP" at bounding box center [1399, 115] width 87 height 23
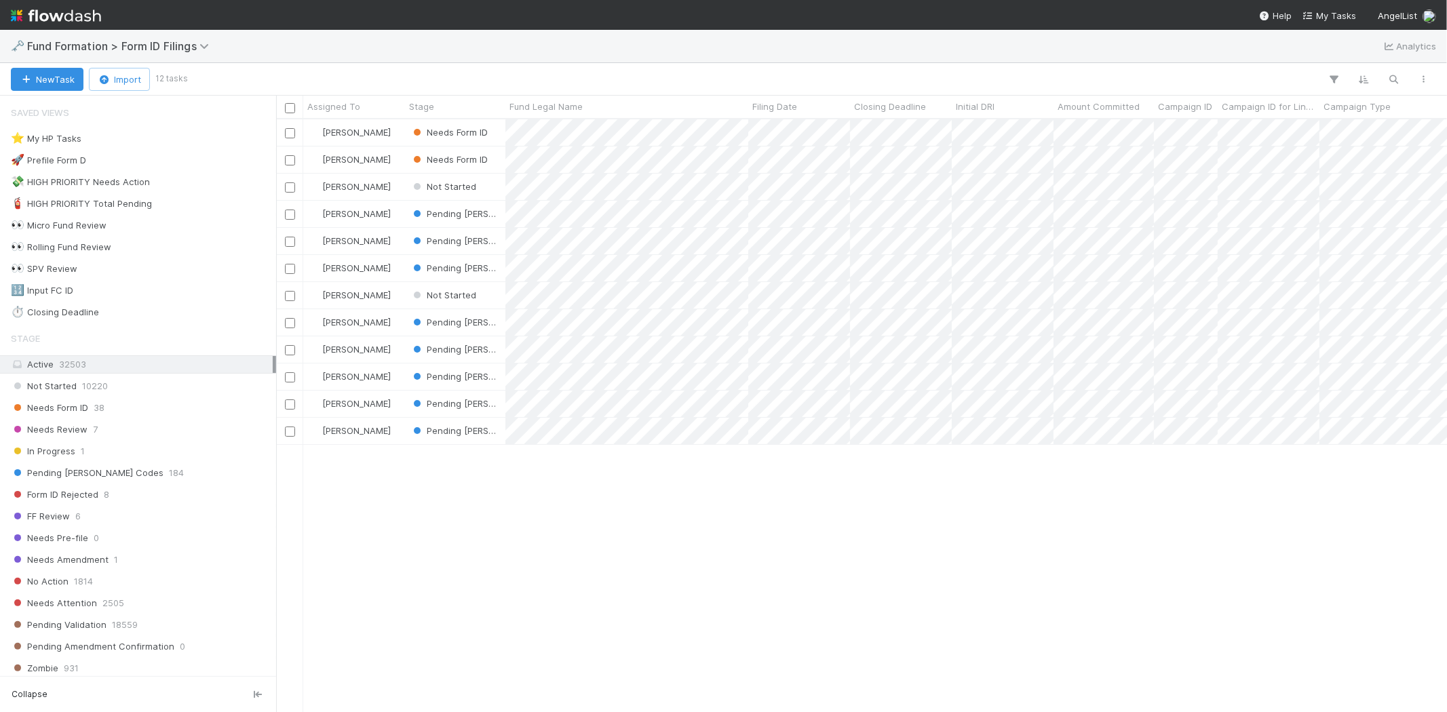
scroll to position [581, 1159]
click at [632, 547] on div "[PERSON_NAME] Needs Form ID [DATE] 6:33:25 AM [DATE] 6:01:13 AM 1 1 [PERSON_NAM…" at bounding box center [861, 415] width 1171 height 592
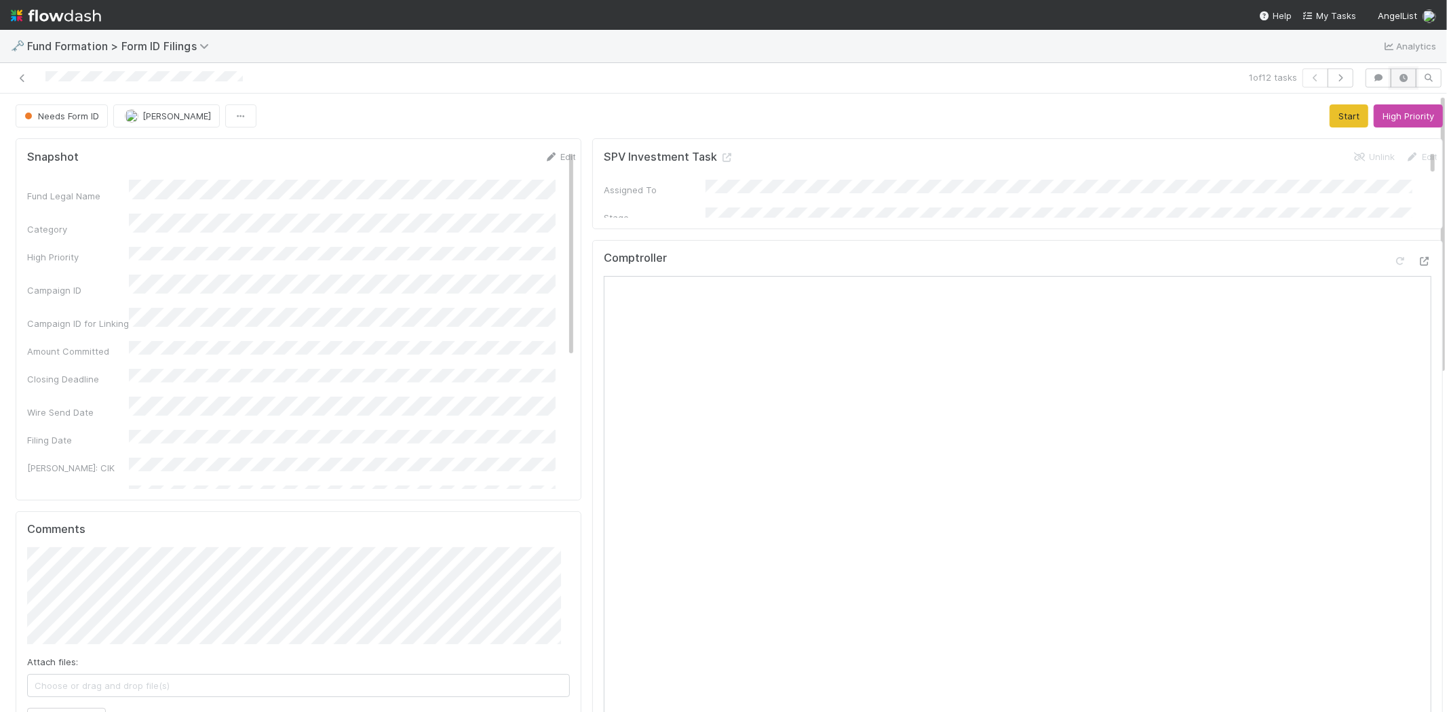
click at [1397, 77] on icon "button" at bounding box center [1404, 78] width 14 height 8
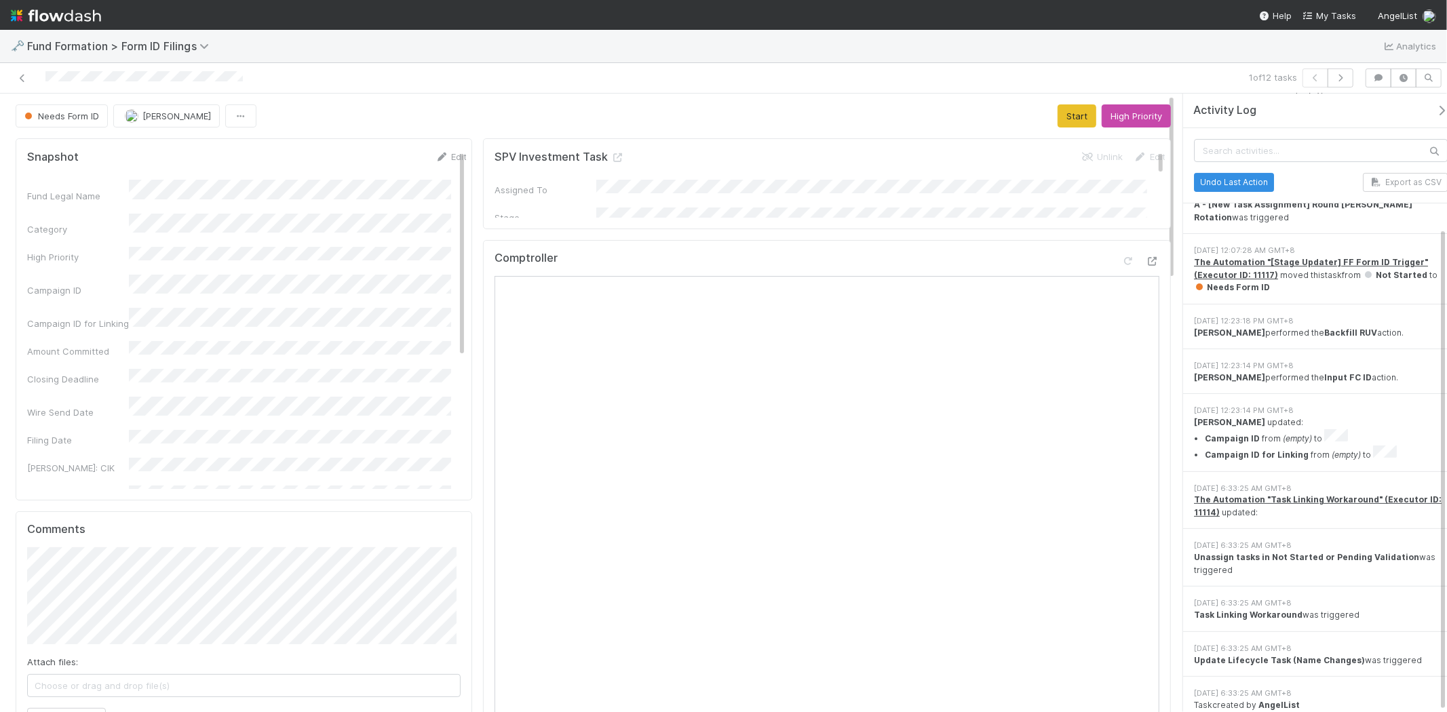
click at [23, 70] on div at bounding box center [344, 78] width 679 height 19
click at [19, 76] on icon at bounding box center [23, 78] width 14 height 9
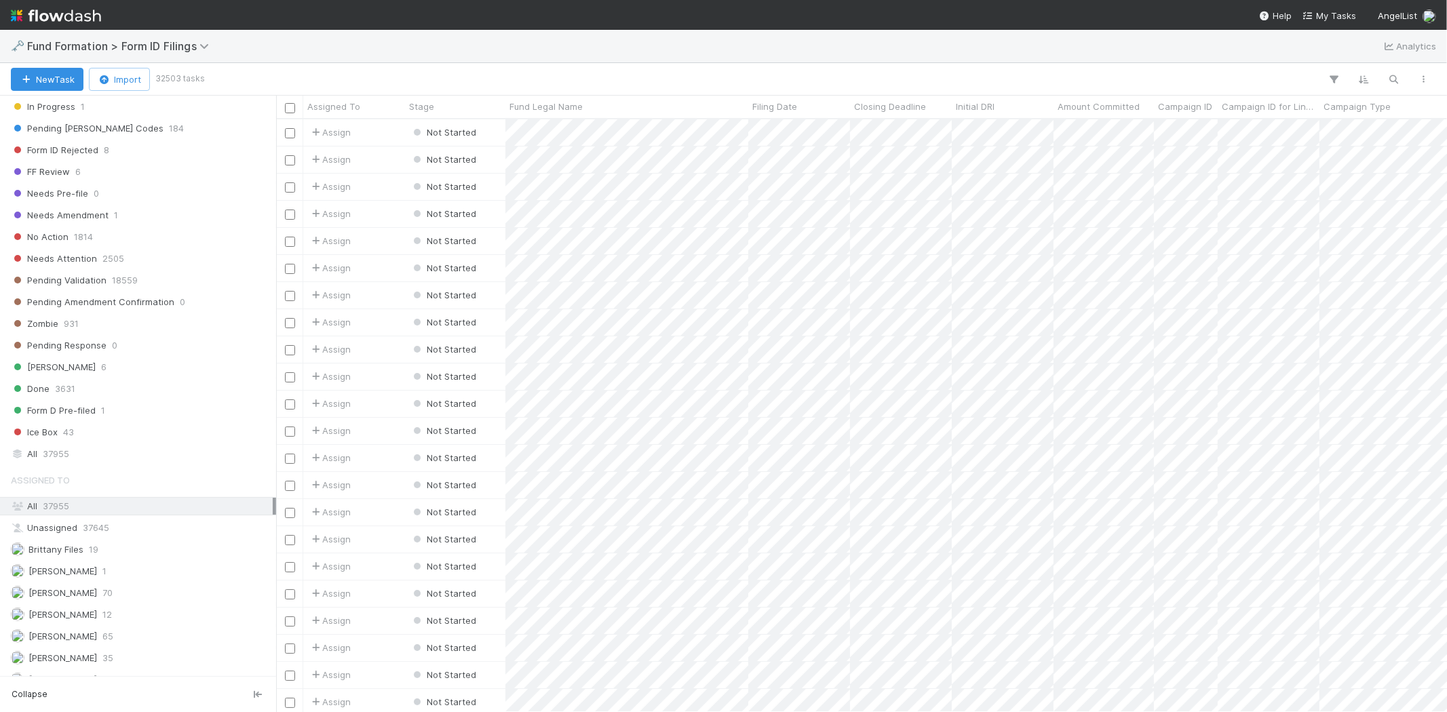
scroll to position [389, 0]
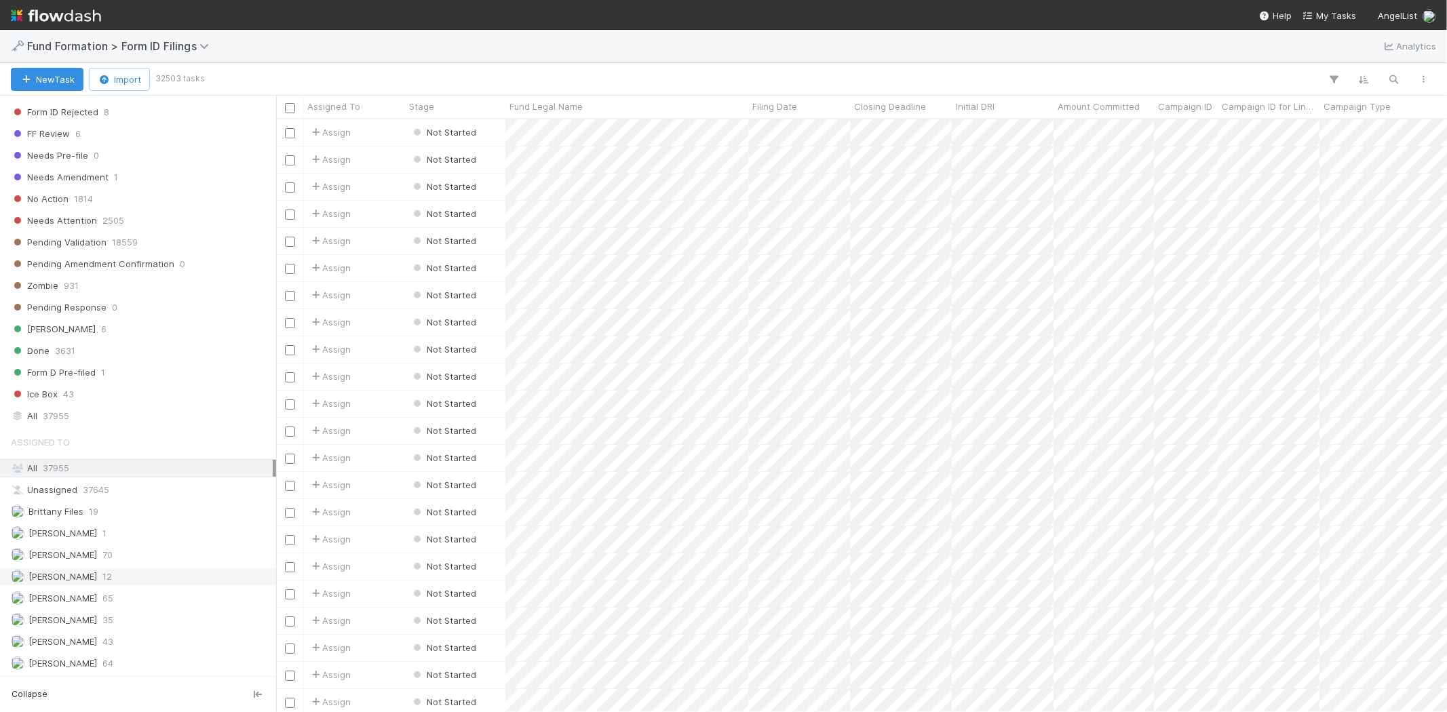
click at [141, 572] on div "[PERSON_NAME] 12" at bounding box center [142, 576] width 262 height 17
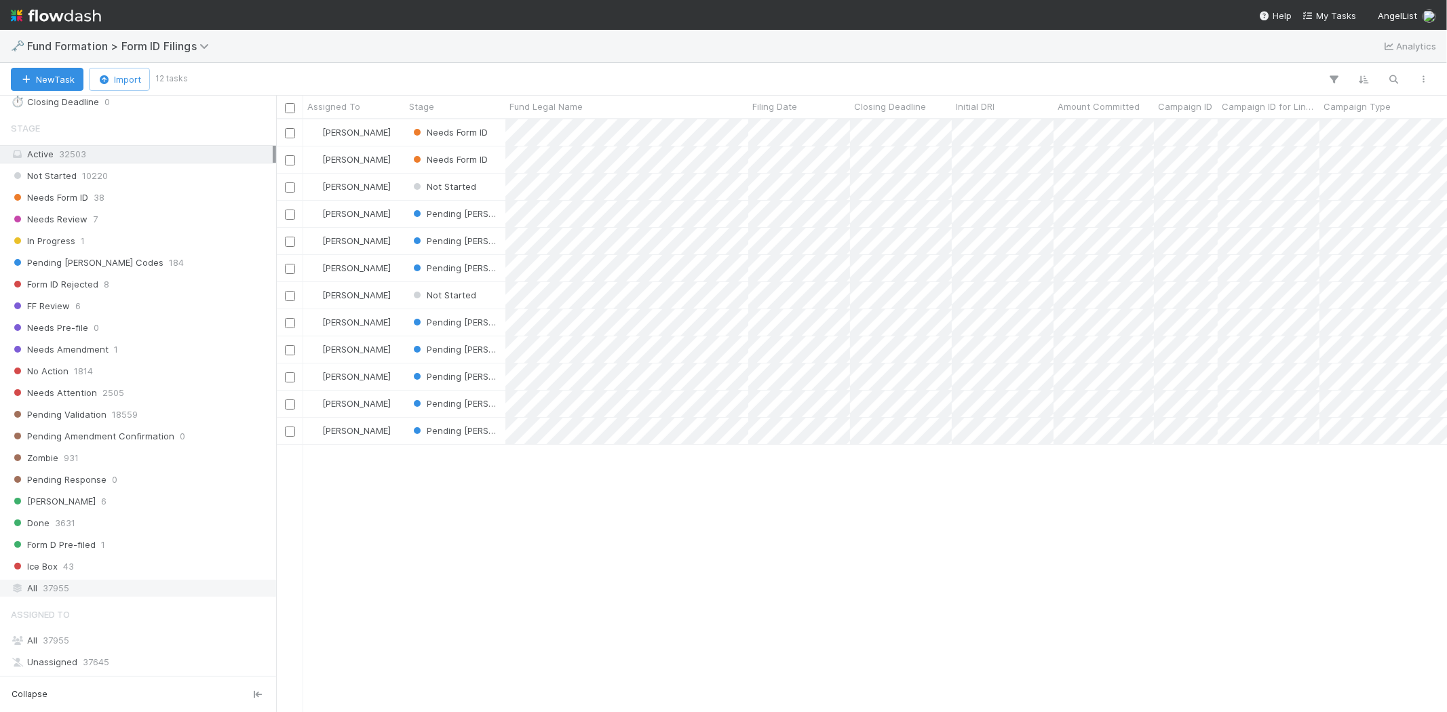
scroll to position [163, 0]
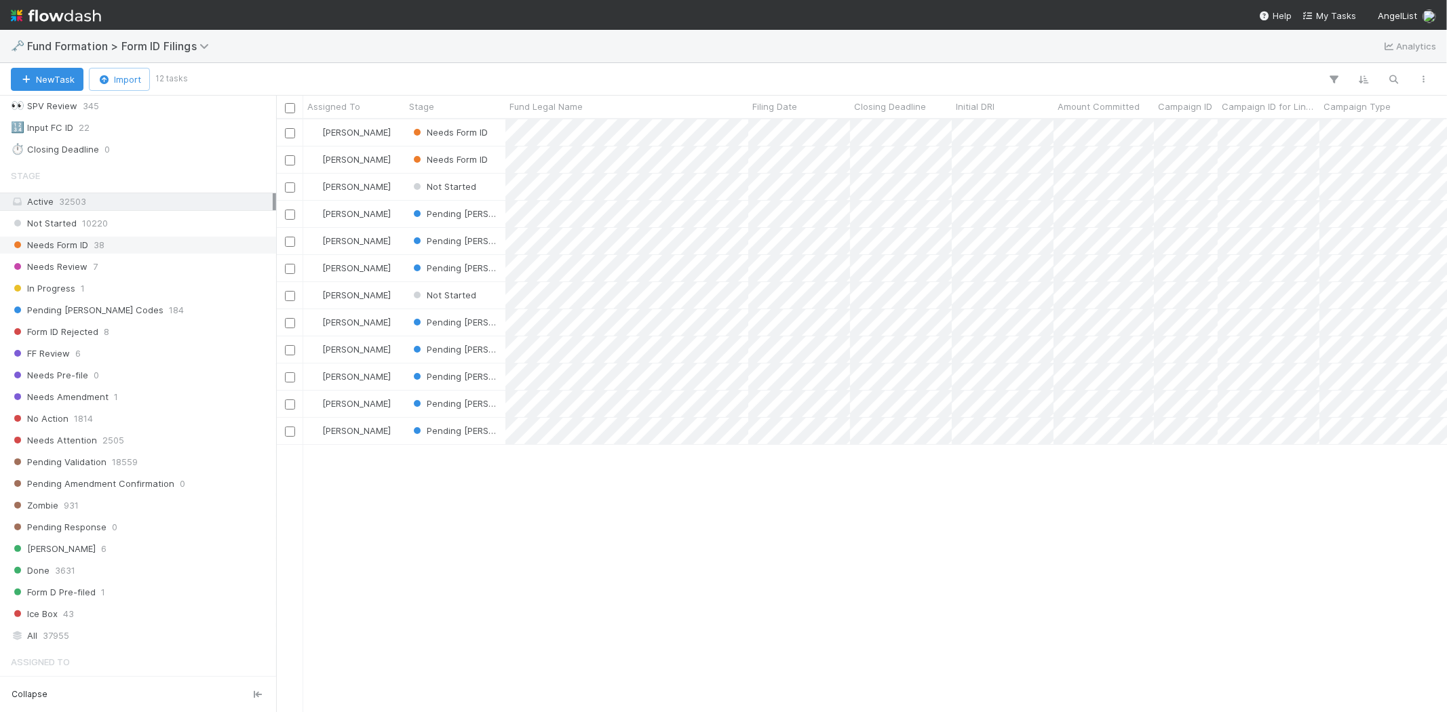
click at [115, 243] on div "Needs Form ID 38" at bounding box center [142, 245] width 262 height 17
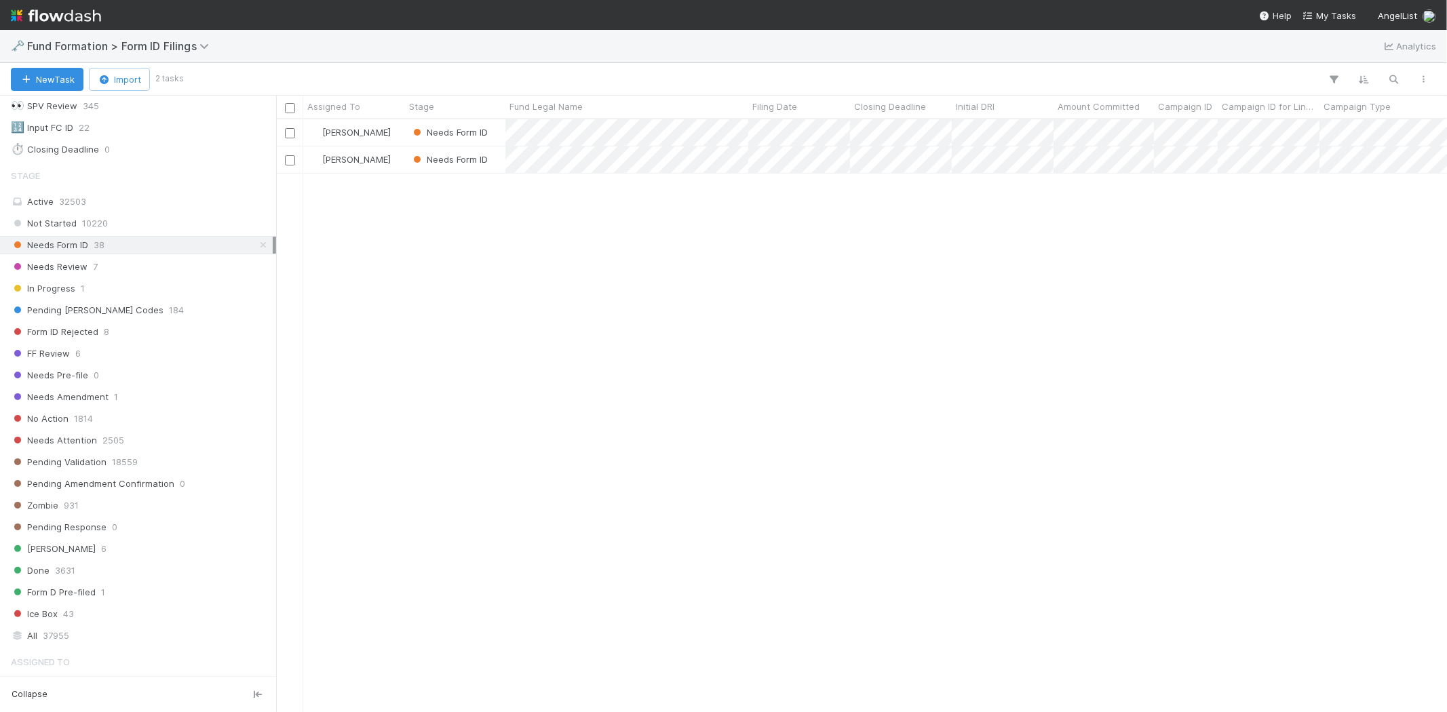
scroll to position [581, 1159]
click at [71, 201] on span "32503" at bounding box center [72, 201] width 27 height 11
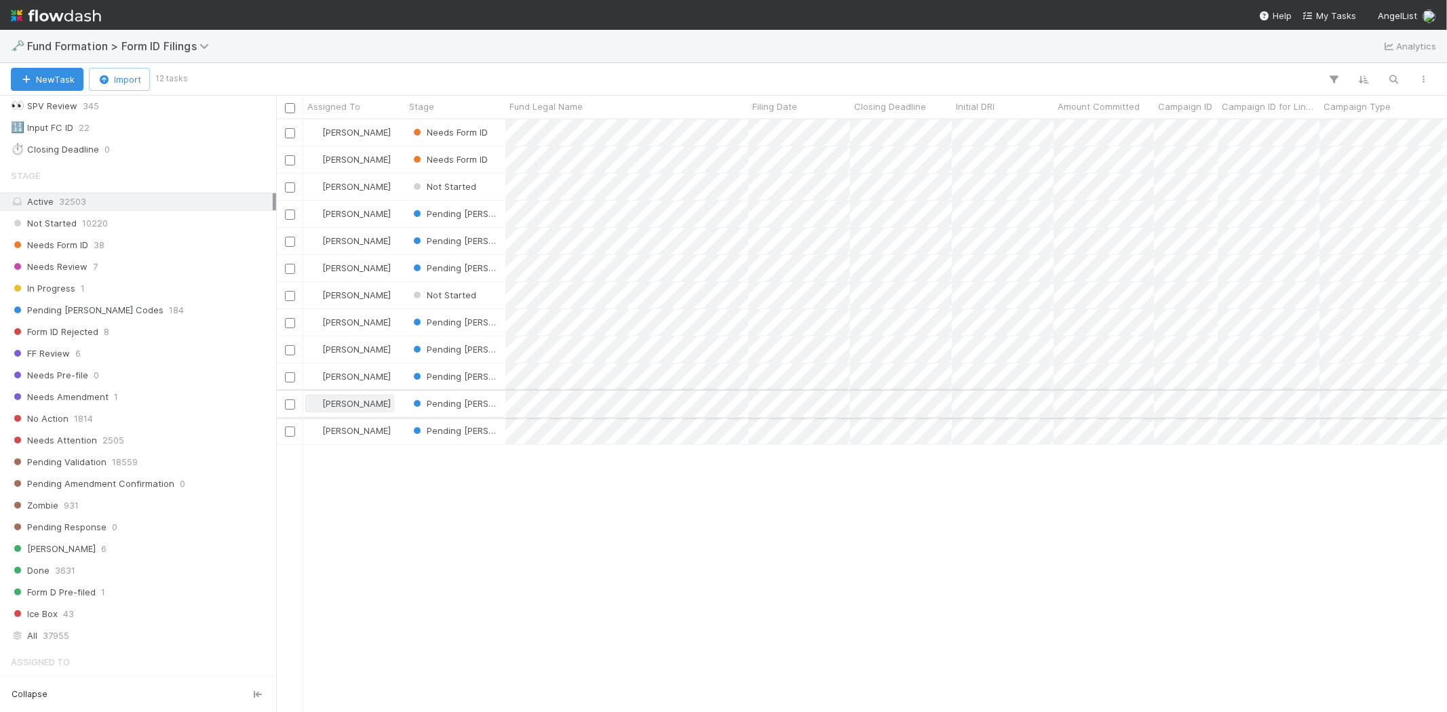
scroll to position [581, 1159]
click at [638, 594] on div at bounding box center [723, 356] width 1447 height 712
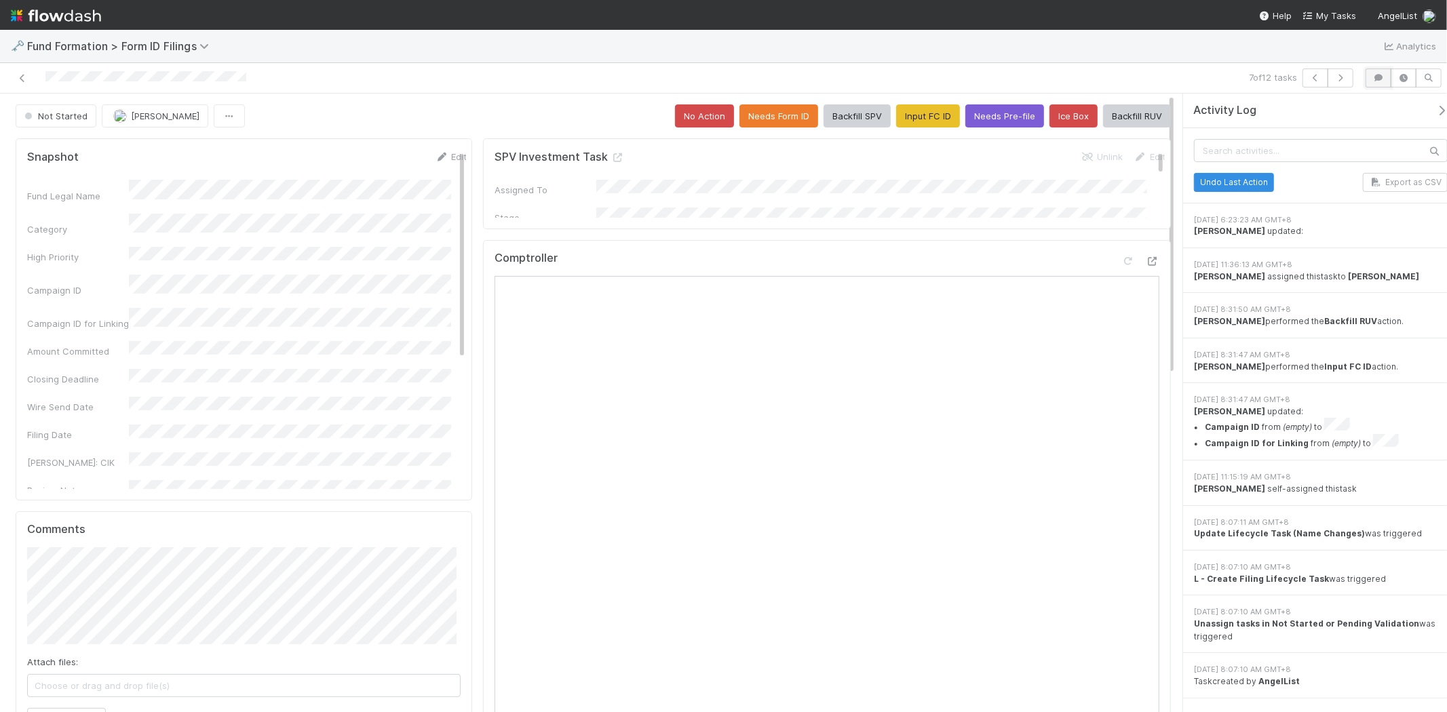
click at [1378, 81] on icon "button" at bounding box center [1379, 78] width 14 height 8
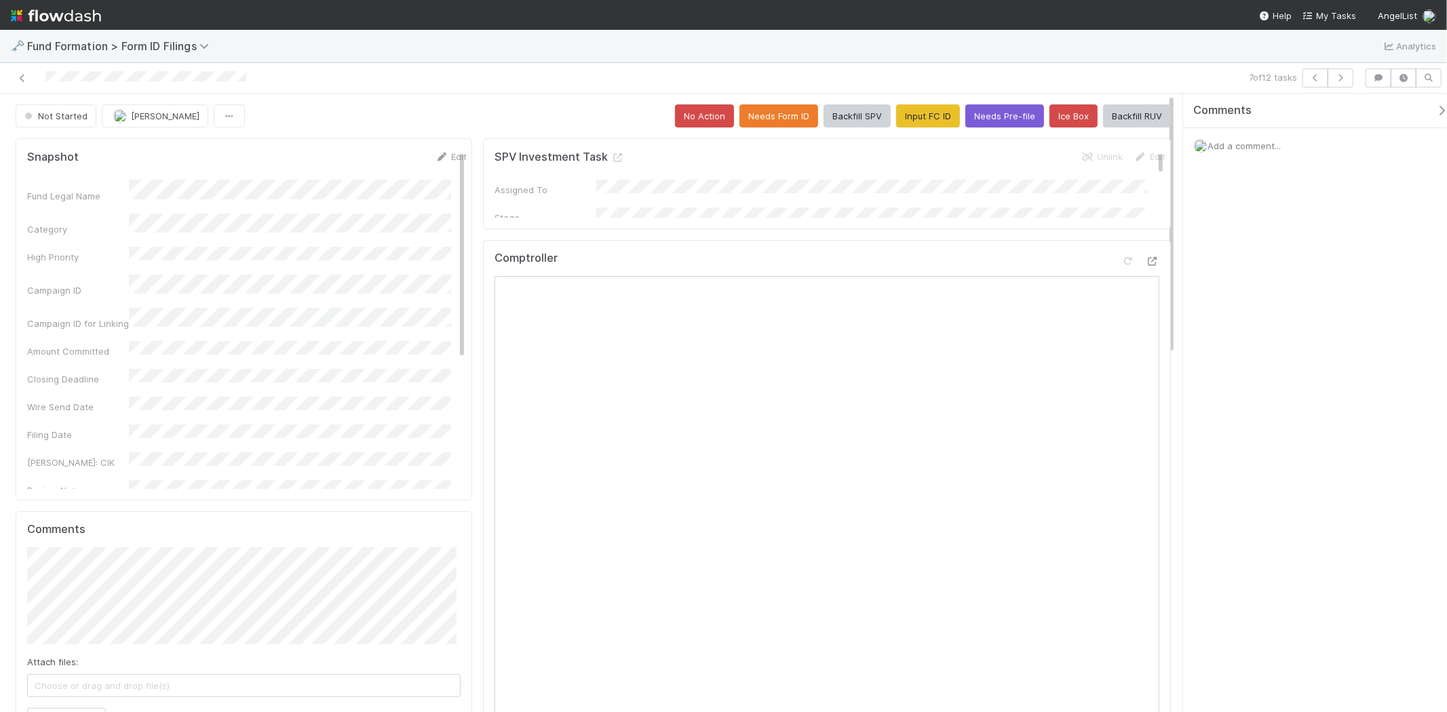
click at [1435, 111] on icon "button" at bounding box center [1442, 110] width 14 height 11
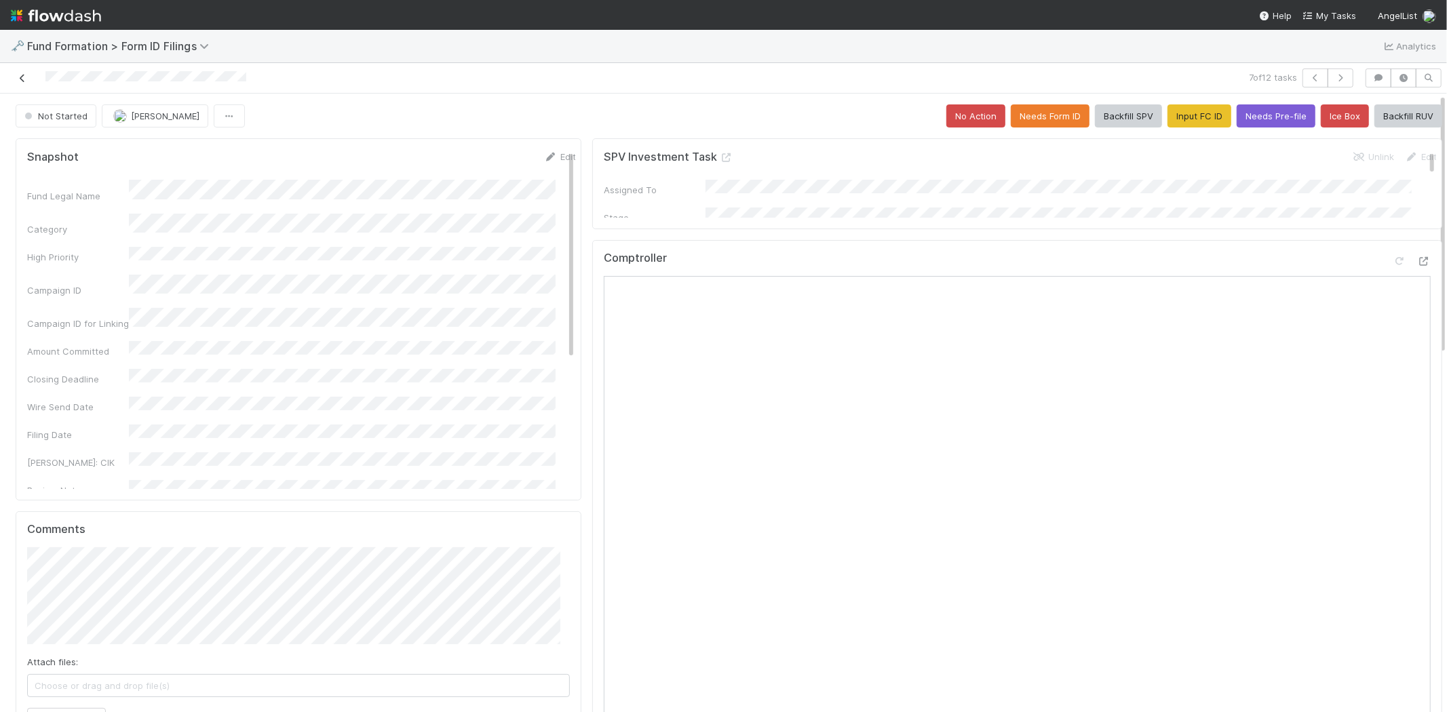
click at [20, 78] on icon at bounding box center [23, 78] width 14 height 9
